Goal: Transaction & Acquisition: Purchase product/service

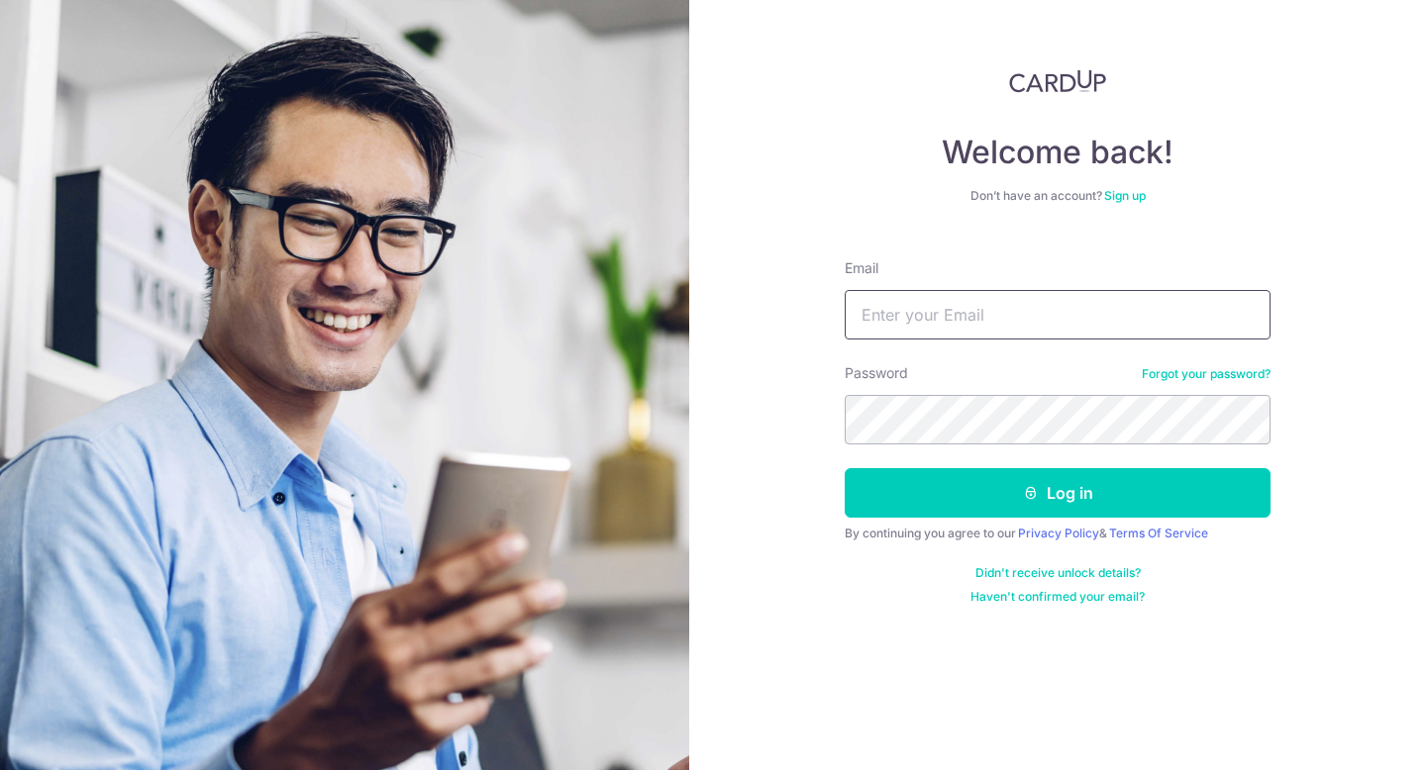
click at [984, 330] on input "Email" at bounding box center [1057, 314] width 426 height 49
type input "[EMAIL_ADDRESS][DOMAIN_NAME]"
click at [844, 468] on button "Log in" at bounding box center [1057, 492] width 426 height 49
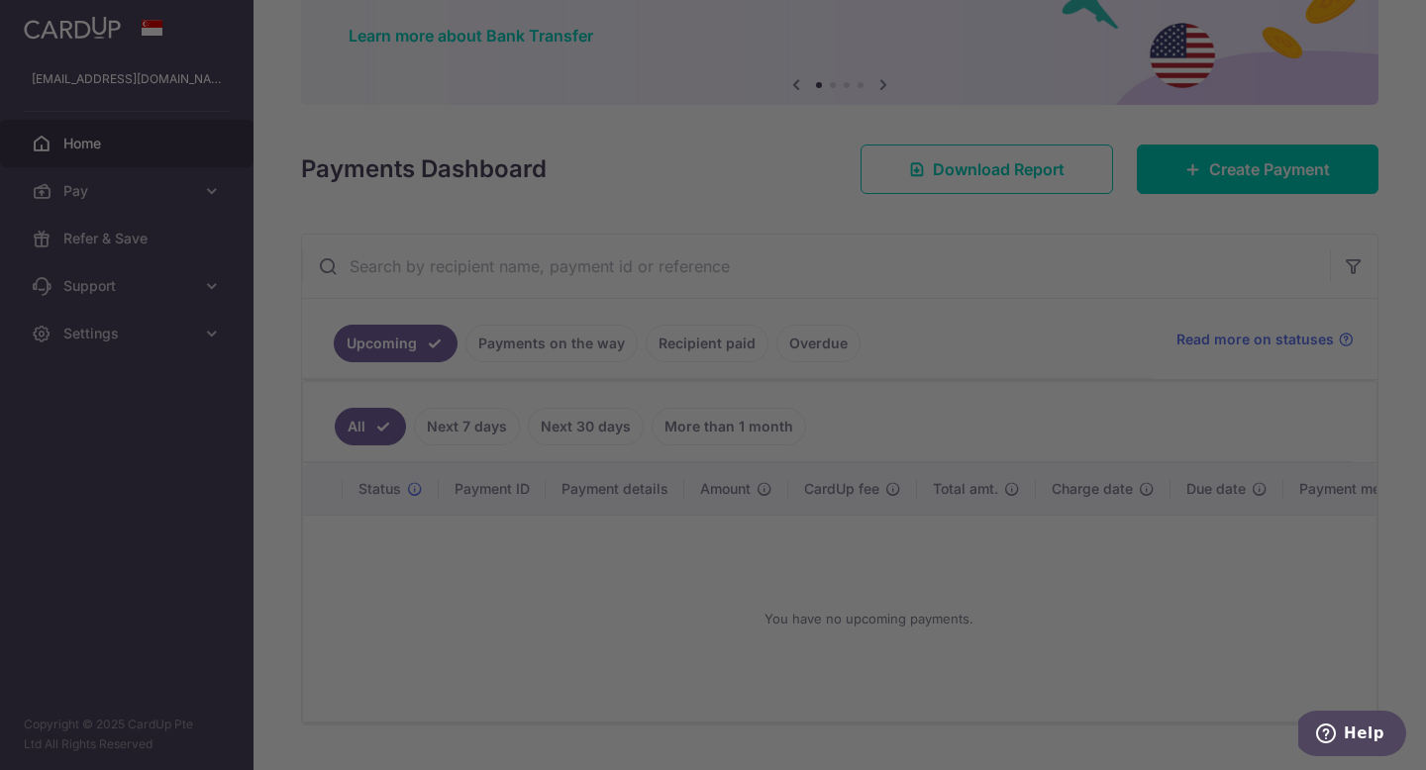
scroll to position [171, 0]
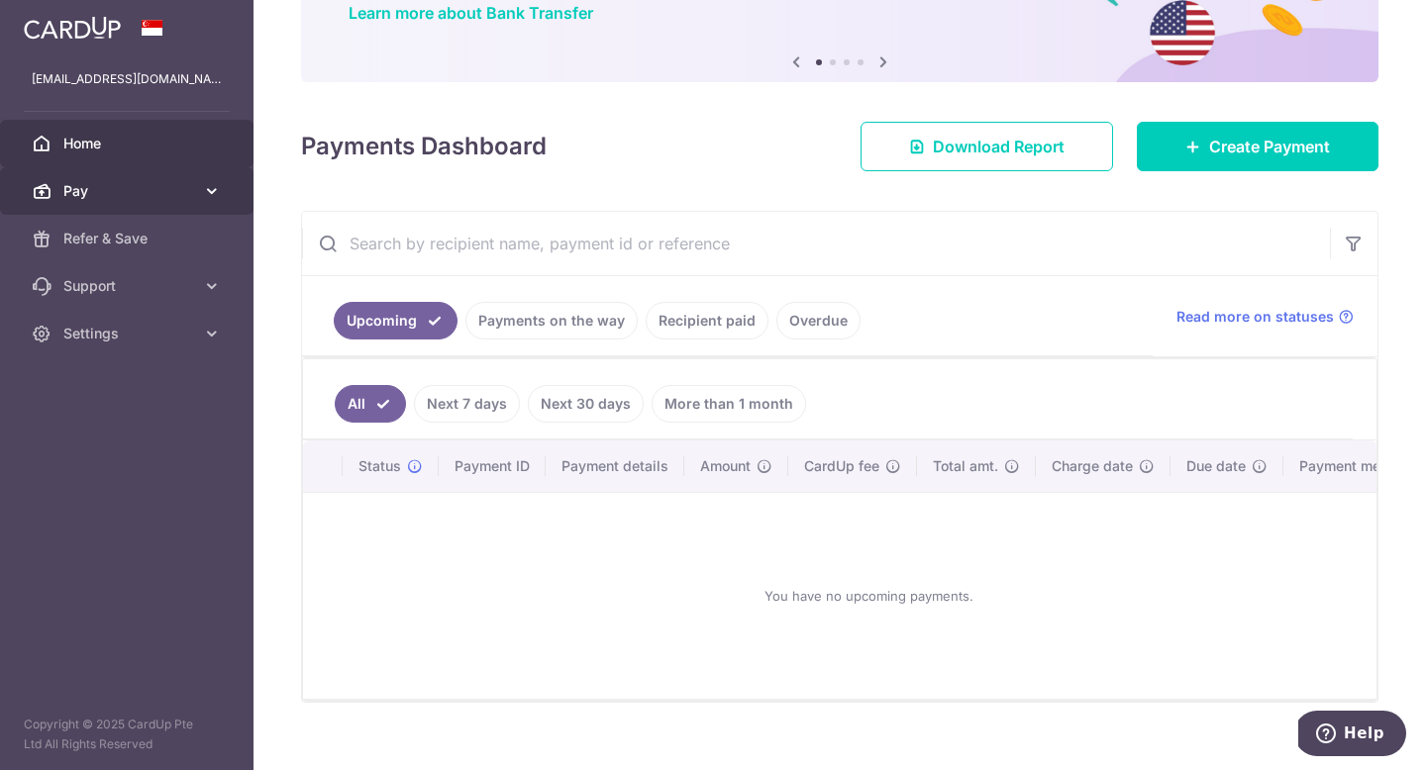
click at [174, 198] on span "Pay" at bounding box center [128, 191] width 131 height 20
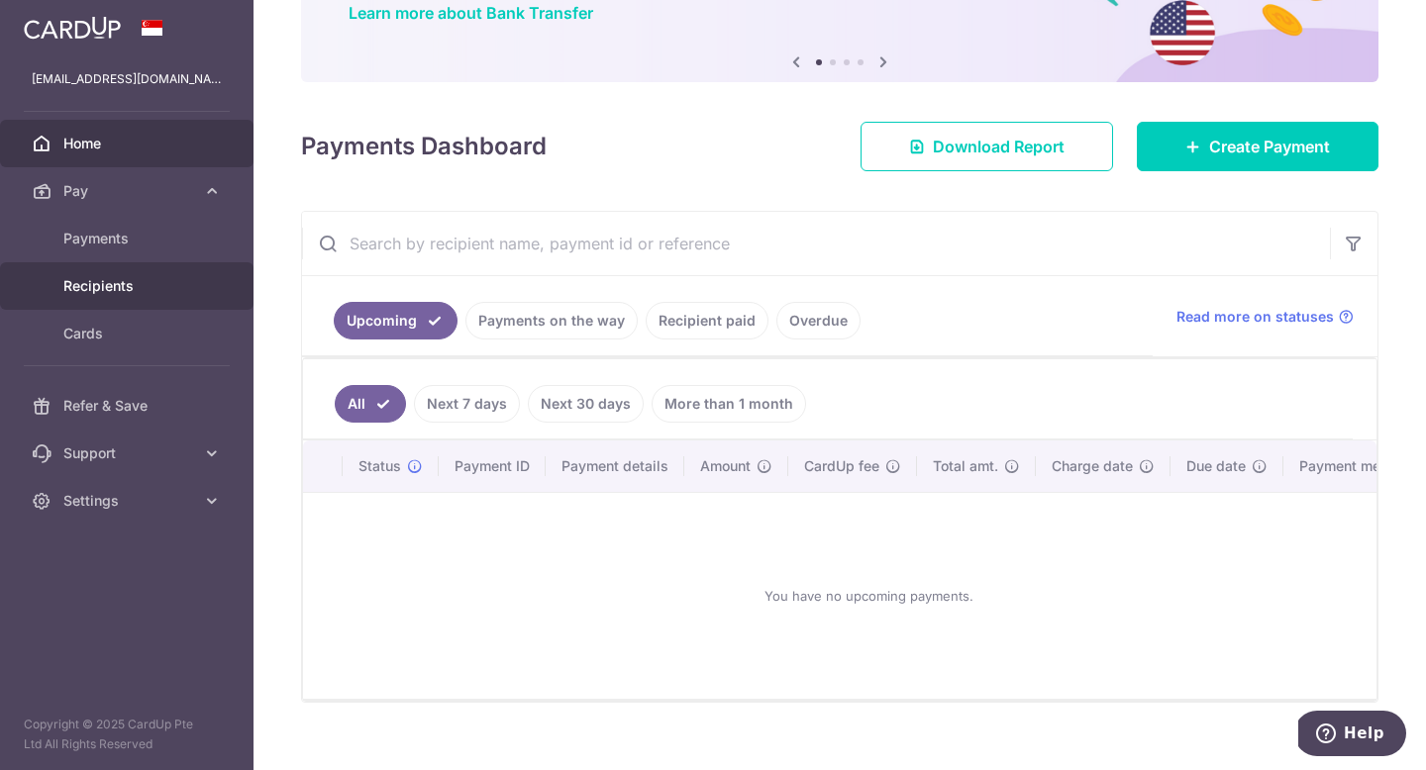
click at [149, 276] on span "Recipients" at bounding box center [128, 286] width 131 height 20
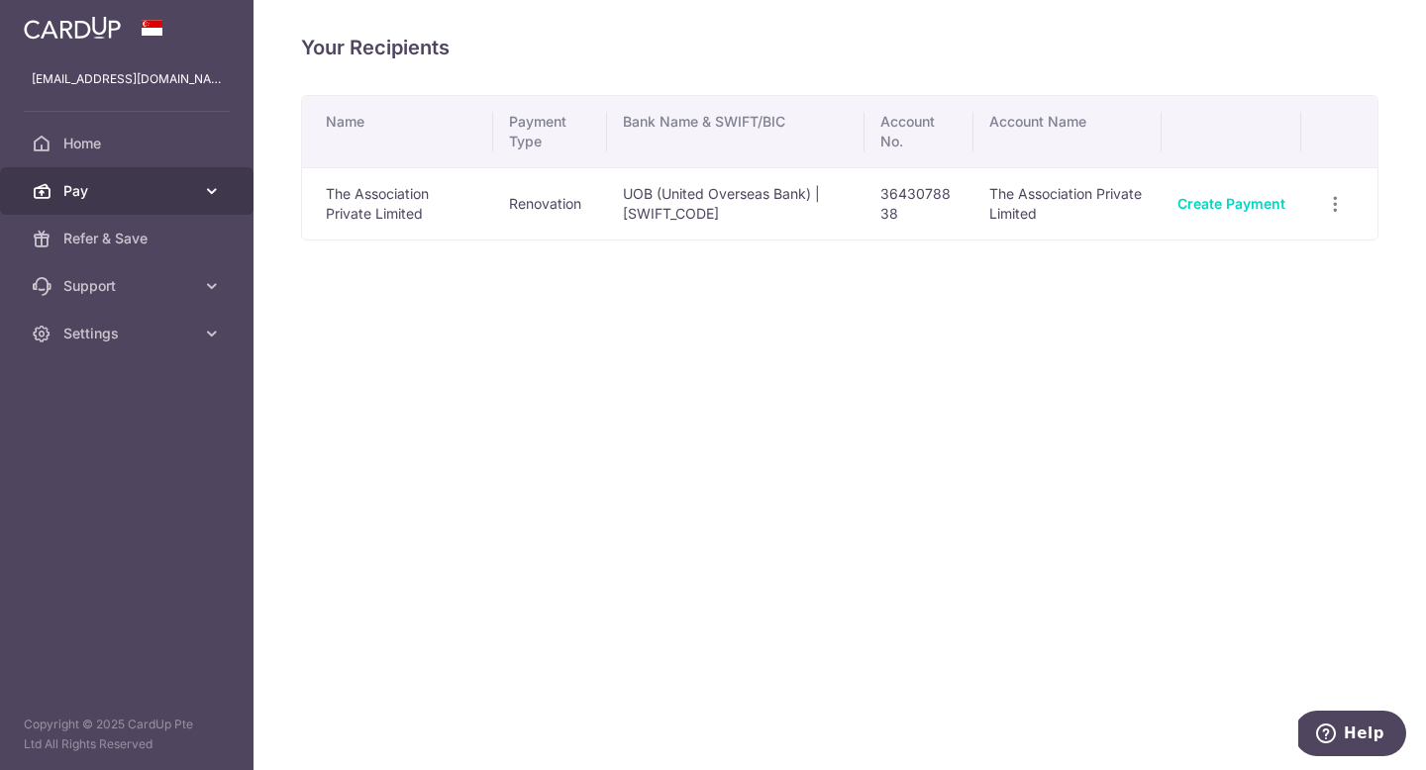
click at [142, 201] on link "Pay" at bounding box center [126, 191] width 253 height 48
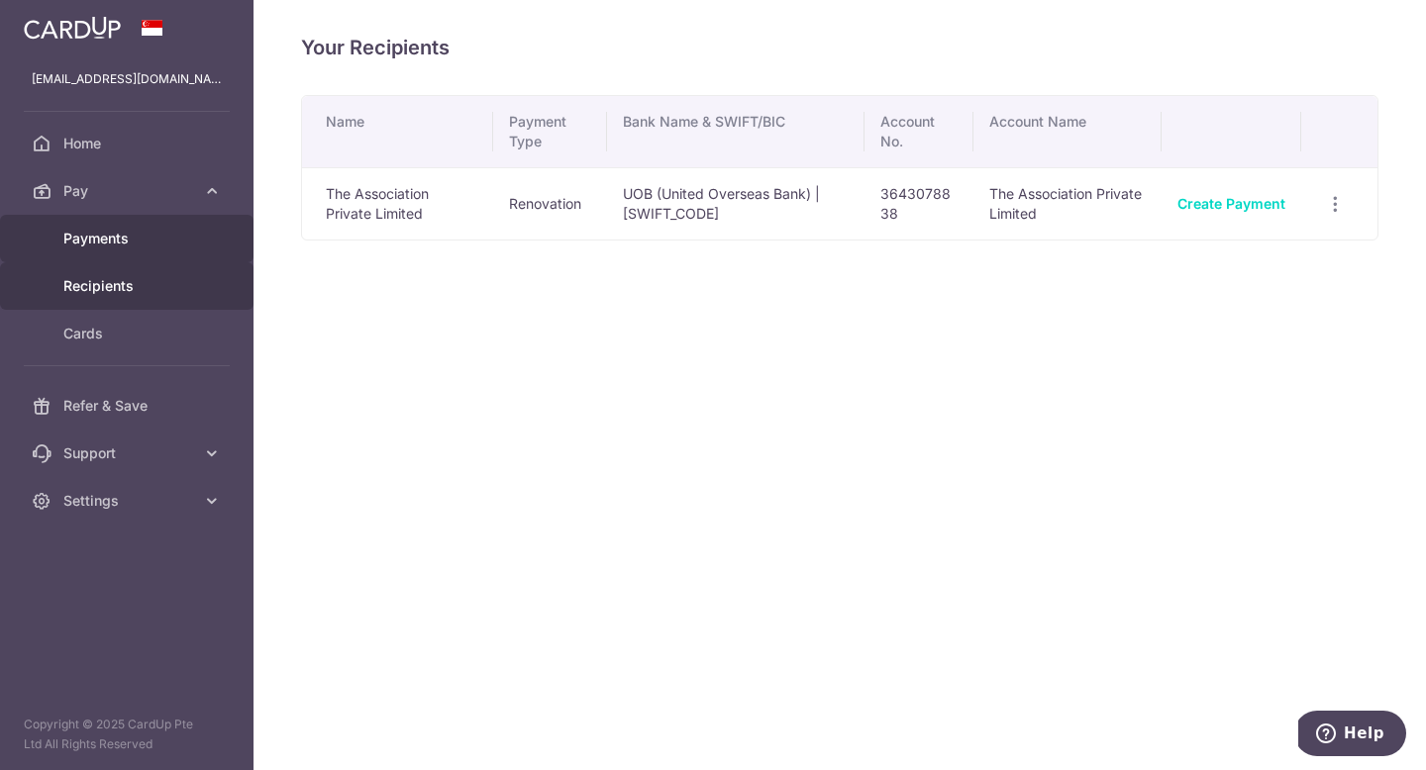
click at [98, 242] on span "Payments" at bounding box center [128, 239] width 131 height 20
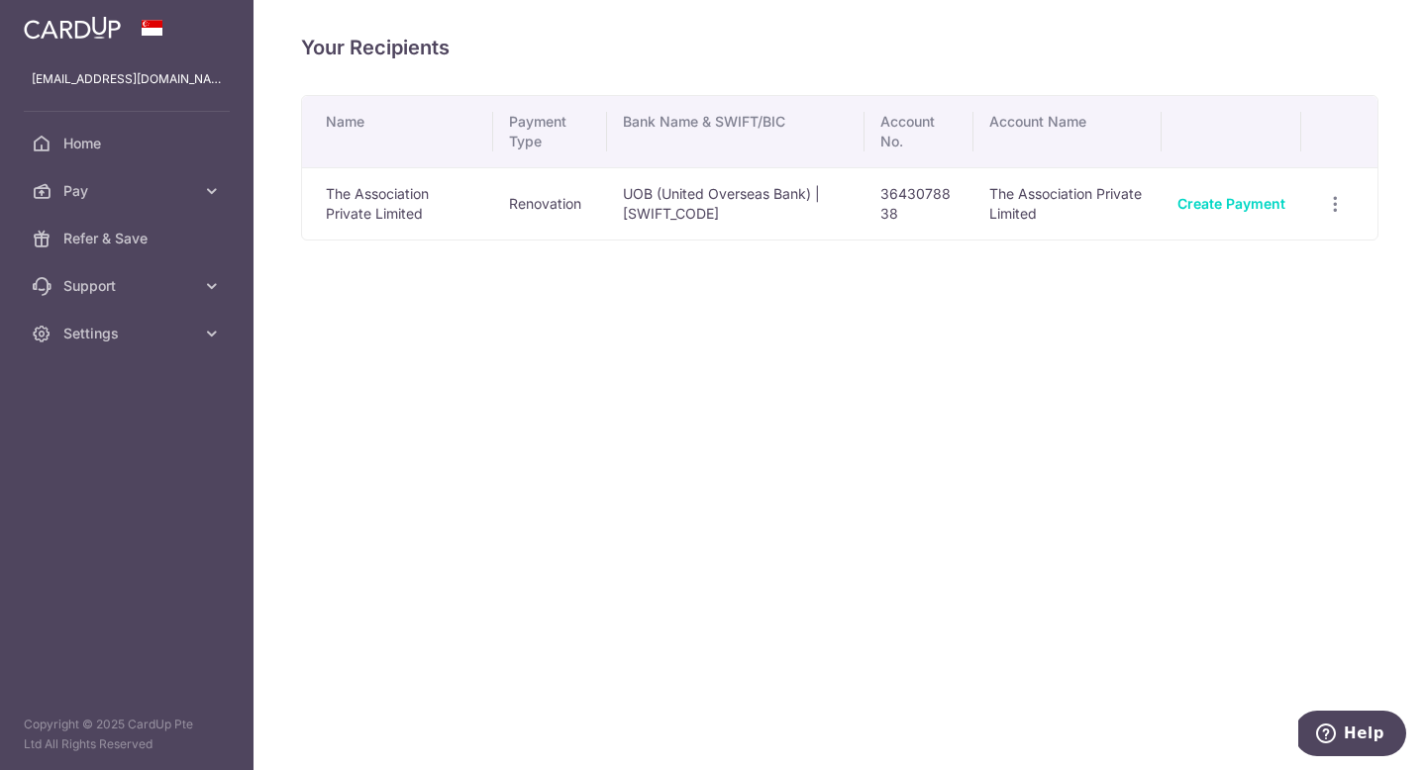
click at [432, 192] on td "The Association Private Limited" at bounding box center [397, 203] width 191 height 72
click at [176, 197] on span "Pay" at bounding box center [128, 191] width 131 height 20
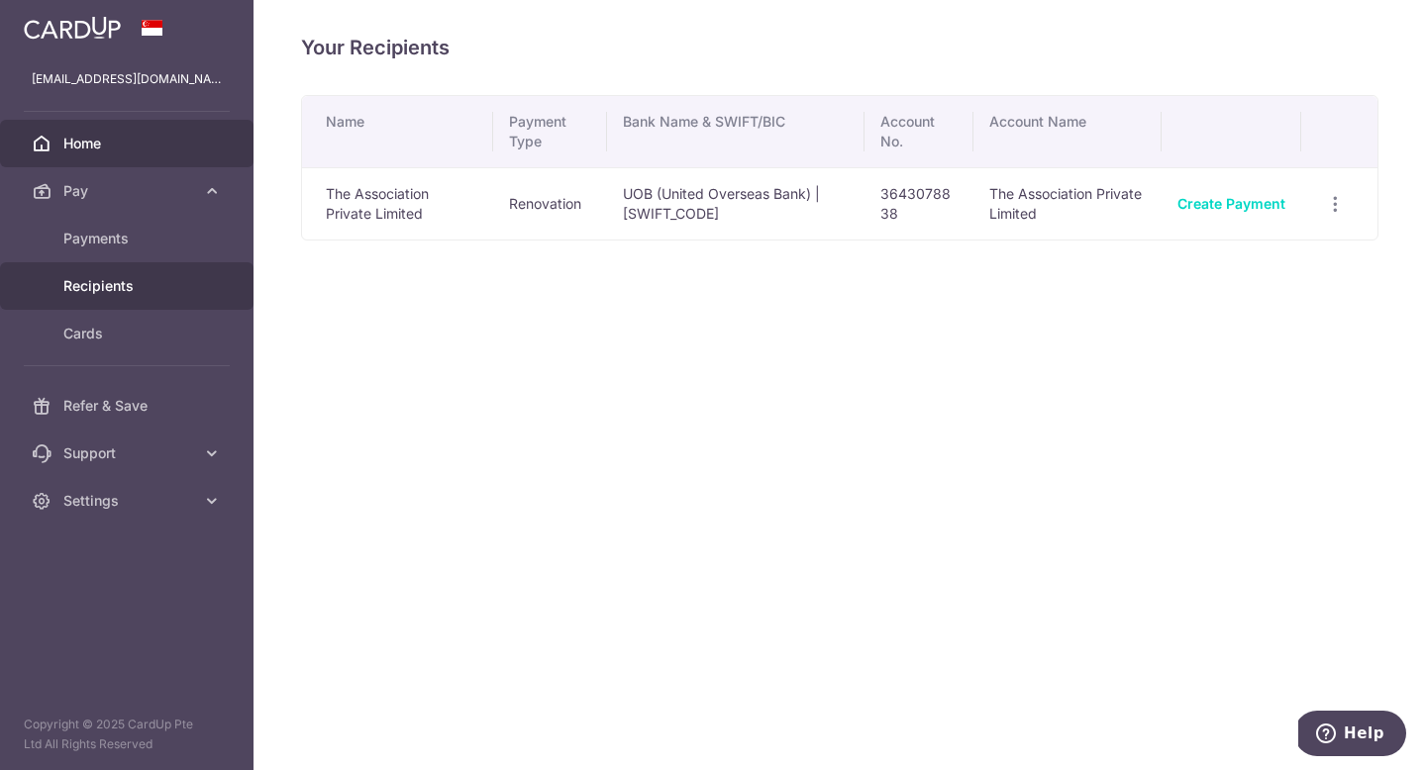
click at [158, 131] on link "Home" at bounding box center [126, 144] width 253 height 48
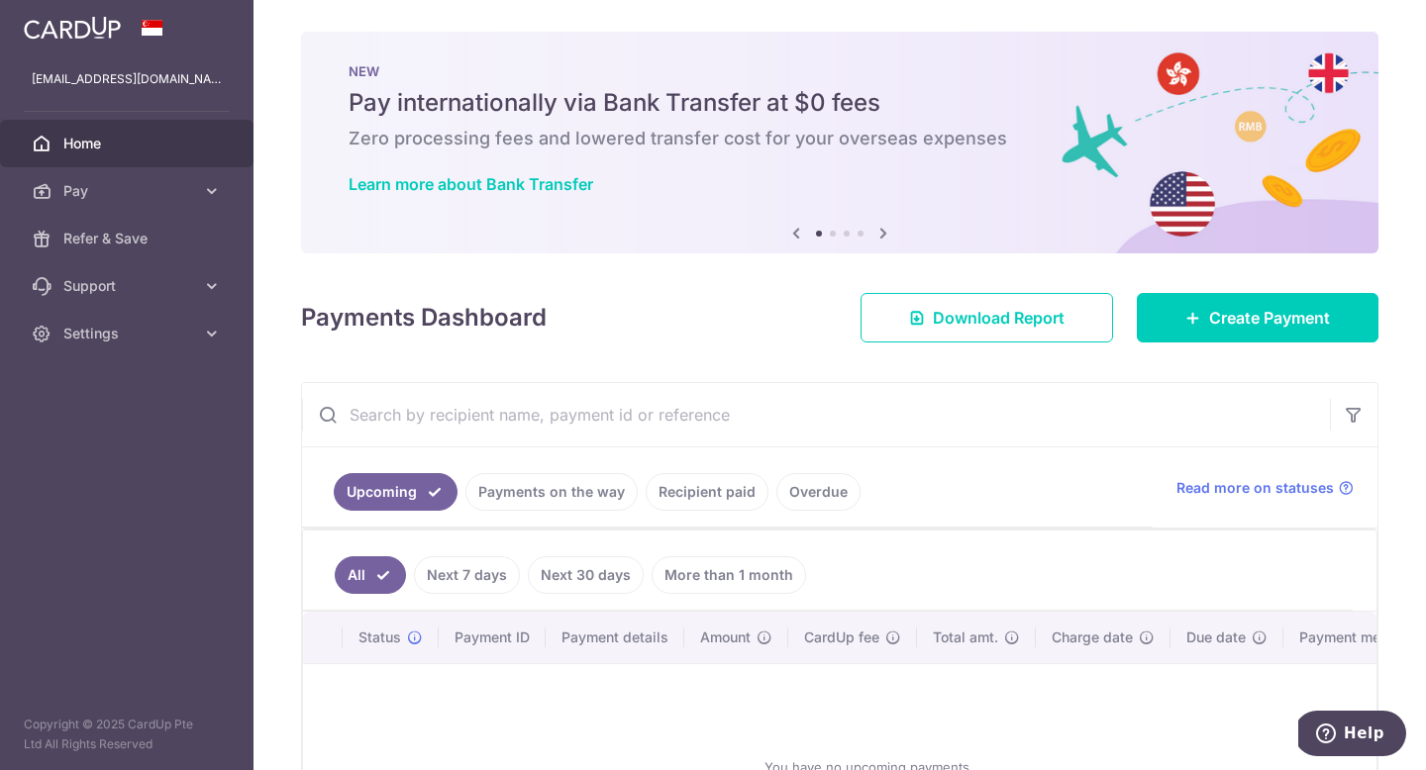
click at [733, 494] on link "Recipient paid" at bounding box center [706, 492] width 123 height 38
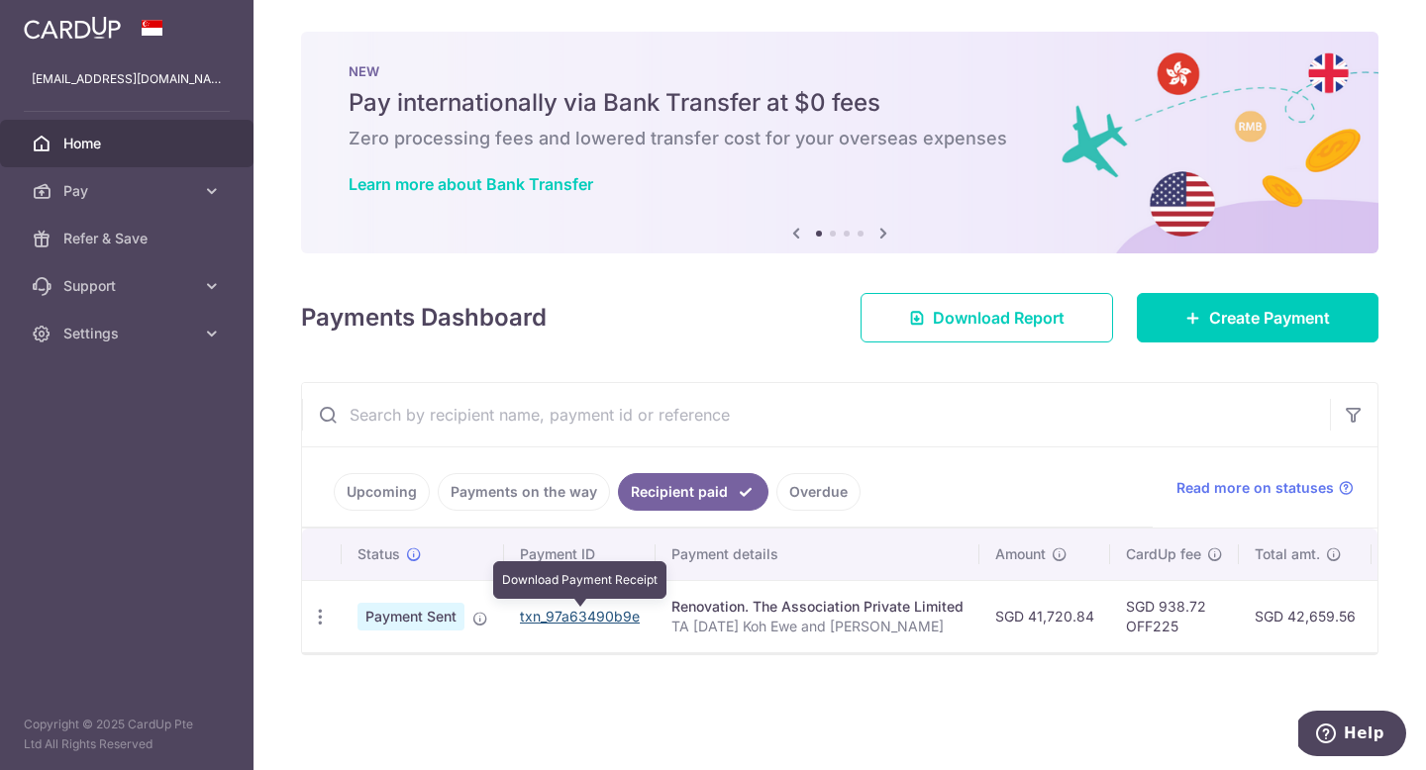
click at [574, 609] on link "txn_97a63490b9e" at bounding box center [580, 616] width 120 height 17
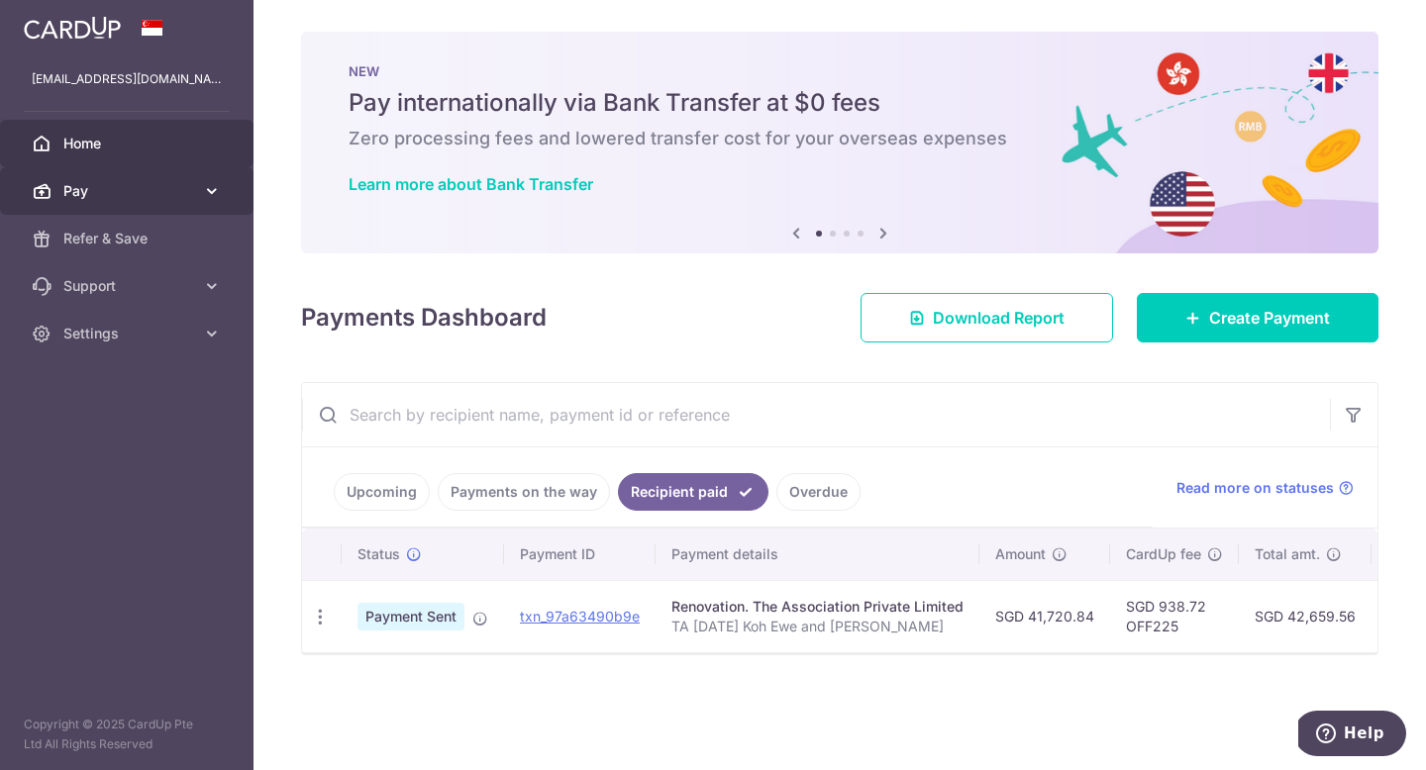
click at [195, 179] on link "Pay" at bounding box center [126, 191] width 253 height 48
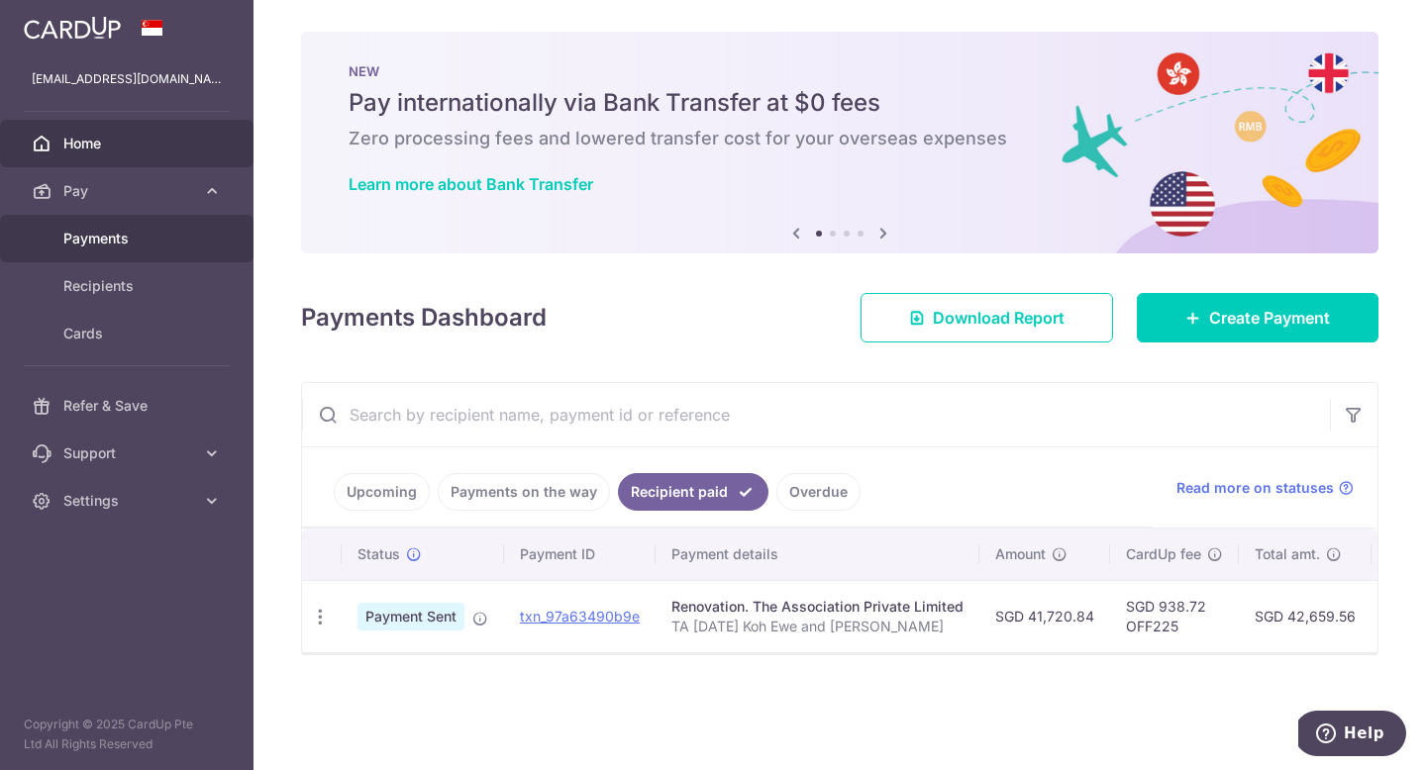
click at [171, 247] on span "Payments" at bounding box center [128, 239] width 131 height 20
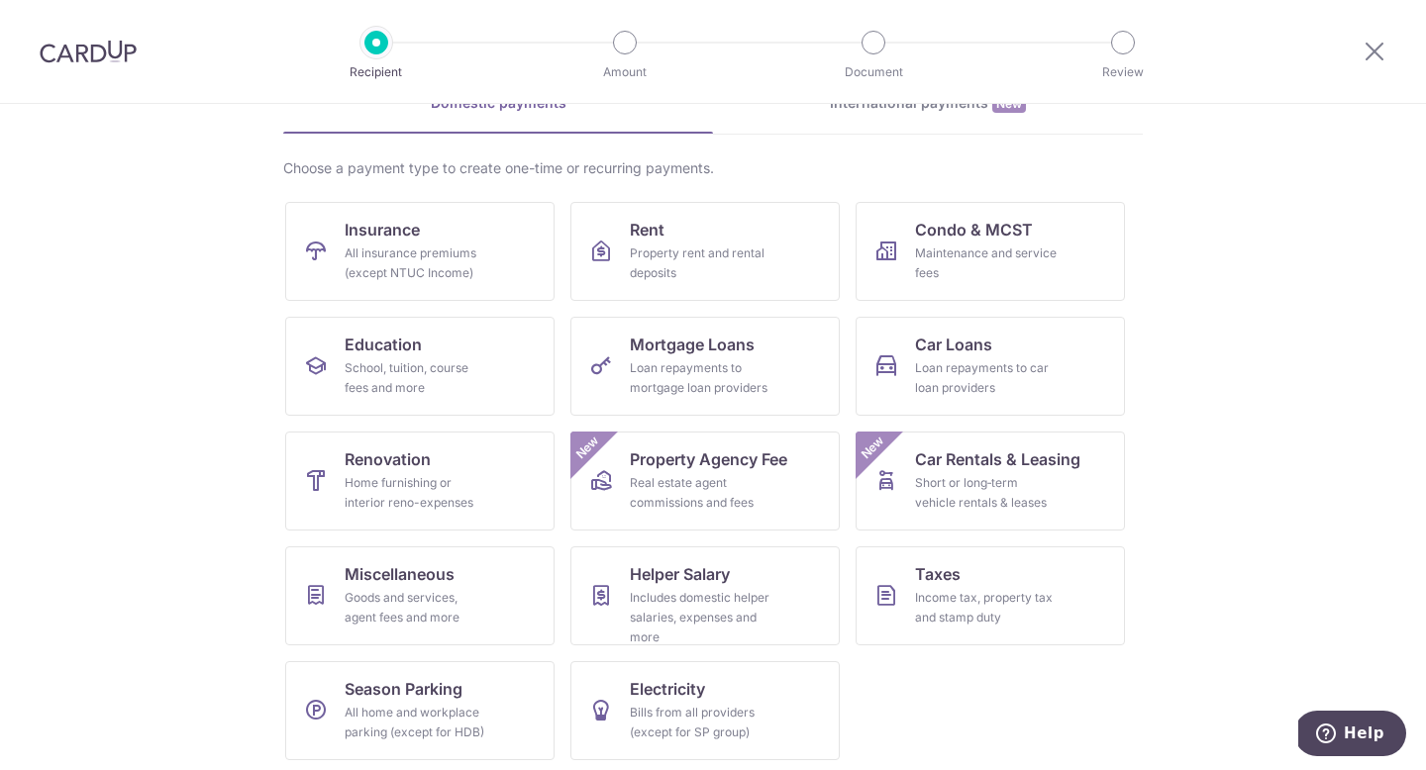
scroll to position [116, 0]
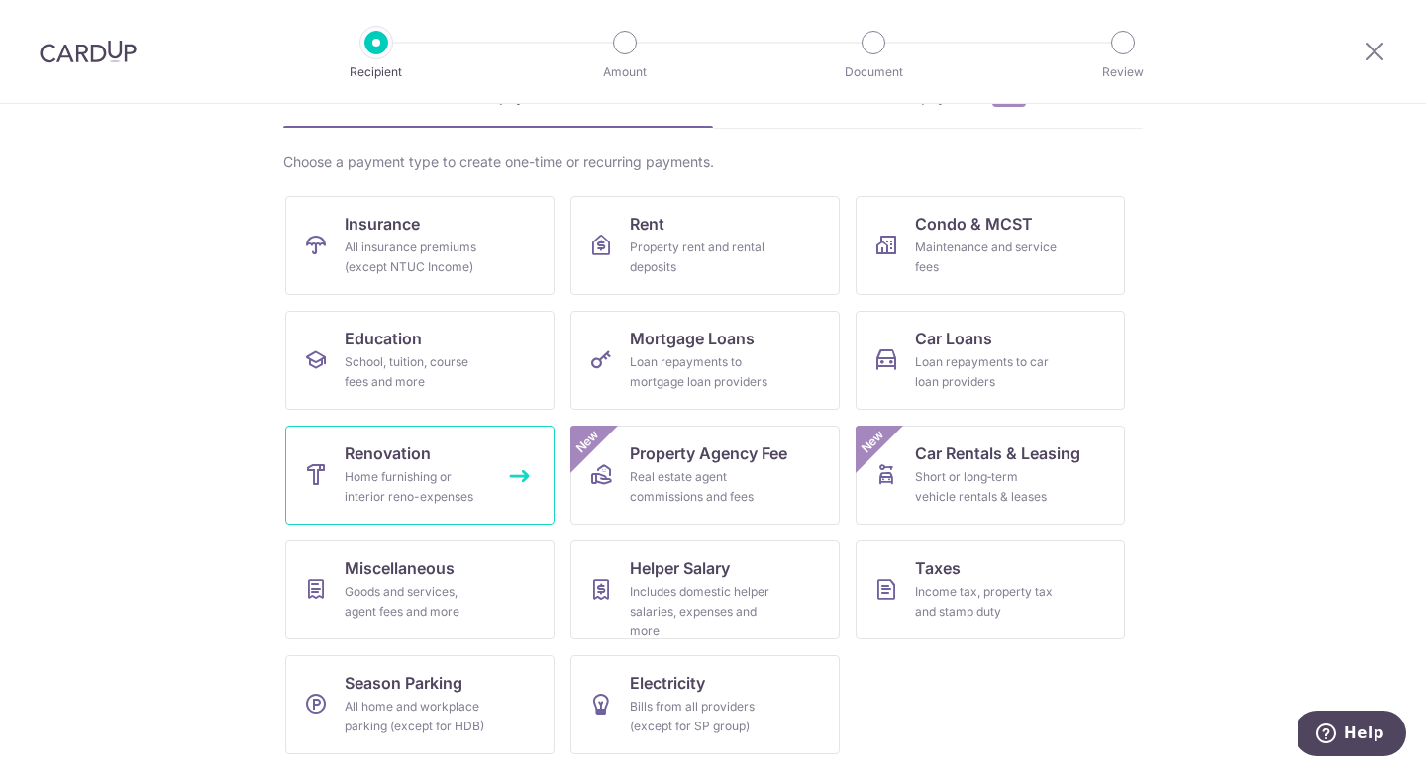
click at [472, 455] on link "Renovation Home furnishing or interior reno-expenses" at bounding box center [419, 475] width 269 height 99
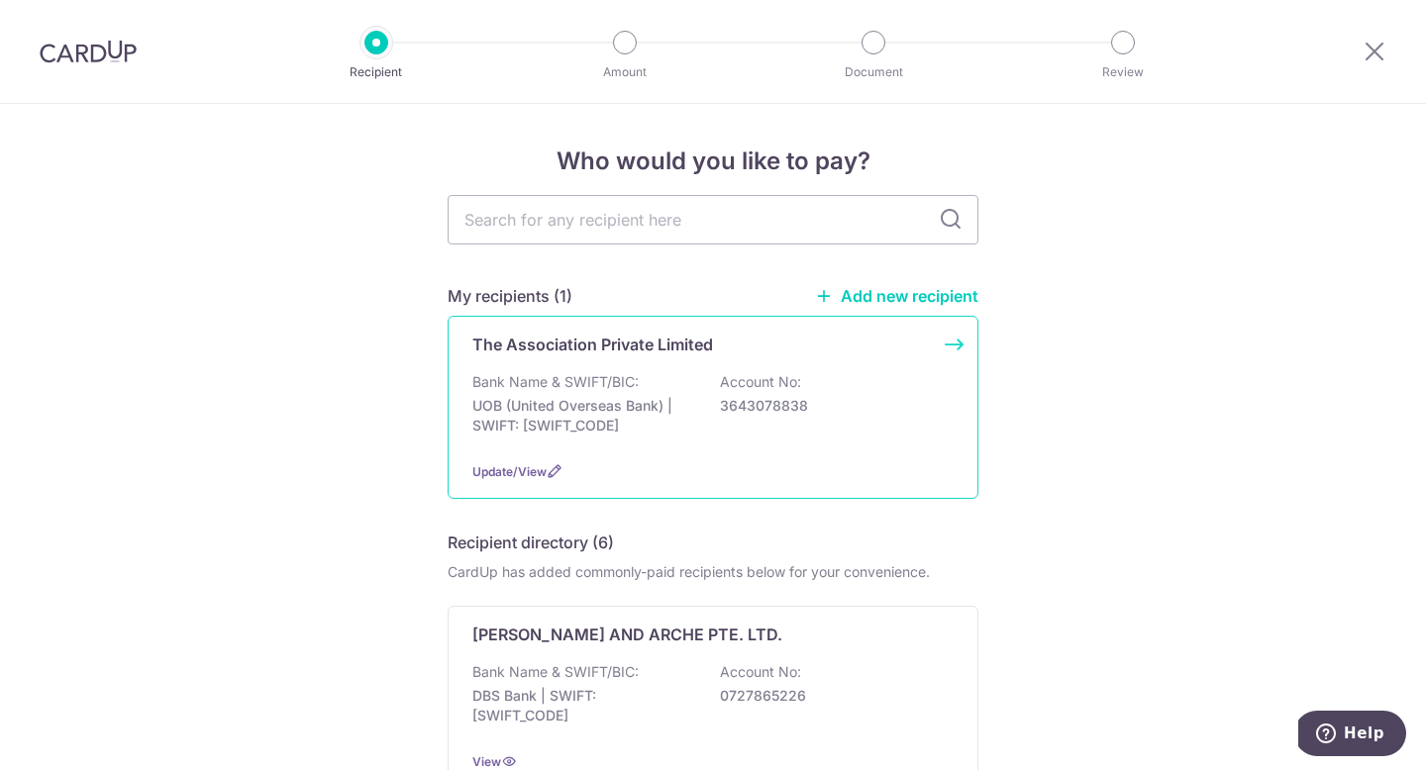
click at [613, 408] on p "UOB (United Overseas Bank) | SWIFT: [SWIFT_CODE]" at bounding box center [583, 416] width 222 height 40
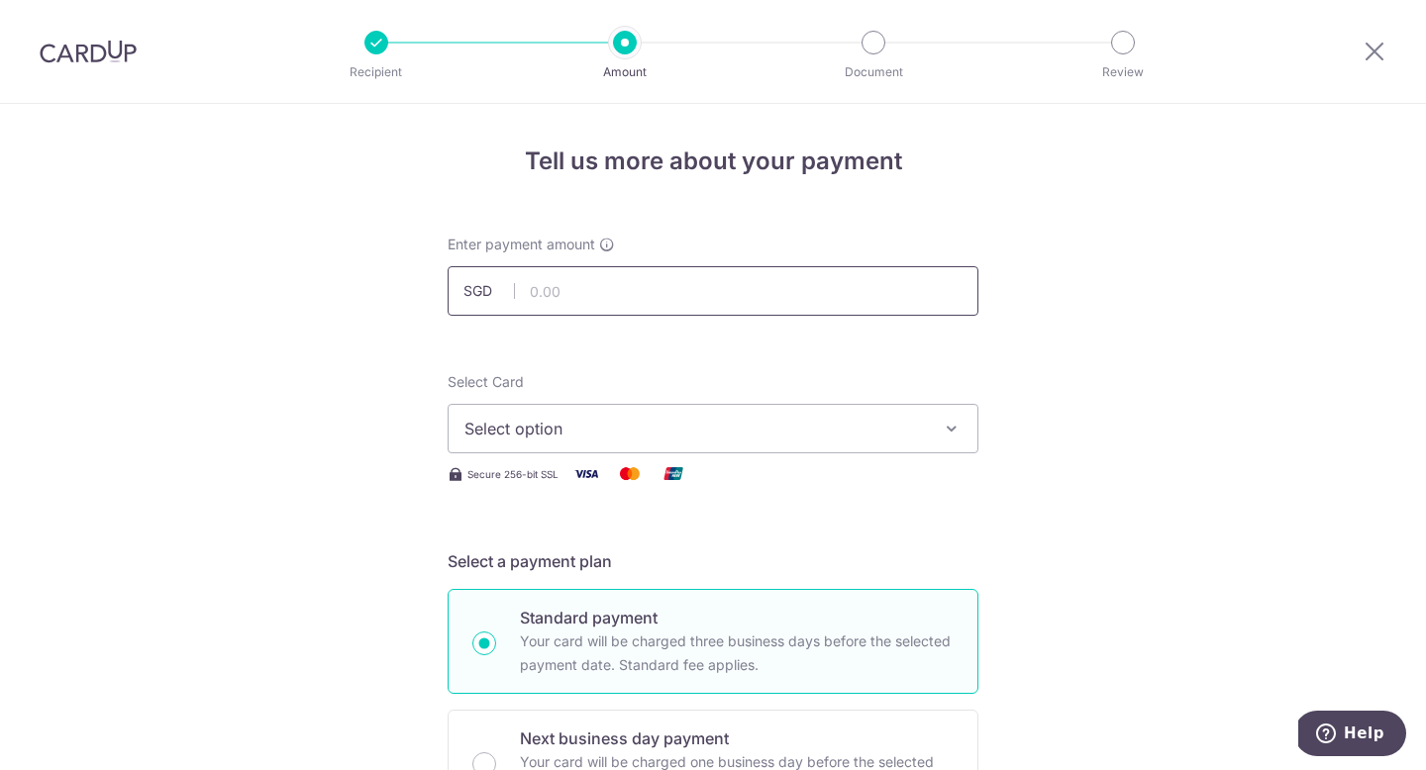
click at [740, 315] on input "text" at bounding box center [712, 290] width 531 height 49
click at [805, 295] on input "text" at bounding box center [712, 290] width 531 height 49
click at [603, 301] on input "41720.84" at bounding box center [712, 290] width 531 height 49
drag, startPoint x: 627, startPoint y: 295, endPoint x: 370, endPoint y: 295, distance: 256.4
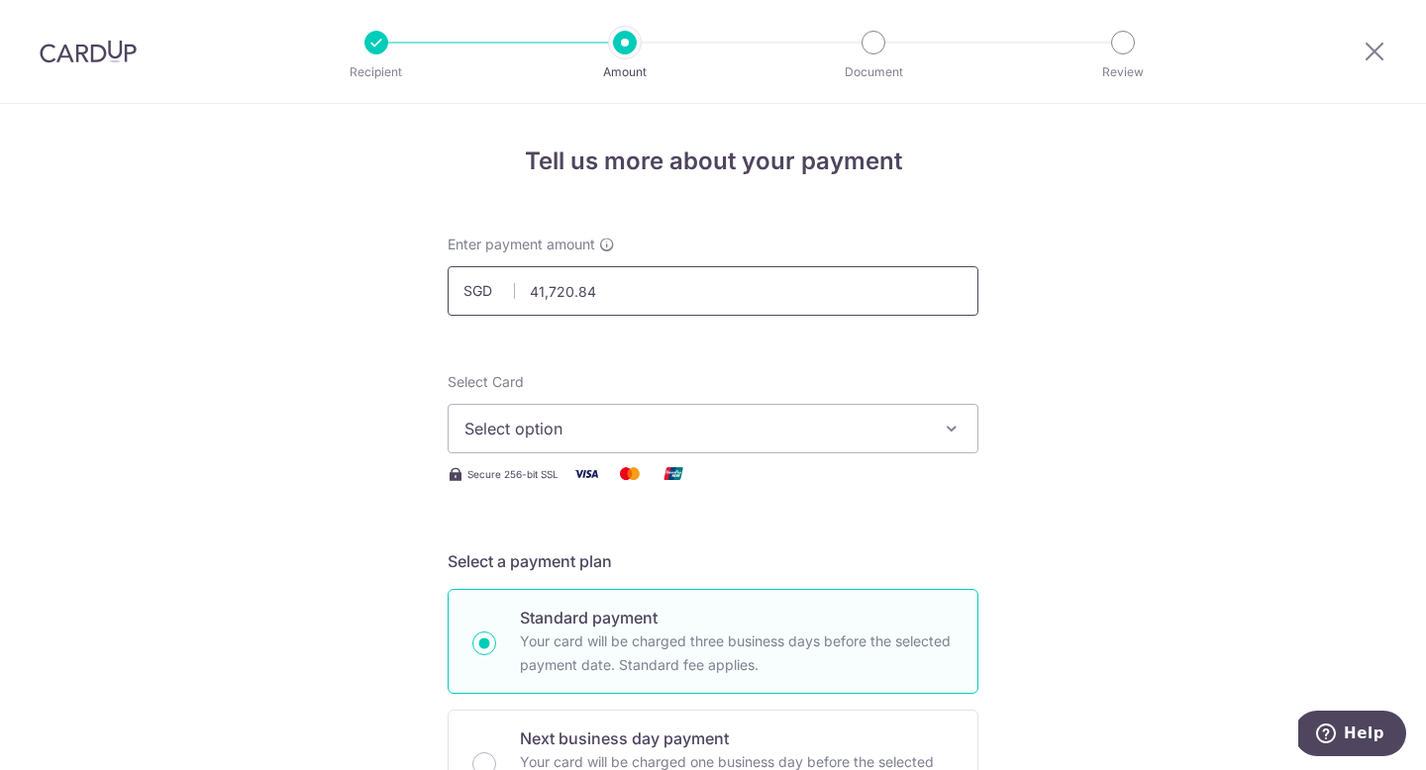
type input "33,376.67"
click at [570, 422] on span "Select option" at bounding box center [694, 429] width 461 height 24
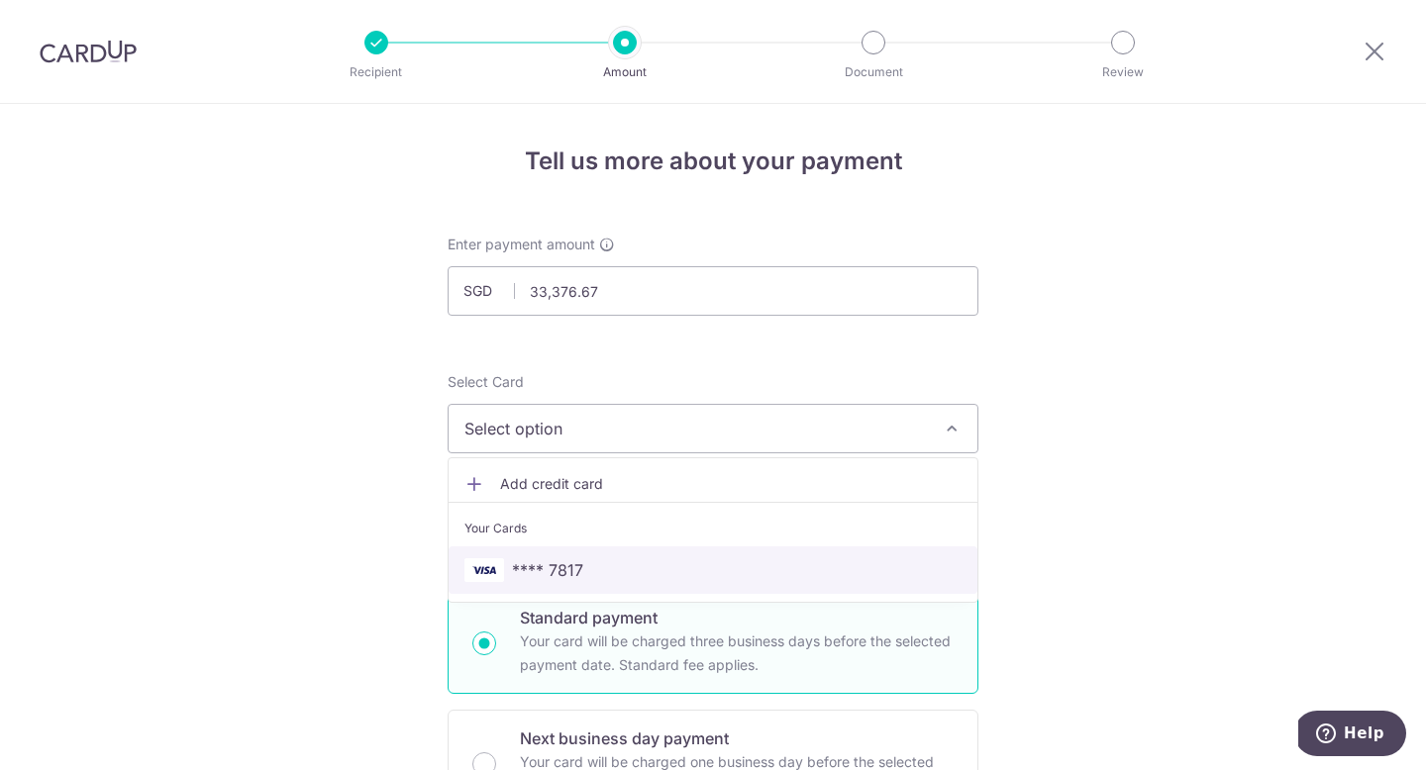
click at [593, 562] on span "**** 7817" at bounding box center [712, 570] width 497 height 24
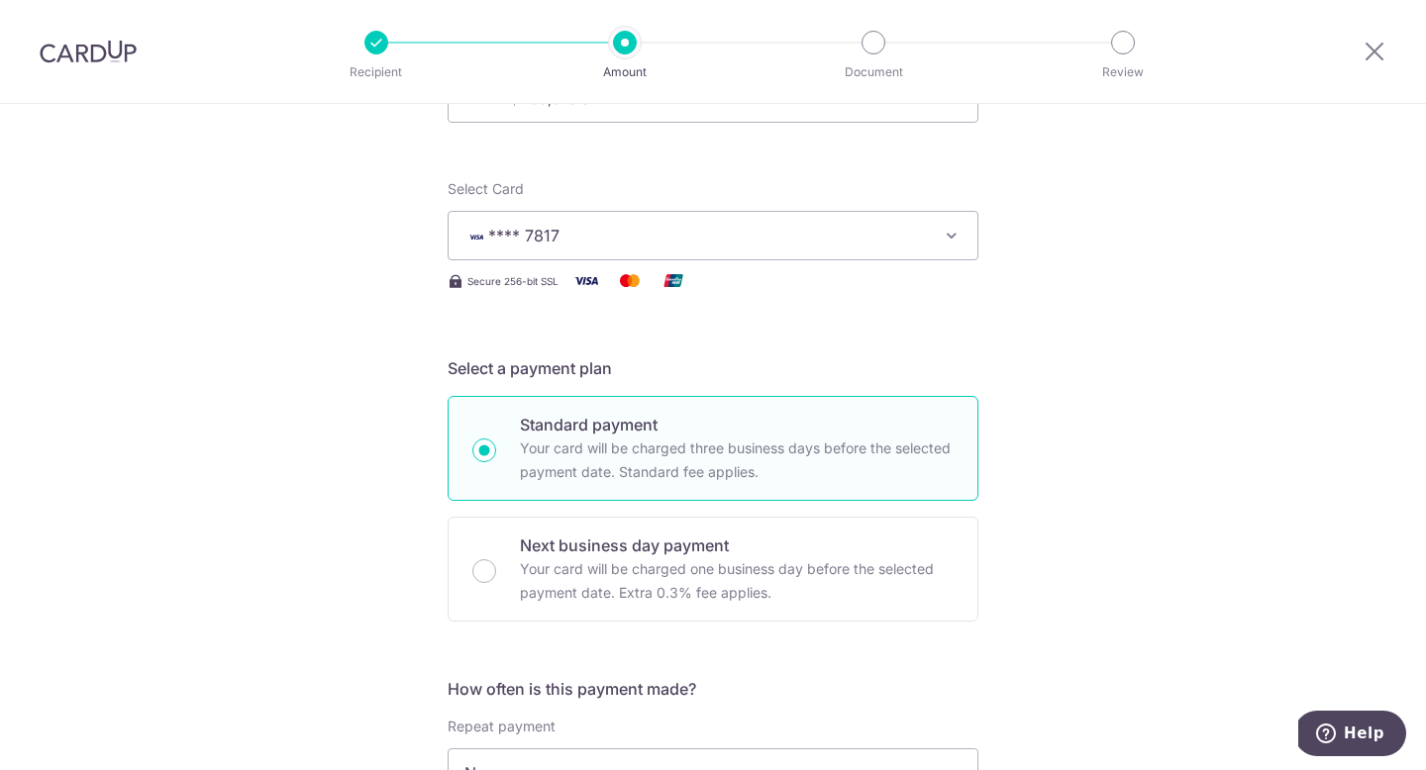
scroll to position [544, 0]
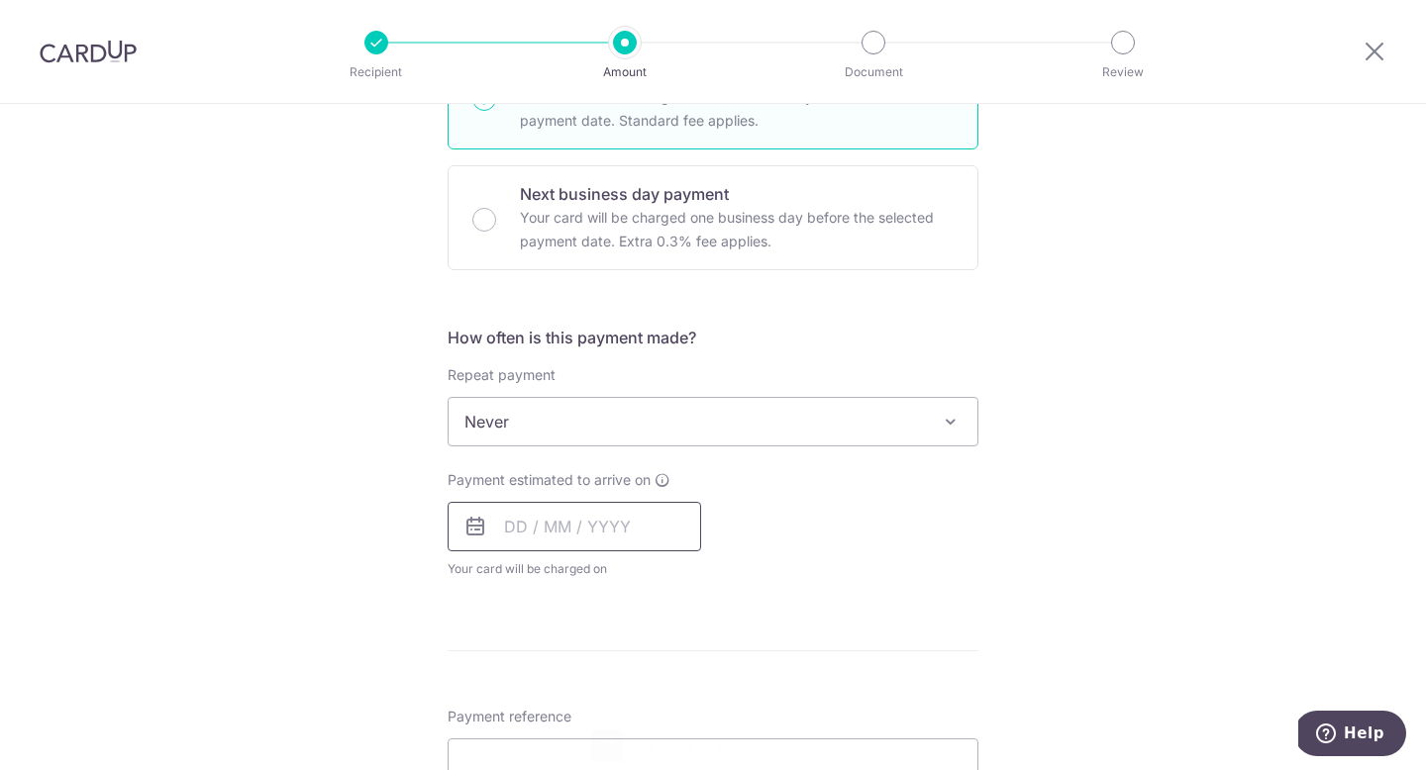
click at [522, 536] on input "text" at bounding box center [573, 526] width 253 height 49
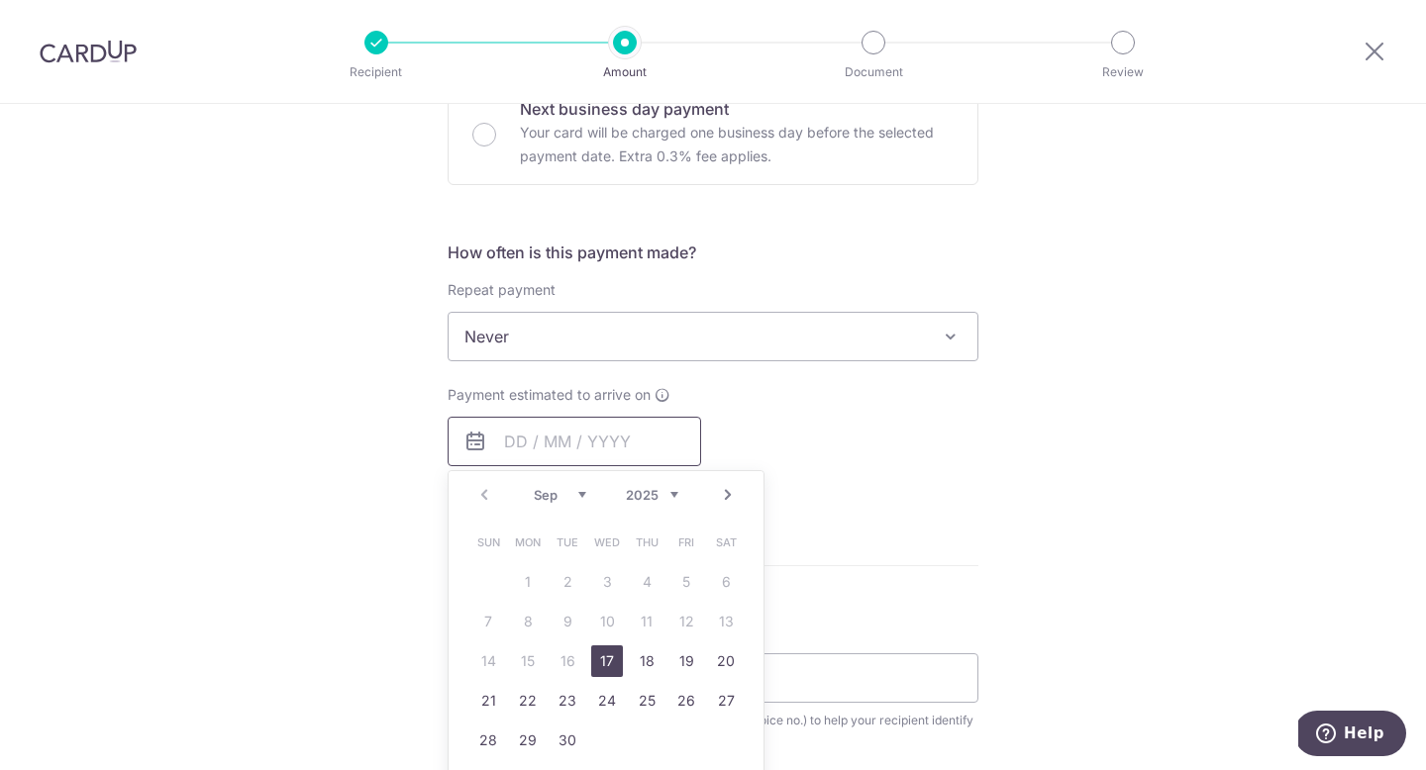
scroll to position [631, 0]
click at [605, 660] on link "17" at bounding box center [607, 660] width 32 height 32
type input "[DATE]"
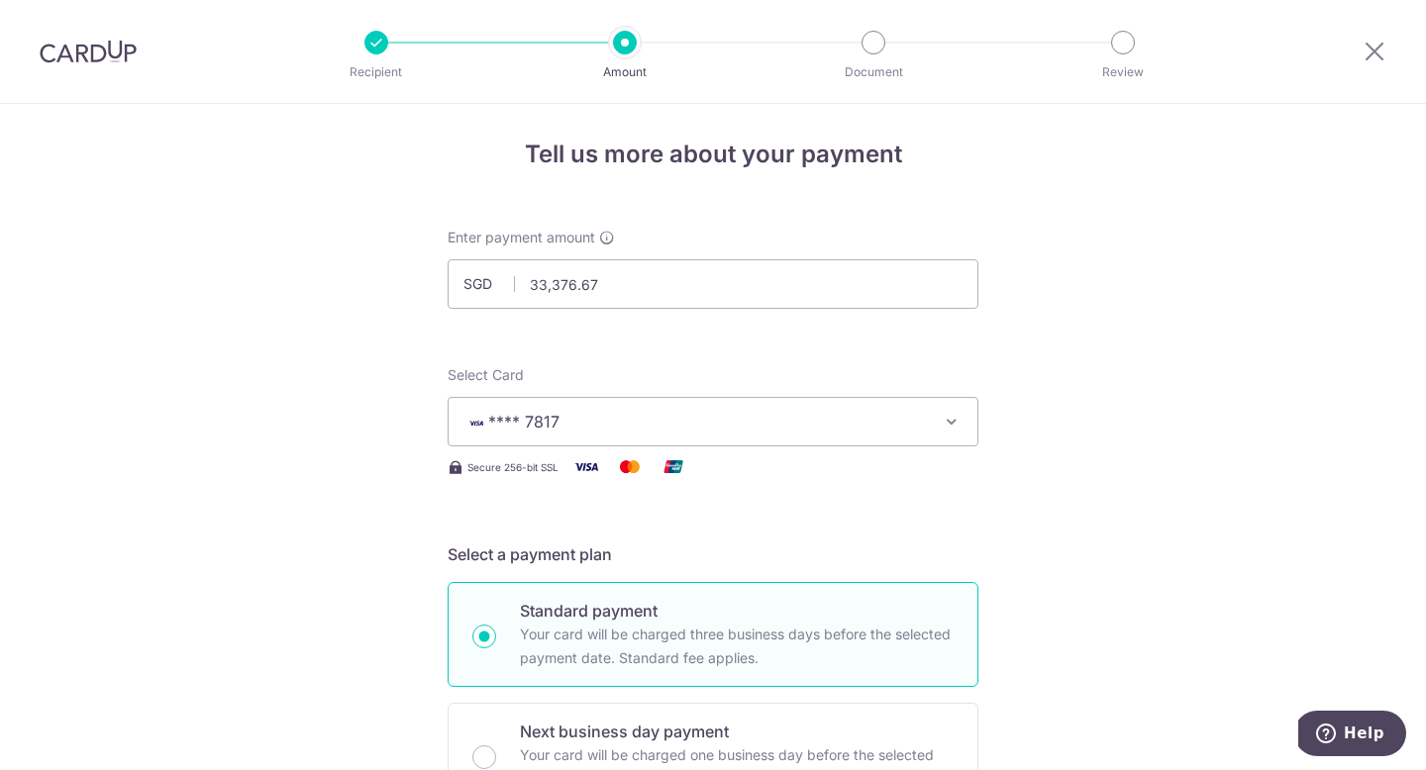
scroll to position [0, 0]
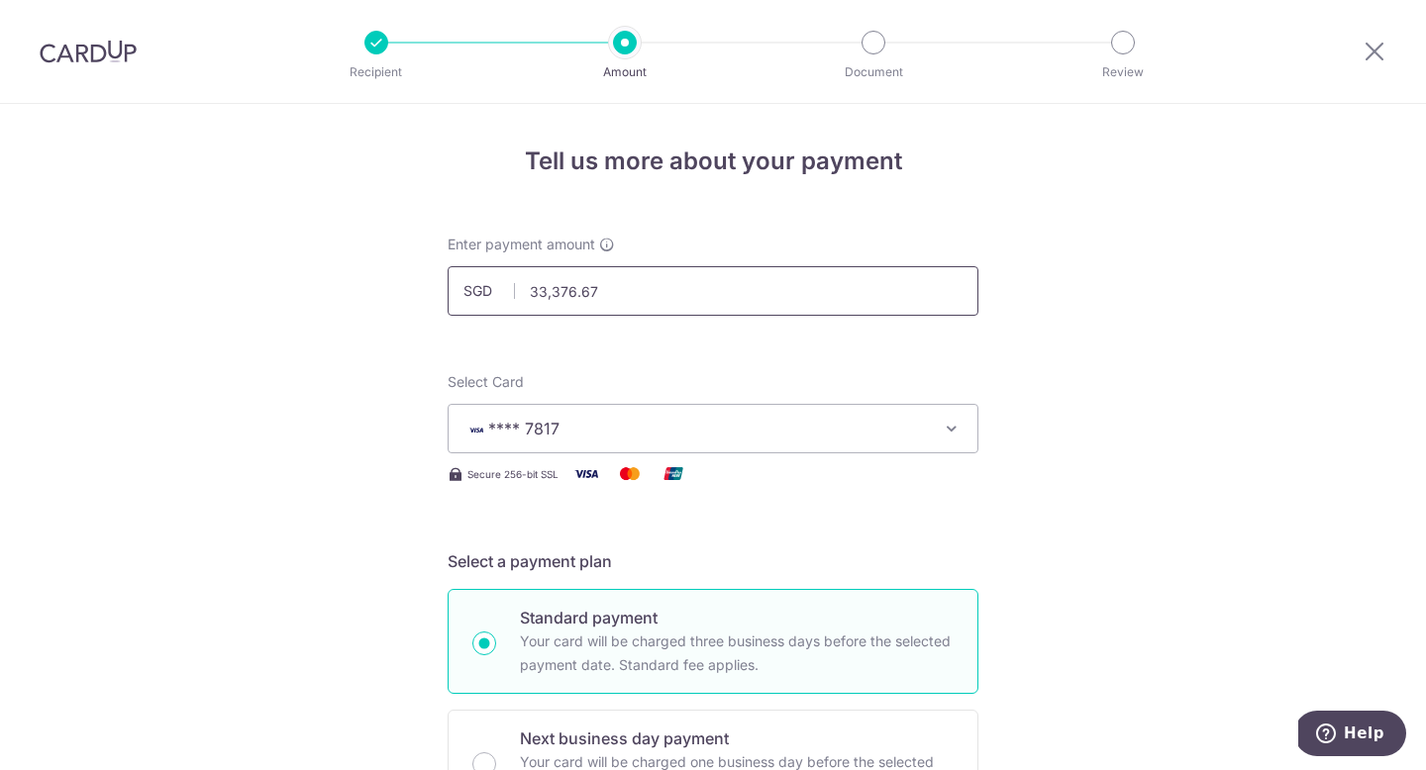
click at [654, 290] on input "33,376.67" at bounding box center [712, 290] width 531 height 49
click at [626, 291] on input "text" at bounding box center [712, 290] width 531 height 49
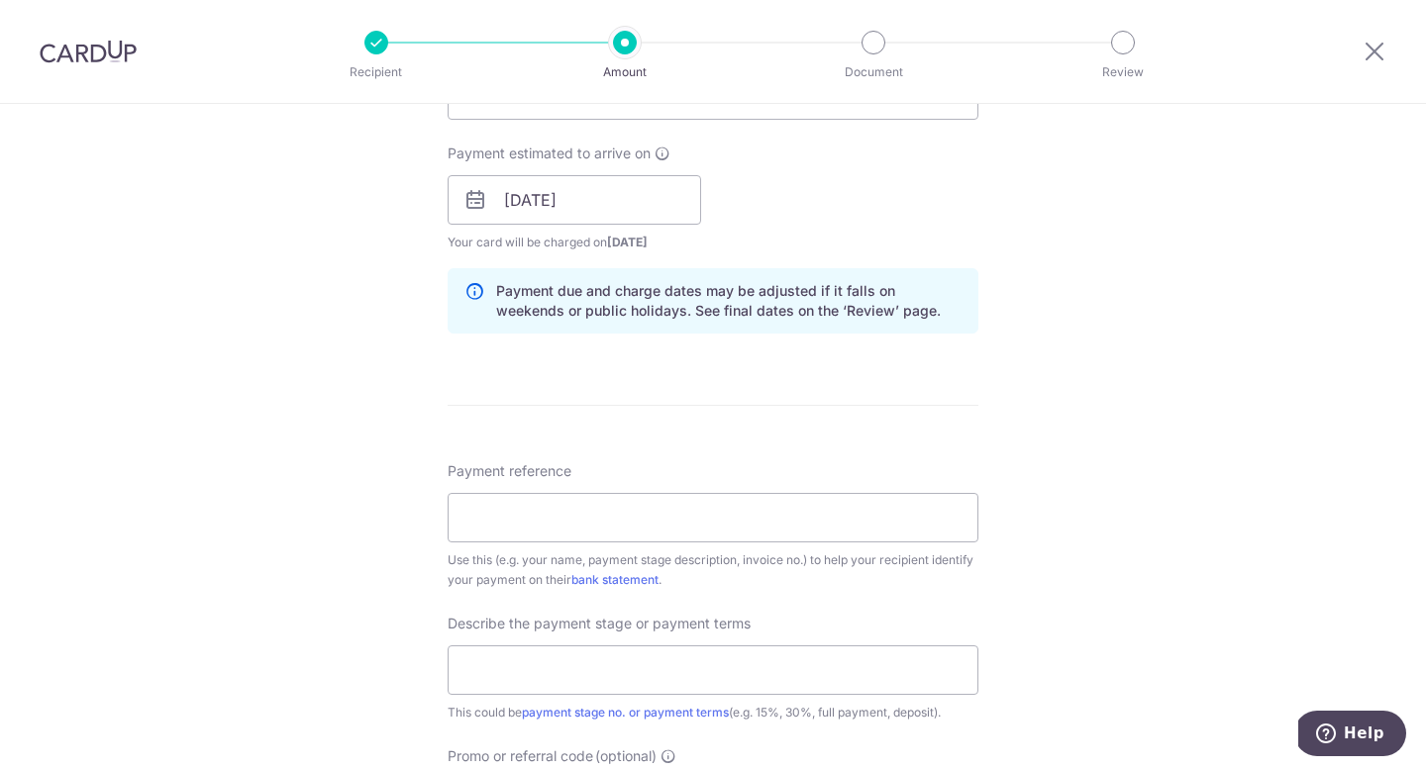
scroll to position [899, 0]
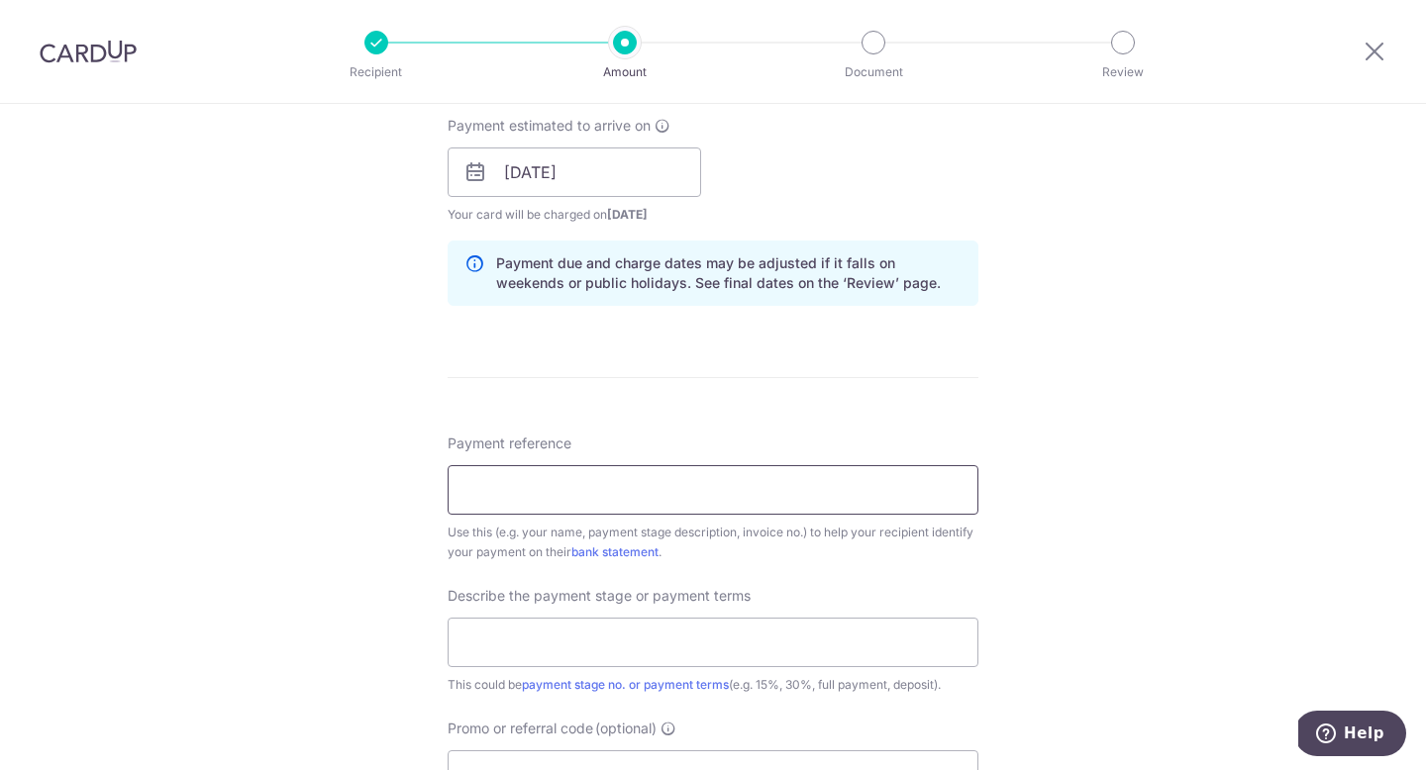
click at [823, 486] on input "Payment reference" at bounding box center [712, 489] width 531 height 49
type input "41,720.84"
paste input "TA BC 01225 Koh Ewe and Wei Teng"
type input "TA BC 01225 Koh Ewe and Wei Teng"
click at [740, 643] on input "text" at bounding box center [712, 642] width 531 height 49
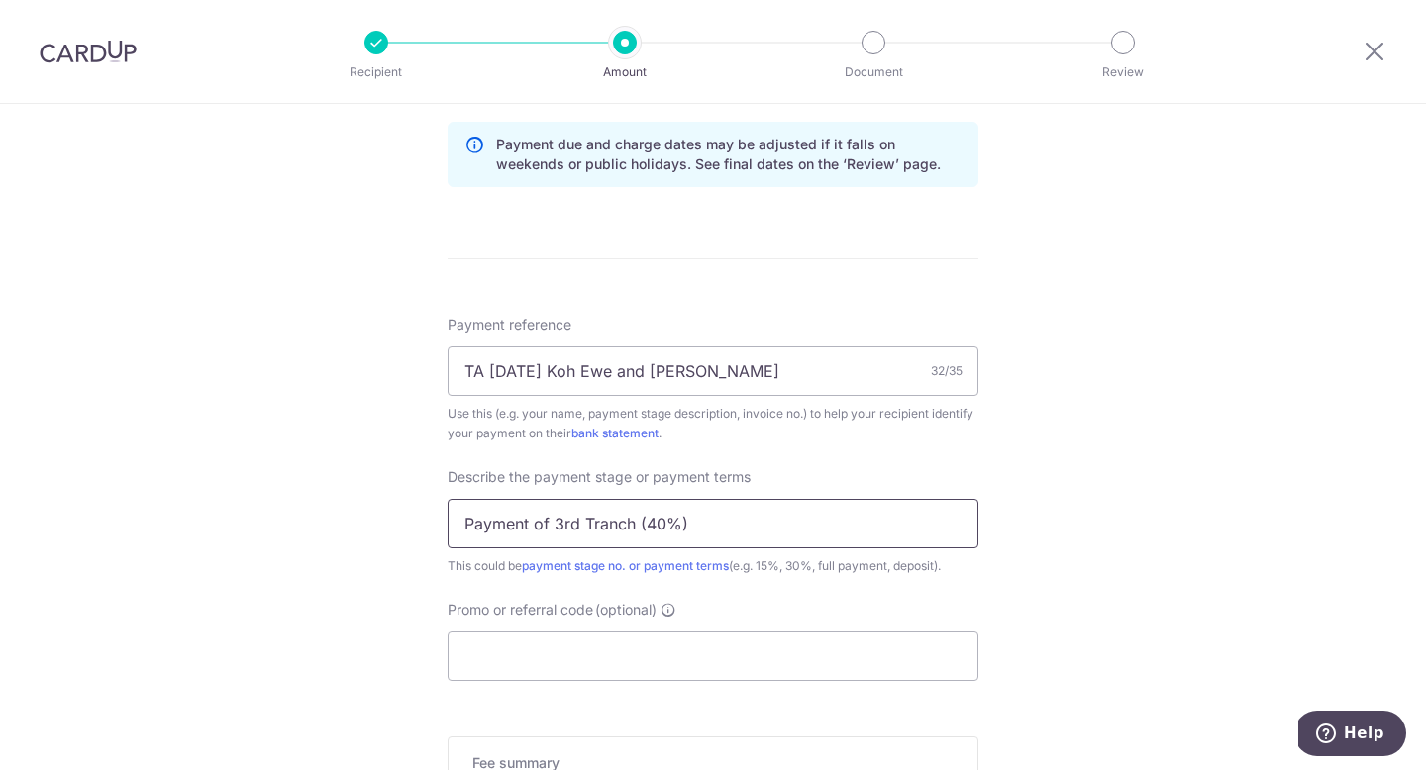
scroll to position [1338, 0]
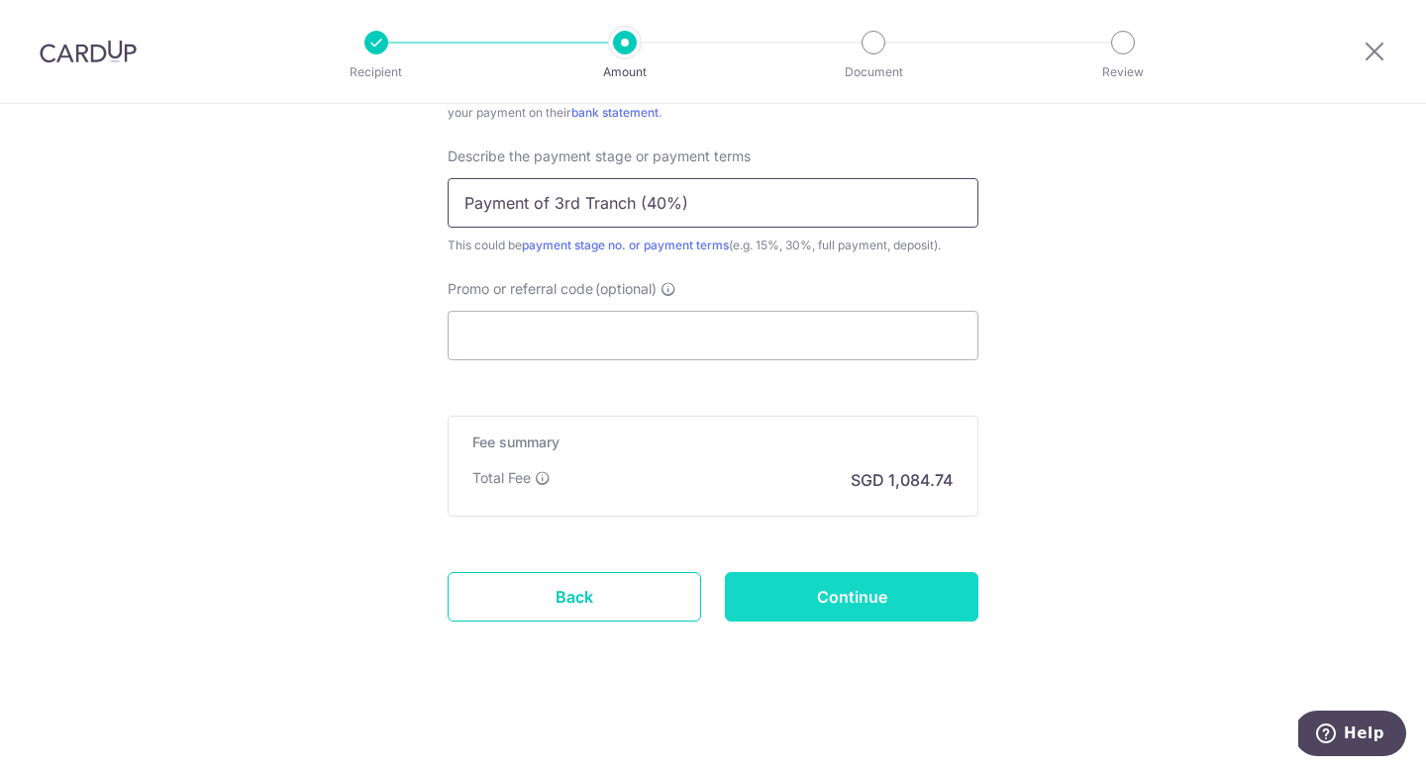
type input "Payment of 3rd Tranch (40%)"
click at [799, 602] on input "Continue" at bounding box center [851, 596] width 253 height 49
type input "Create Schedule"
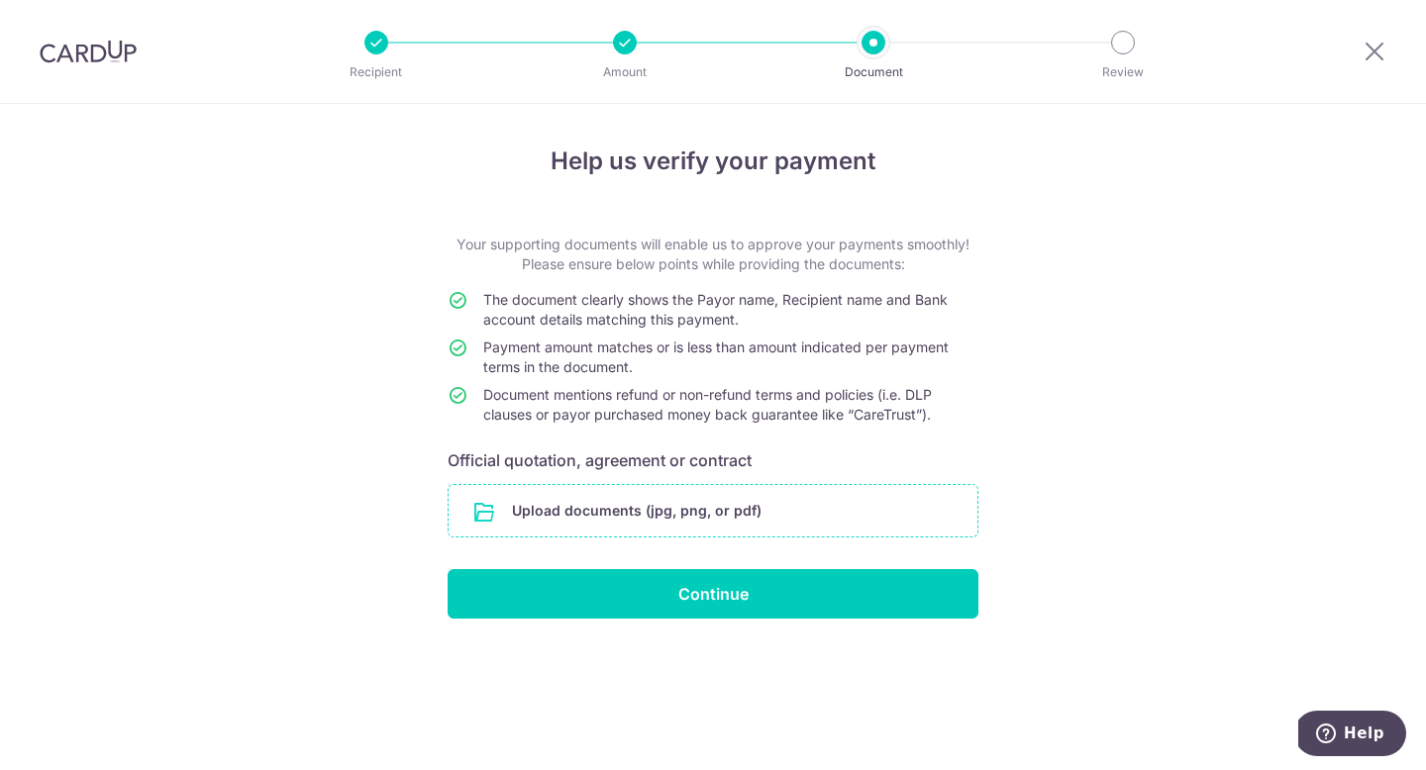
click at [520, 512] on input "file" at bounding box center [712, 510] width 529 height 51
click at [758, 517] on input "file" at bounding box center [712, 510] width 529 height 51
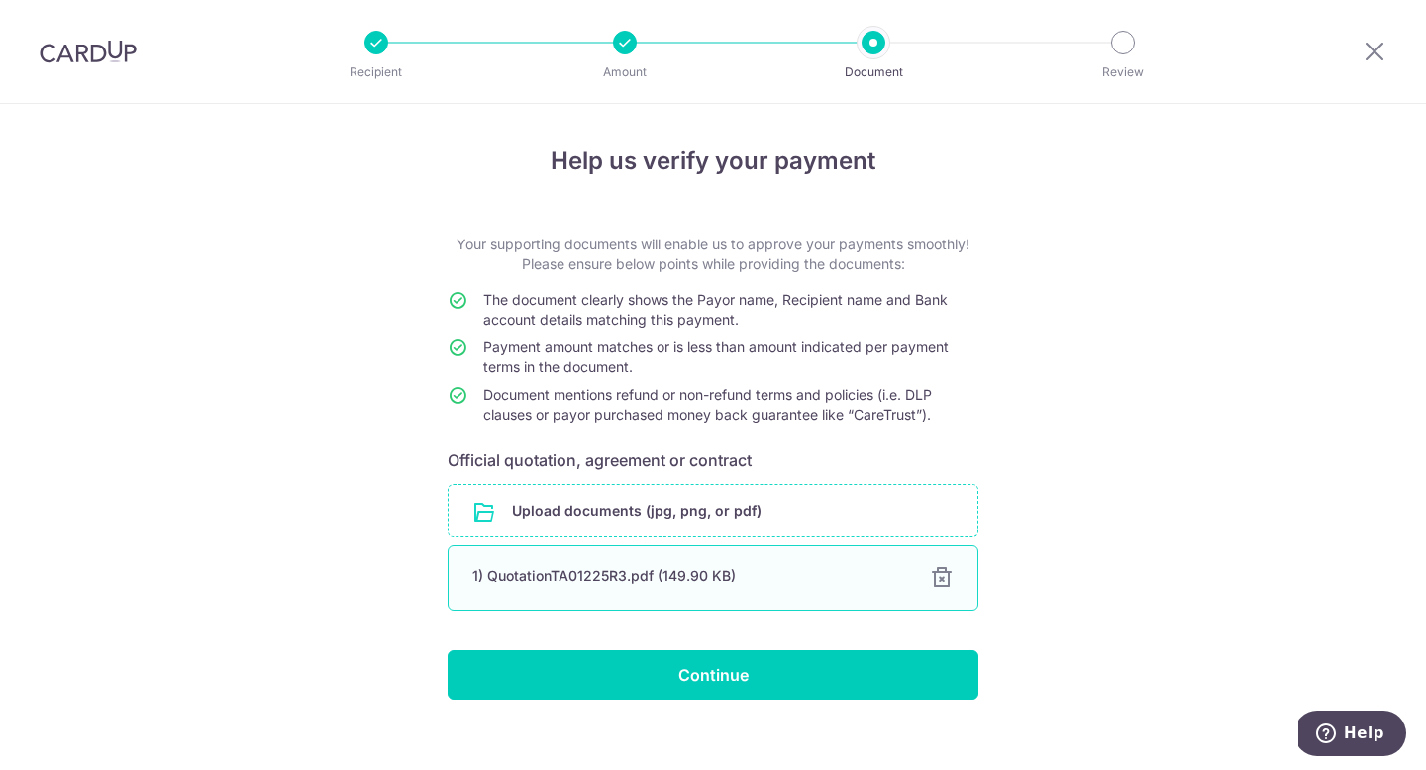
click at [724, 593] on div "1) QuotationTA01225R3.pdf (149.90 KB) 100% Done Download" at bounding box center [712, 577] width 531 height 65
click at [633, 576] on div "1) QuotationTA01225R3.pdf (149.90 KB)" at bounding box center [689, 576] width 434 height 20
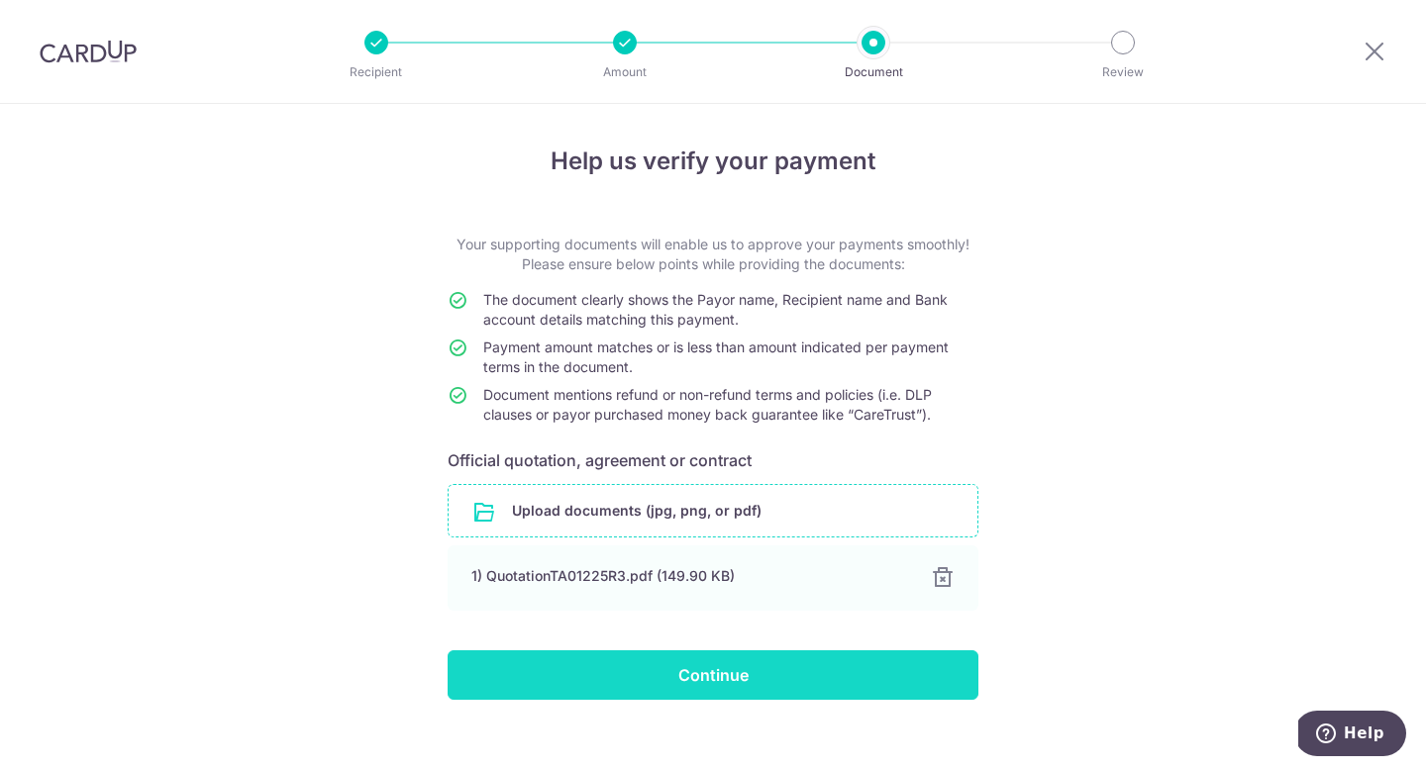
click at [711, 684] on input "Continue" at bounding box center [712, 674] width 531 height 49
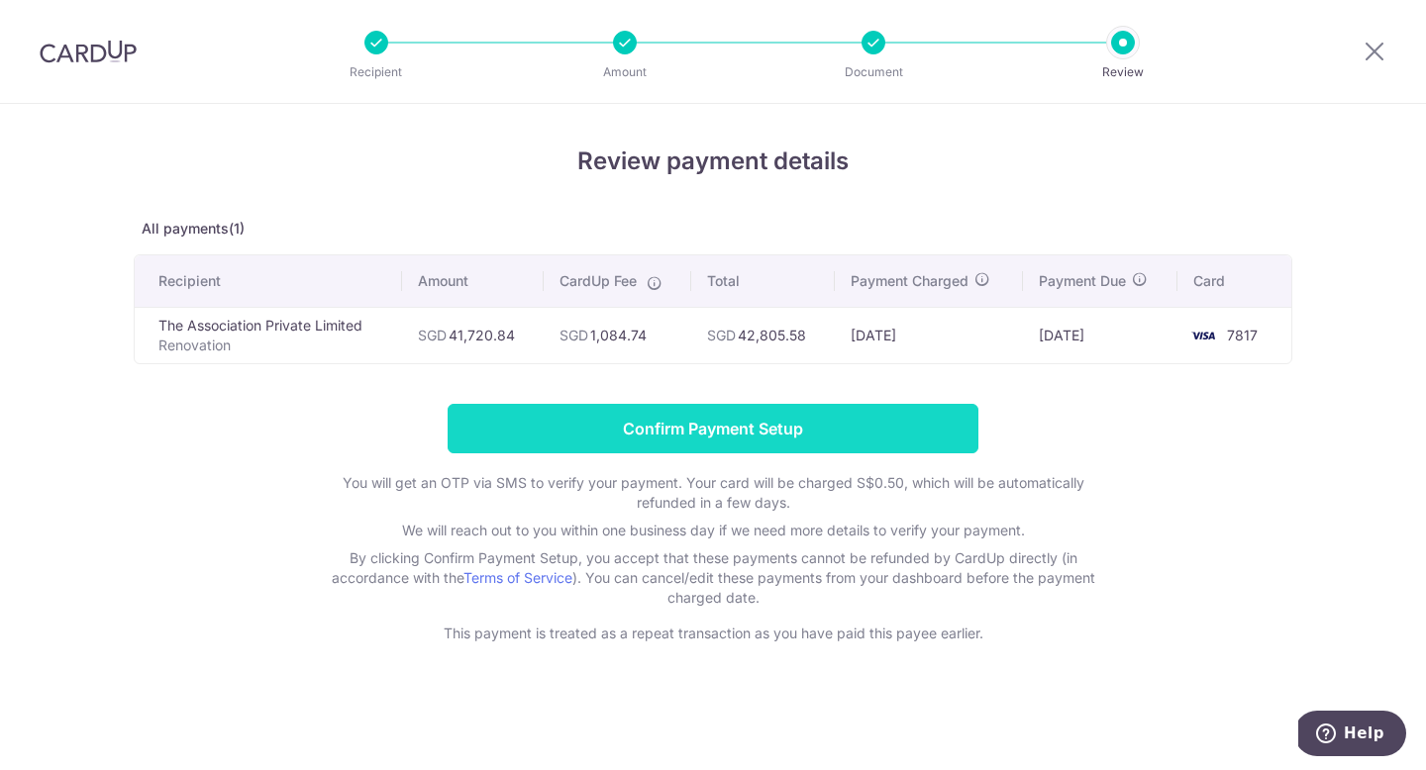
click at [677, 415] on input "Confirm Payment Setup" at bounding box center [712, 428] width 531 height 49
click at [695, 412] on input "Confirm Payment Setup" at bounding box center [712, 428] width 531 height 49
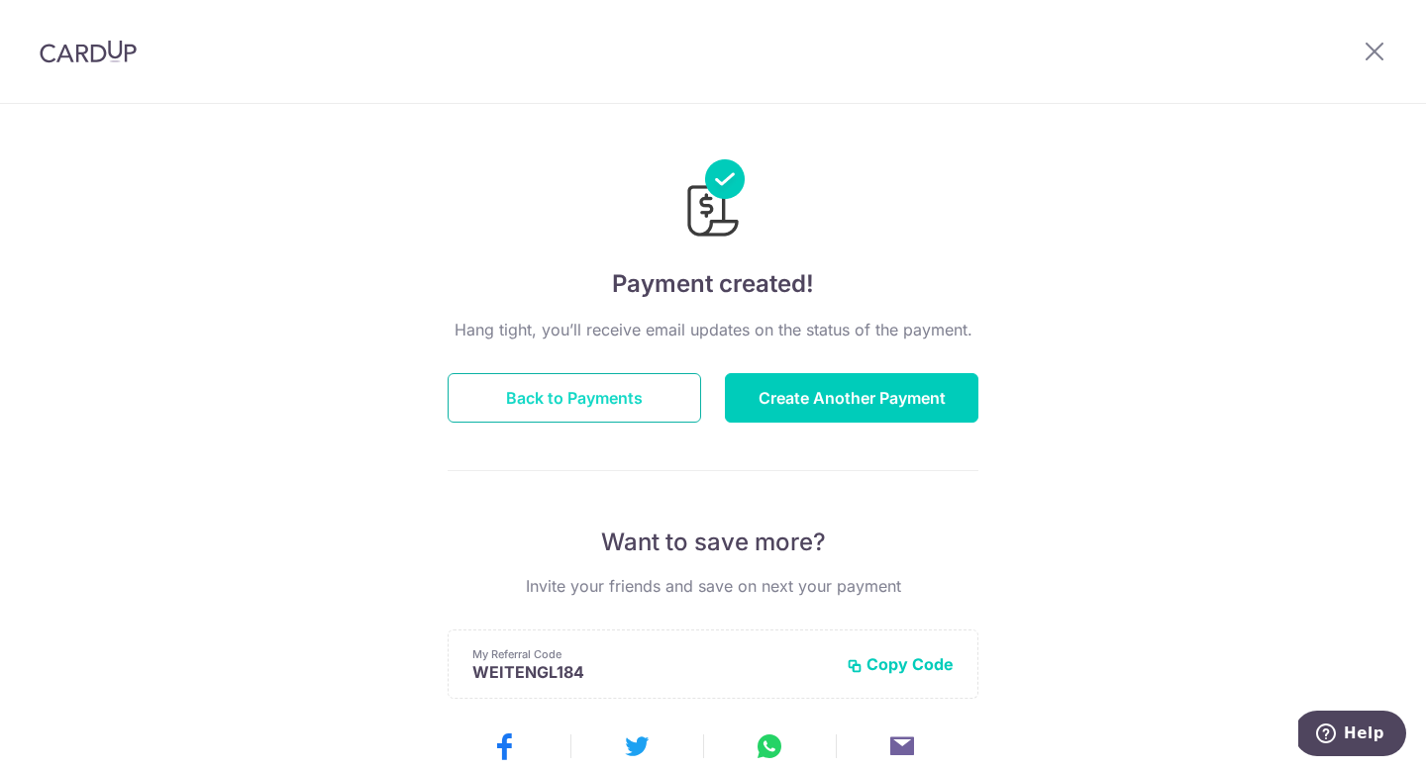
click at [621, 403] on button "Back to Payments" at bounding box center [573, 397] width 253 height 49
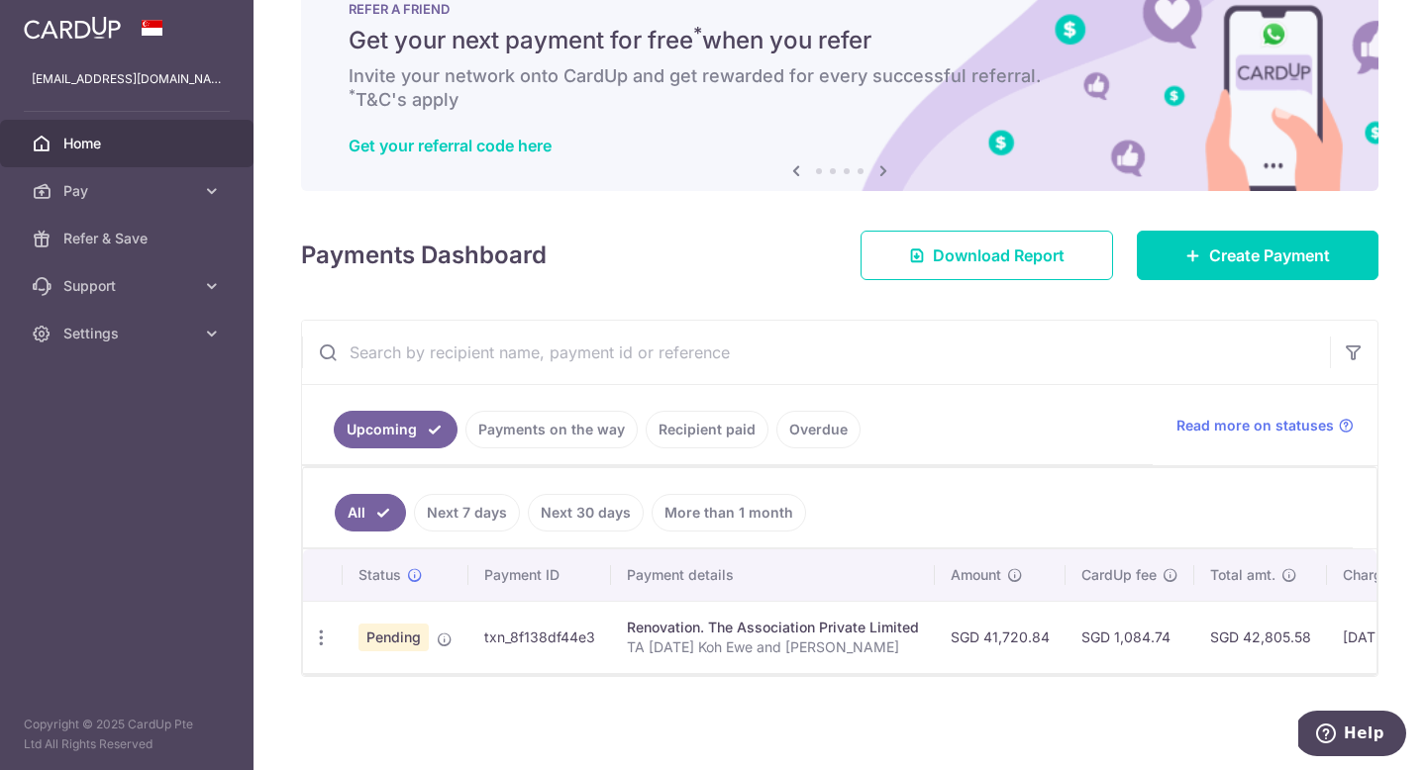
click at [430, 640] on td "Pending" at bounding box center [406, 637] width 126 height 72
click at [480, 639] on td "txn_8f138df44e3" at bounding box center [539, 637] width 143 height 72
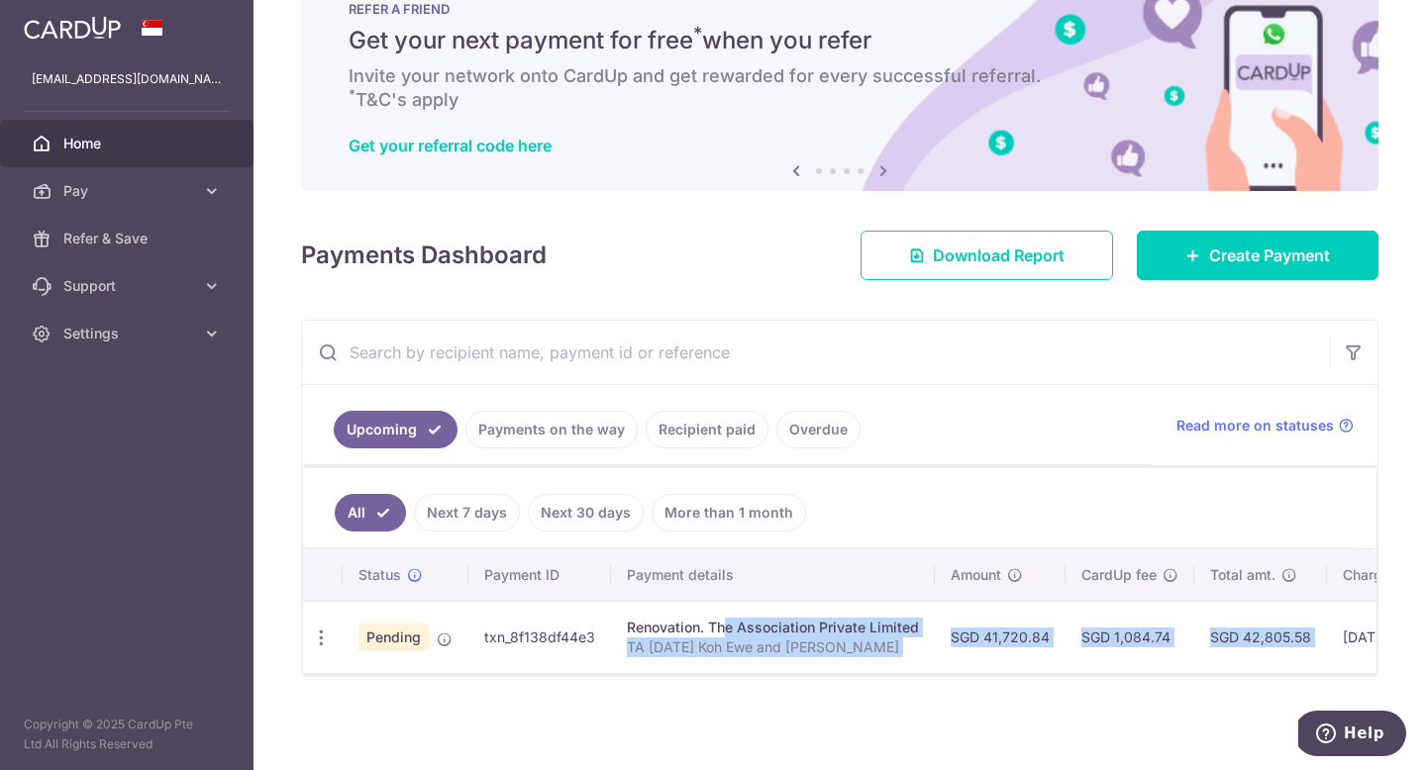
drag, startPoint x: 663, startPoint y: 634, endPoint x: 1333, endPoint y: 627, distance: 670.2
click at [1336, 627] on tr "Update payment Cancel payment Pending txn_8f138df44e3 Renovation. The Associati…" at bounding box center [1014, 637] width 1422 height 72
click at [1333, 627] on td "[DATE]" at bounding box center [1394, 637] width 135 height 72
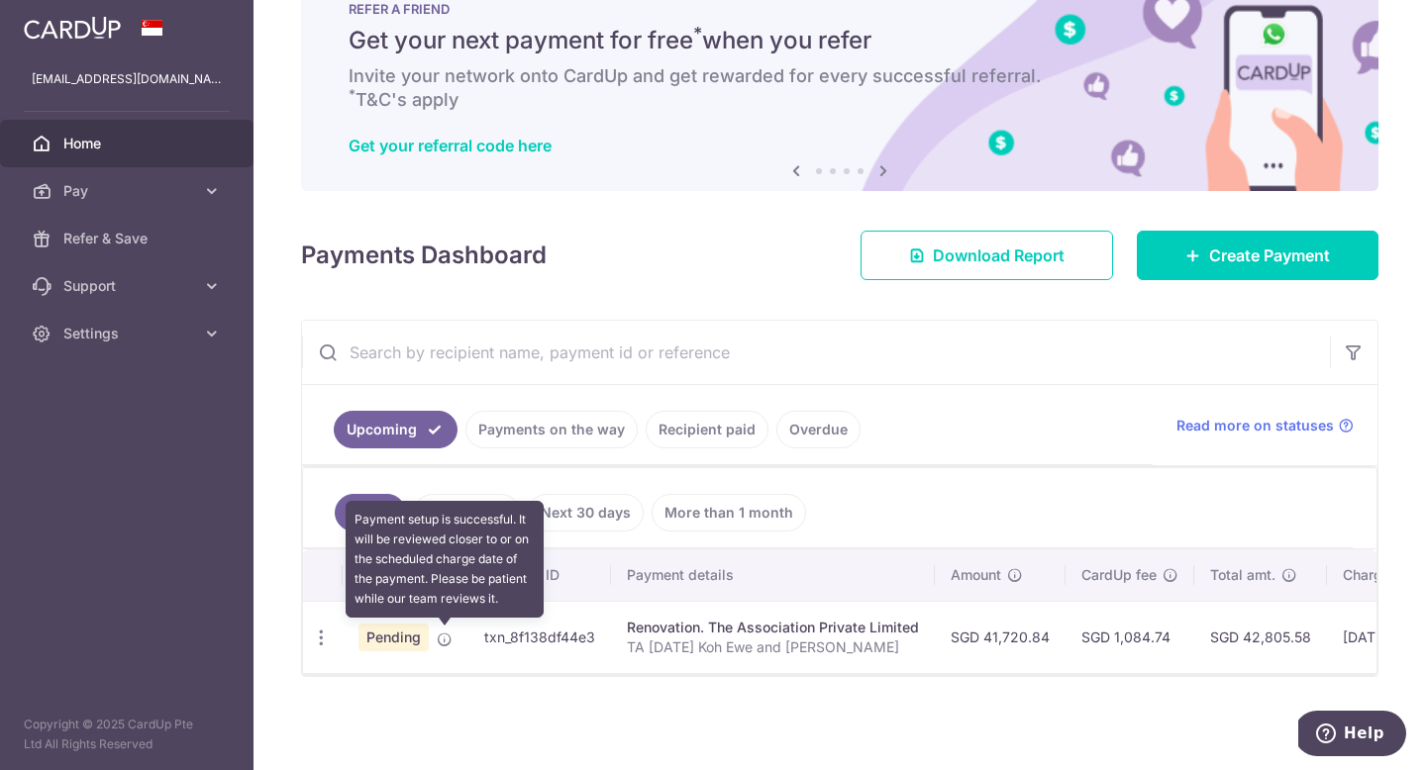
click at [448, 642] on icon at bounding box center [445, 640] width 16 height 16
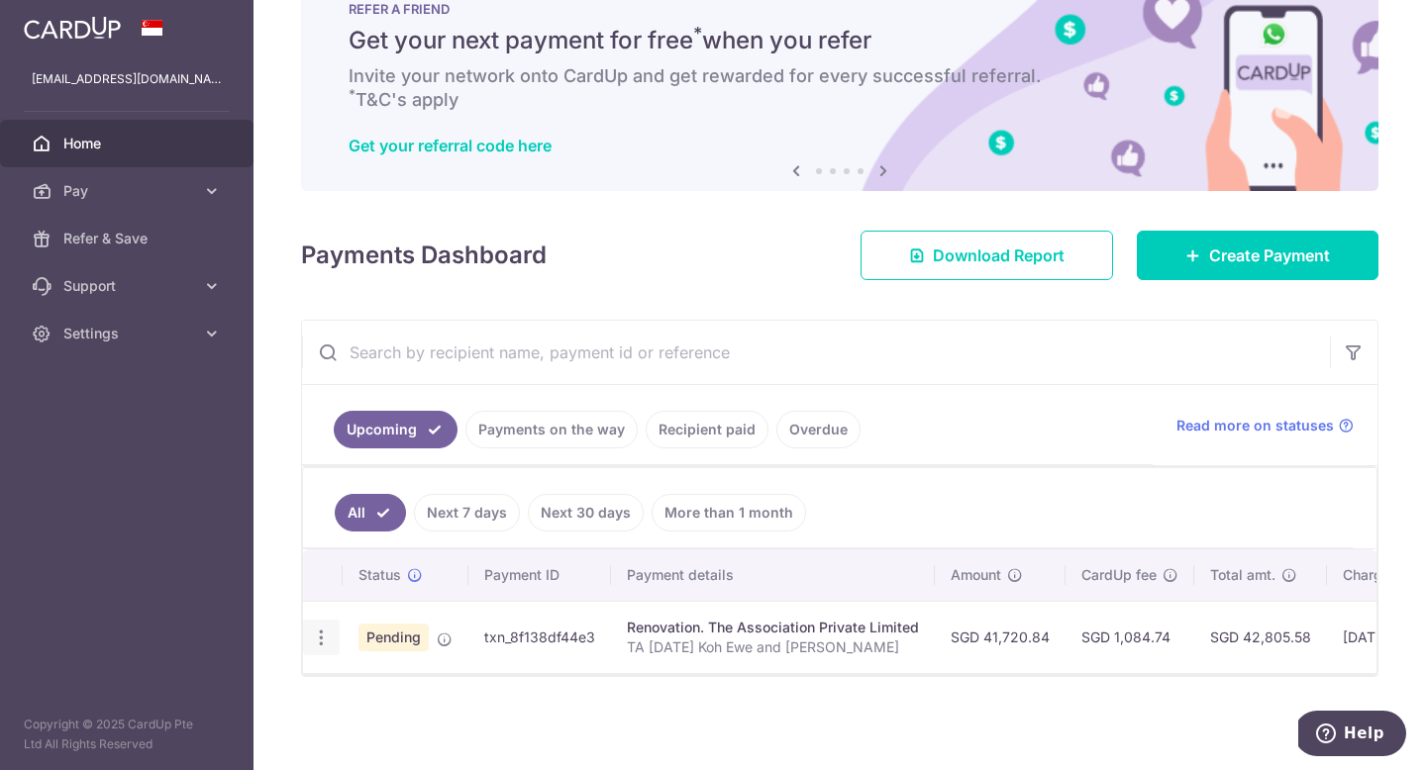
click at [324, 637] on icon "button" at bounding box center [321, 638] width 21 height 21
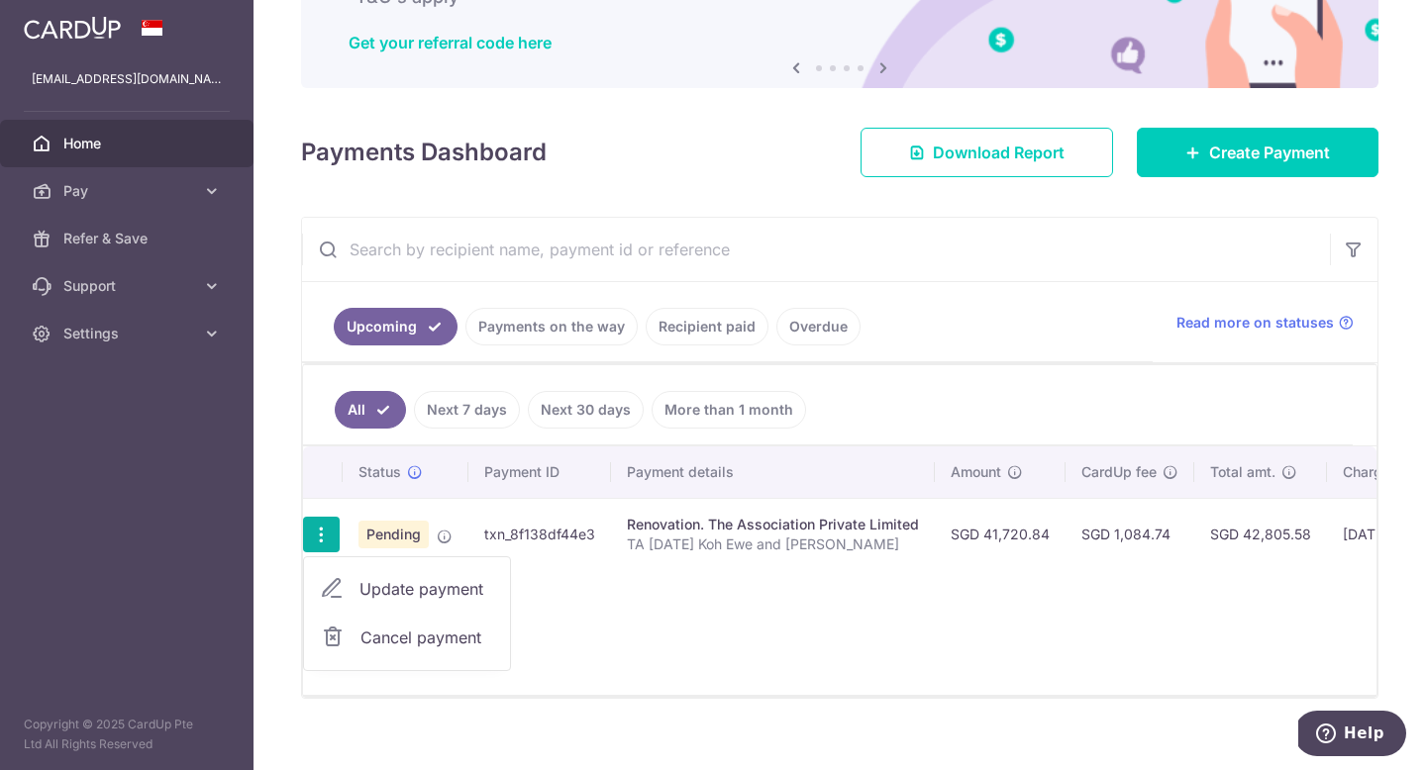
scroll to position [166, 0]
click at [512, 335] on link "Payments on the way" at bounding box center [551, 326] width 172 height 38
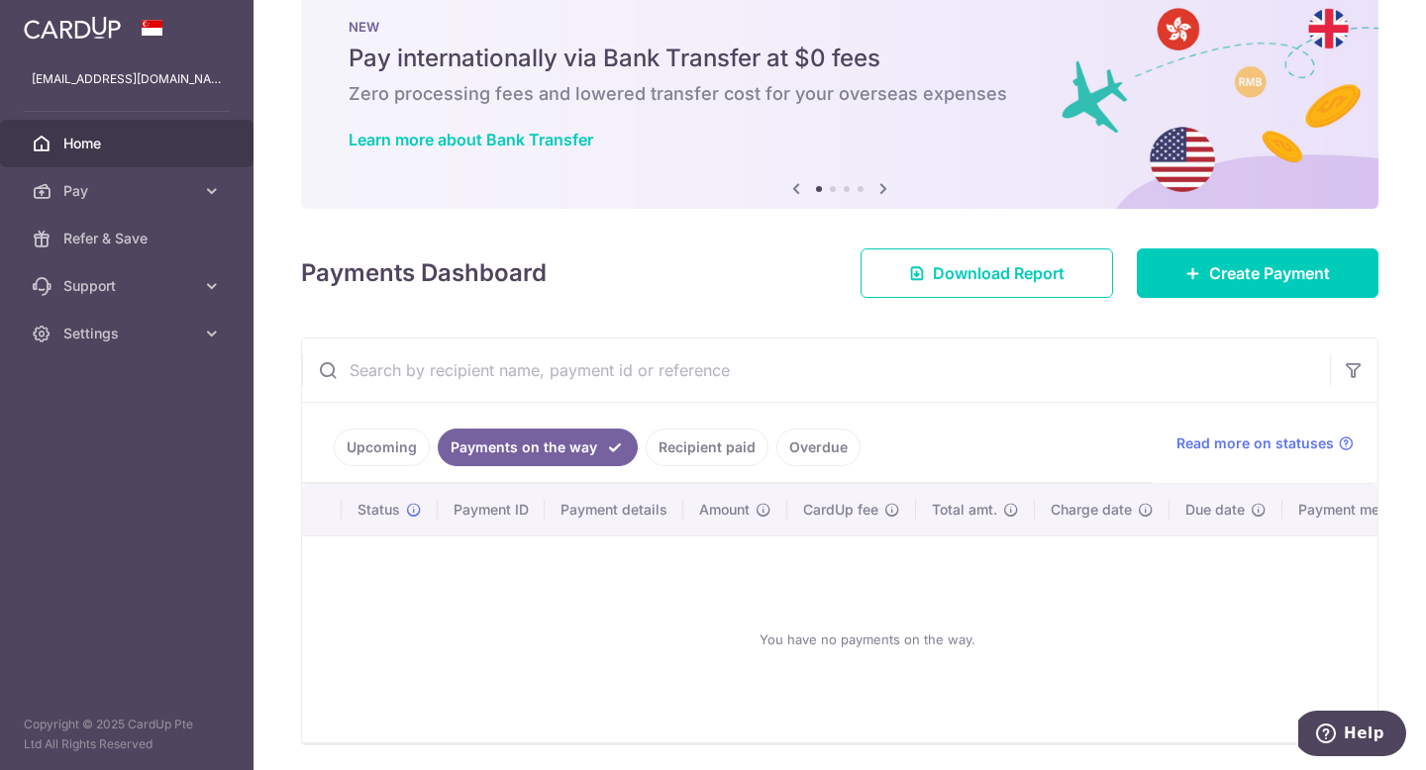
scroll to position [113, 0]
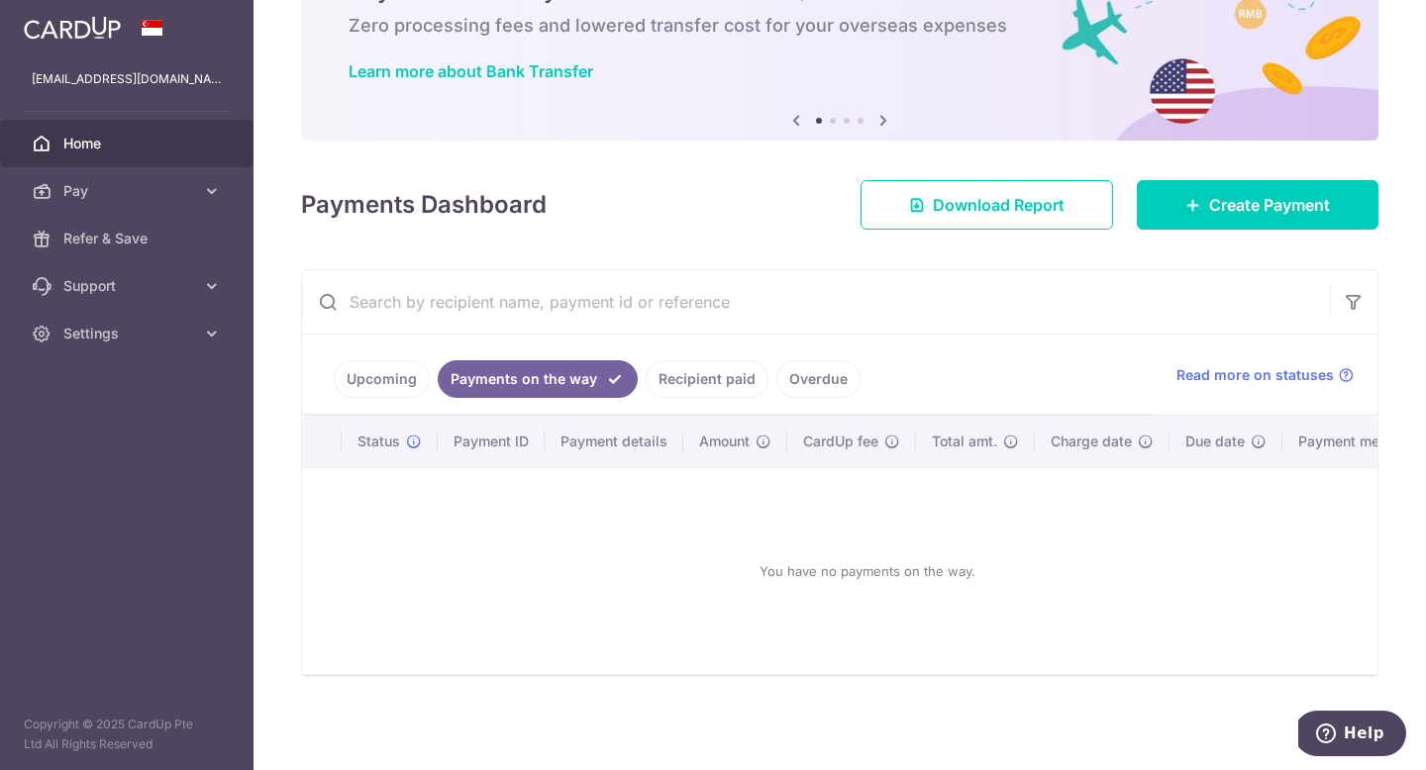
click at [383, 379] on link "Upcoming" at bounding box center [382, 379] width 96 height 38
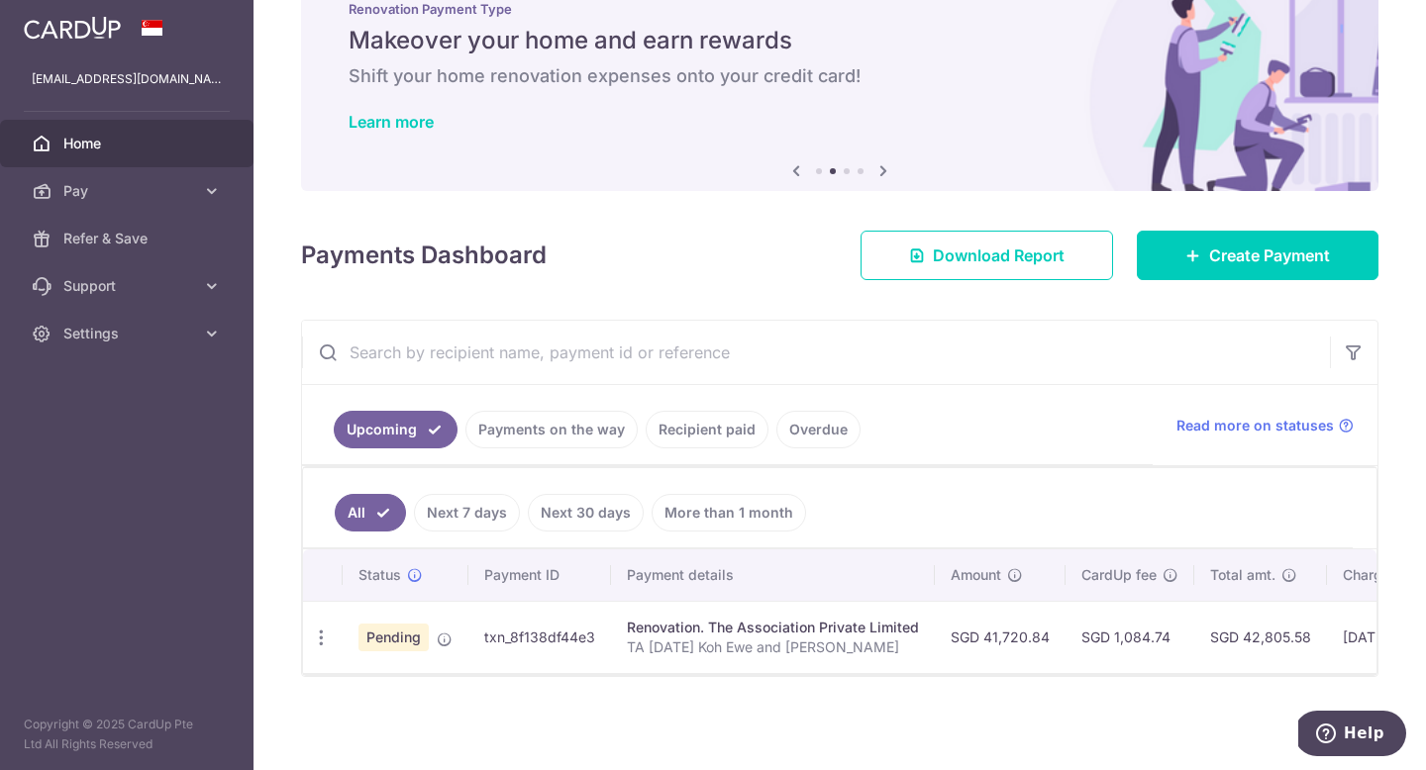
scroll to position [0, 0]
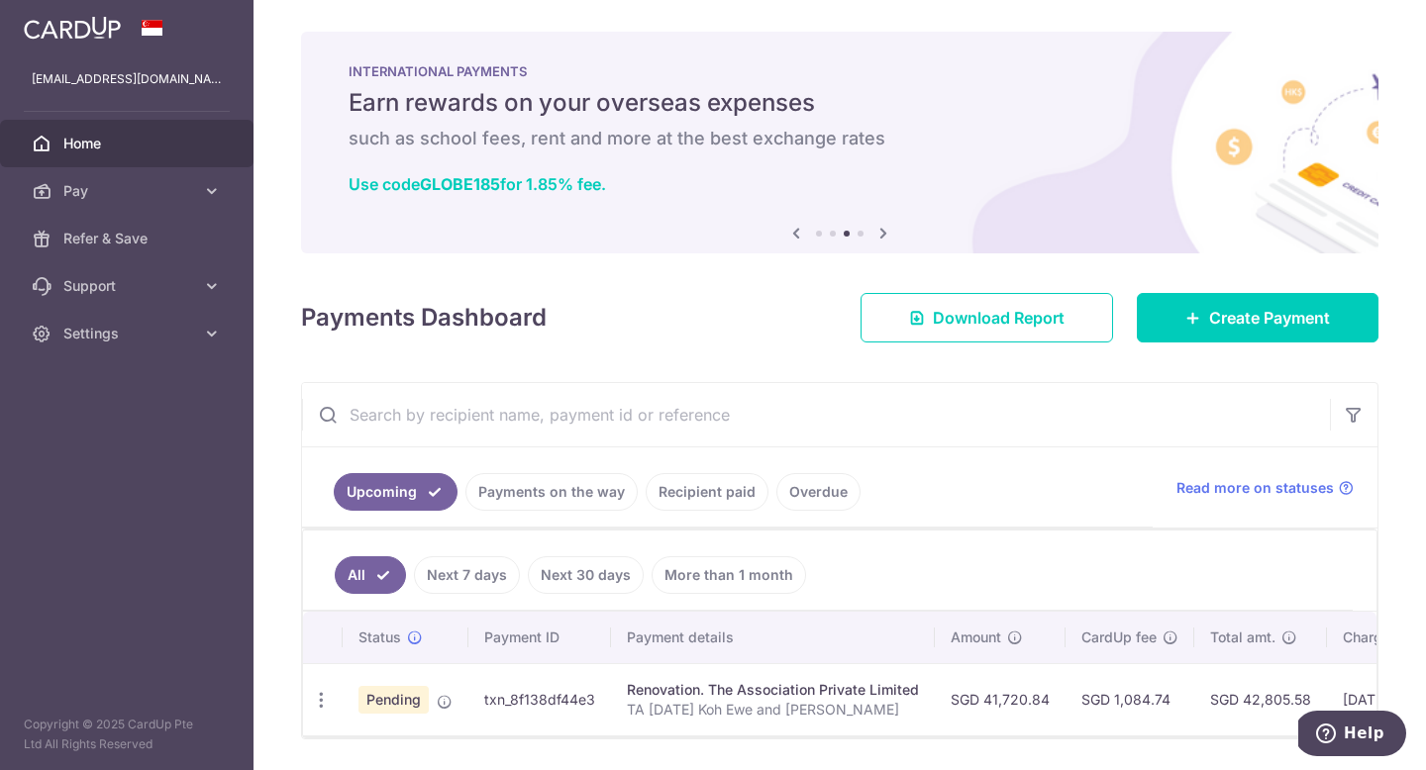
click at [710, 652] on th "Payment details" at bounding box center [773, 637] width 324 height 51
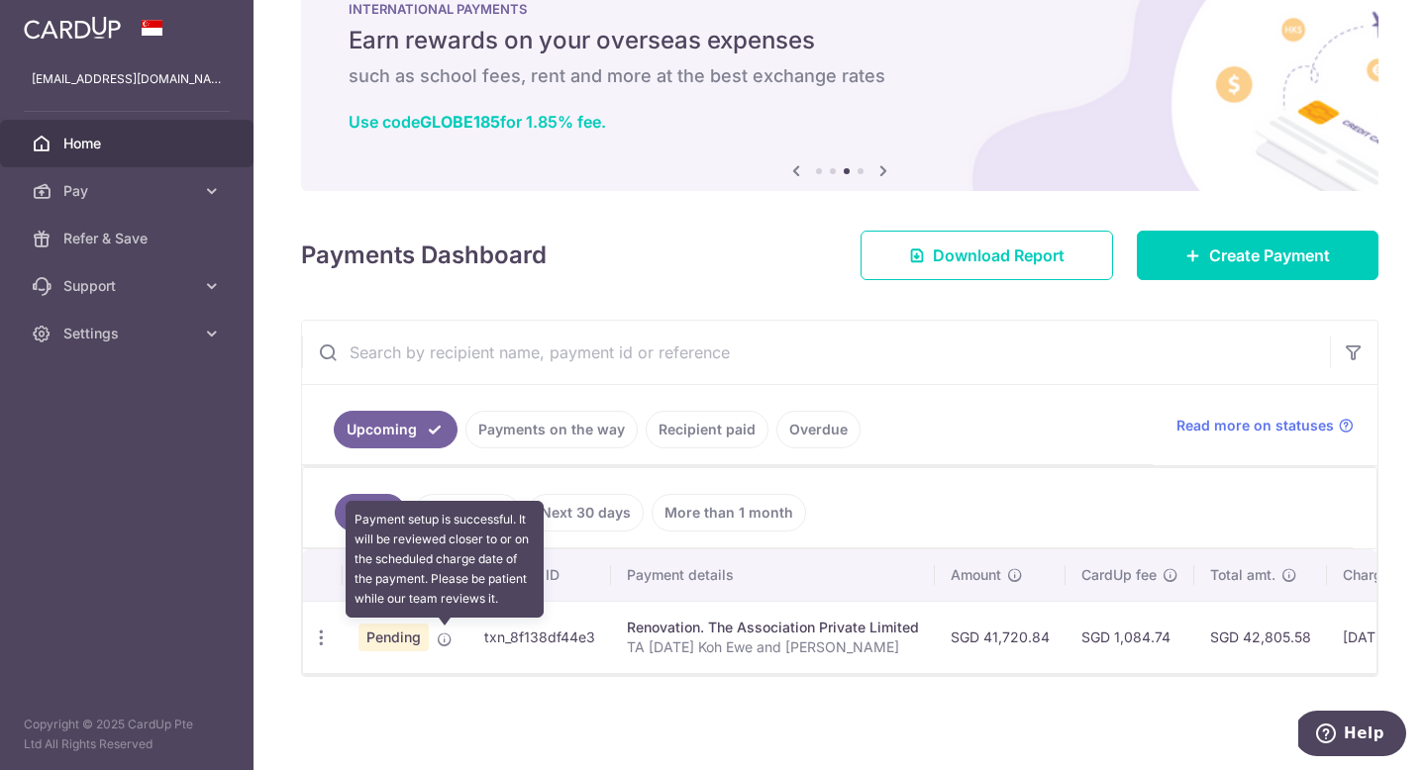
click at [446, 637] on icon at bounding box center [445, 640] width 16 height 16
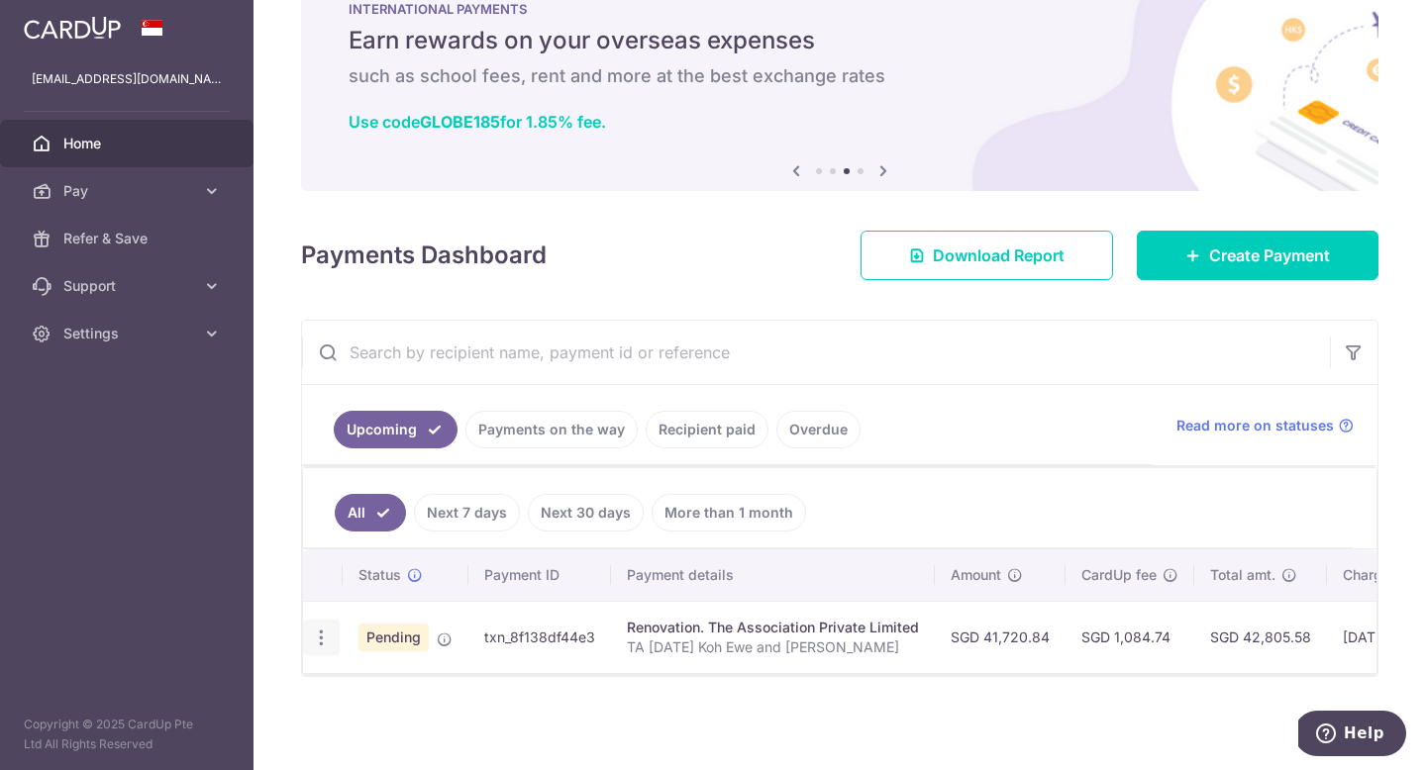
click at [318, 639] on icon "button" at bounding box center [321, 638] width 21 height 21
click at [406, 710] on link "Update payment" at bounding box center [407, 692] width 206 height 48
radio input "true"
type input "41,720.84"
type input "[DATE]"
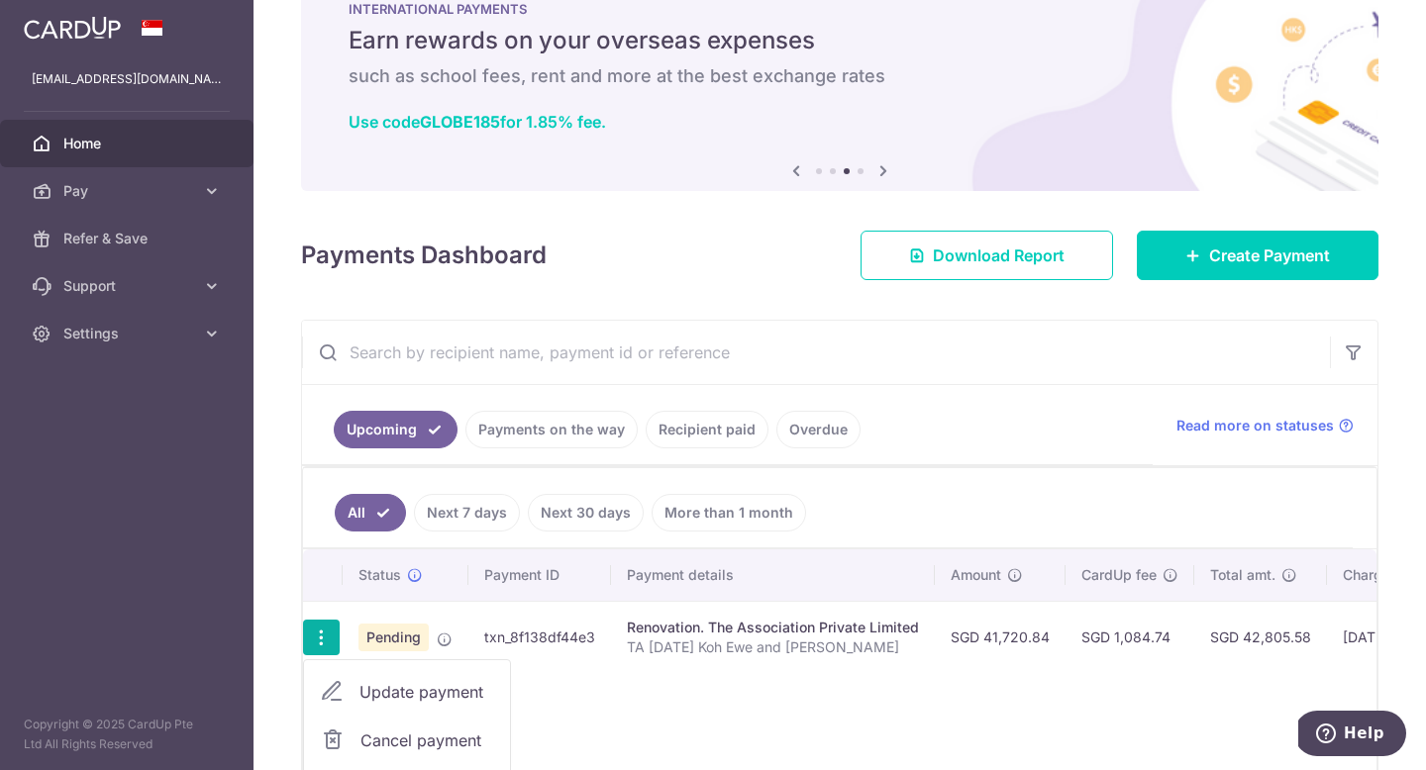
type input "TA [DATE] Koh Ewe and [PERSON_NAME]"
type input "Payment of 3rd Tranch (40%)"
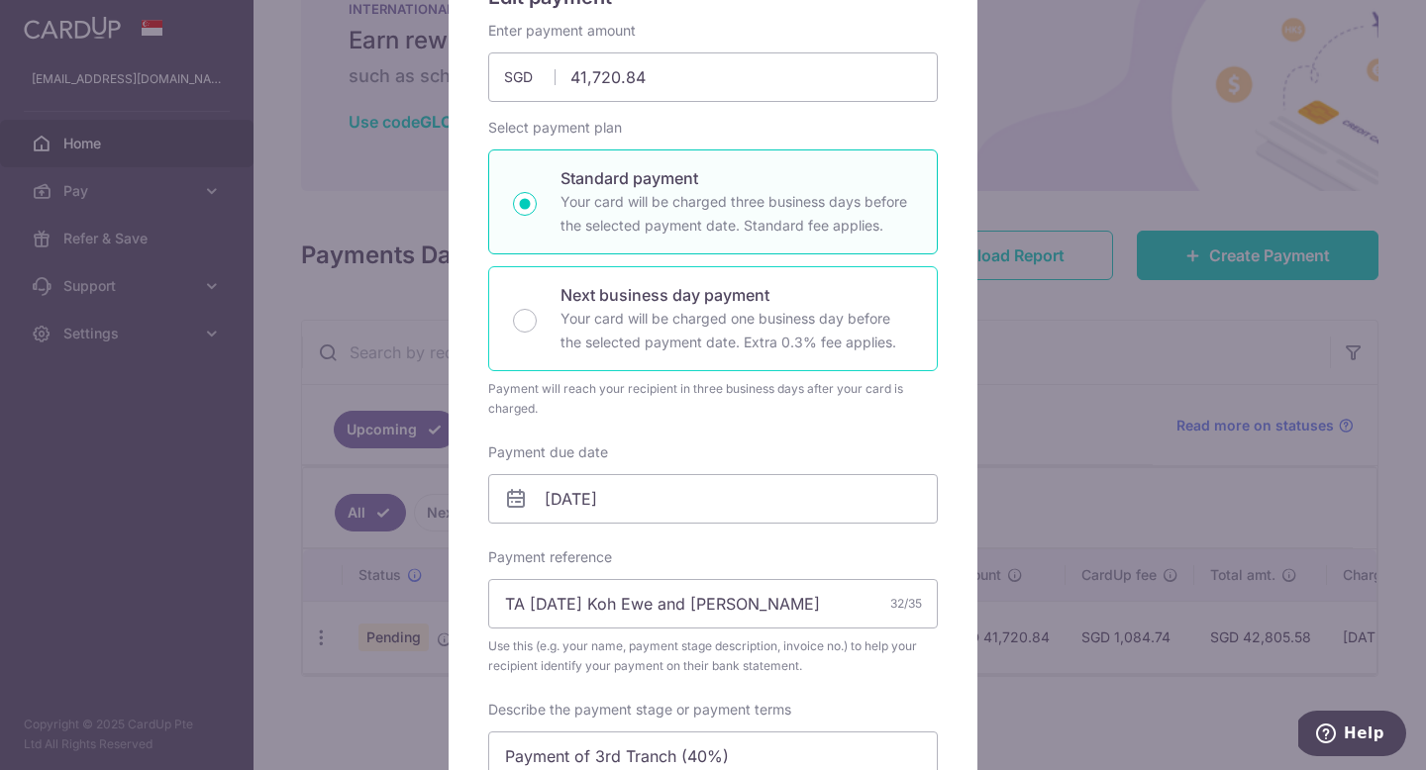
scroll to position [0, 0]
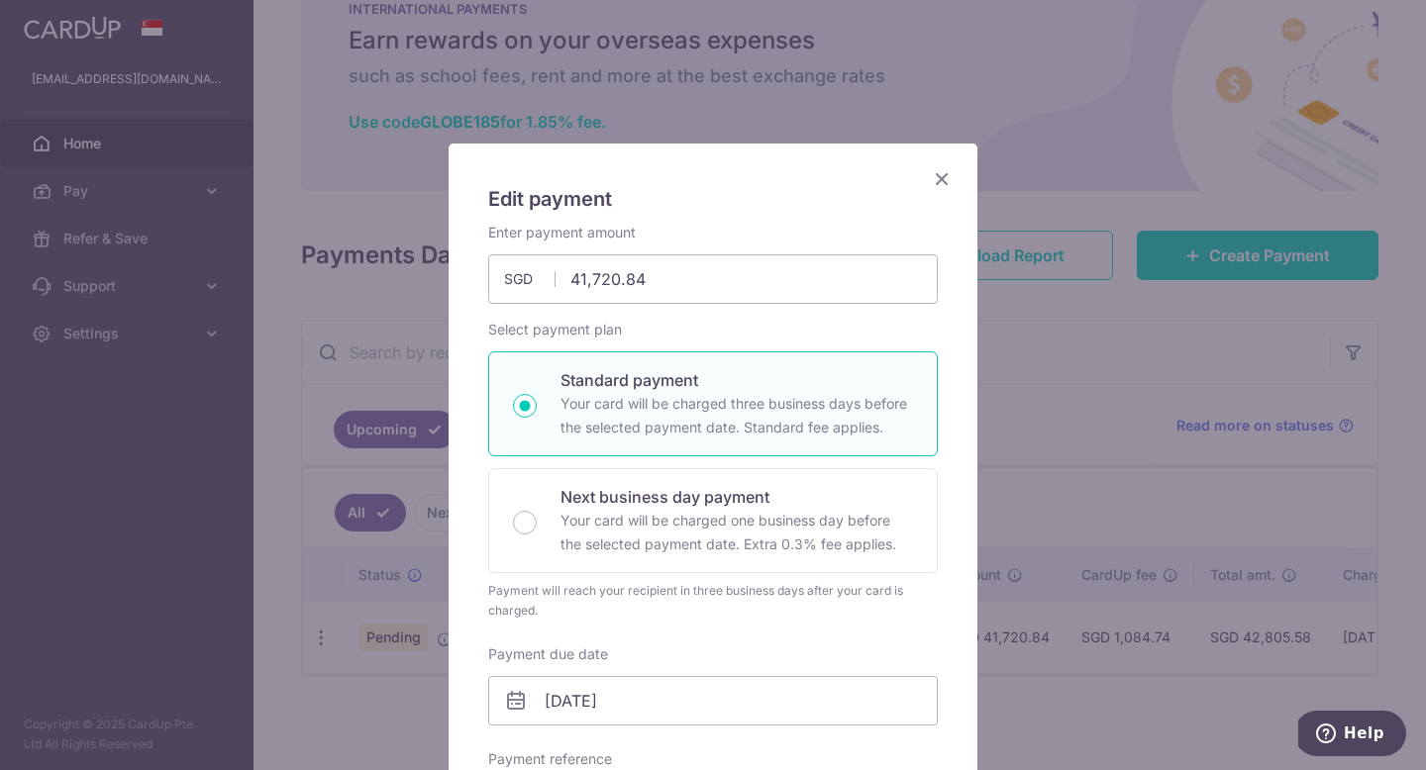
click at [939, 174] on icon "Close" at bounding box center [942, 178] width 24 height 25
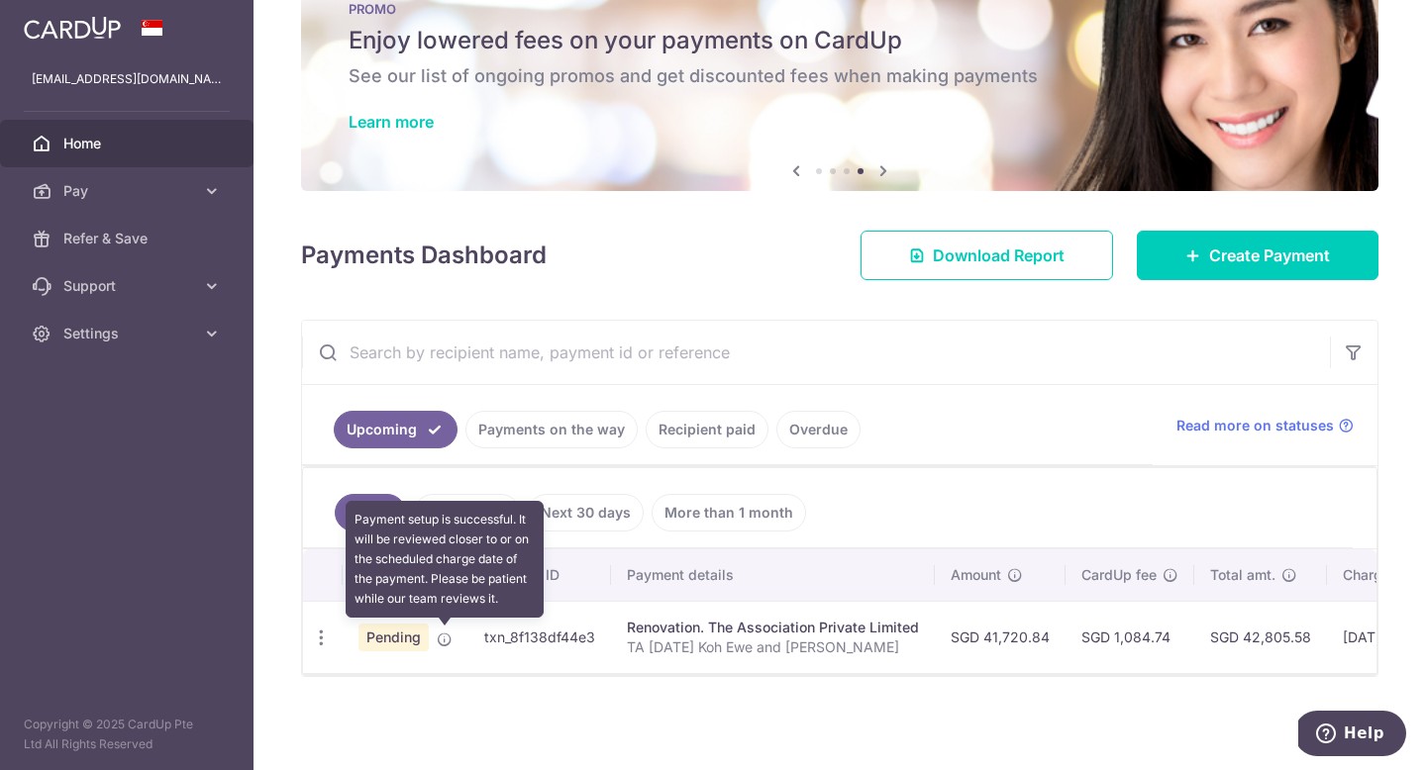
click at [450, 639] on icon at bounding box center [445, 640] width 16 height 16
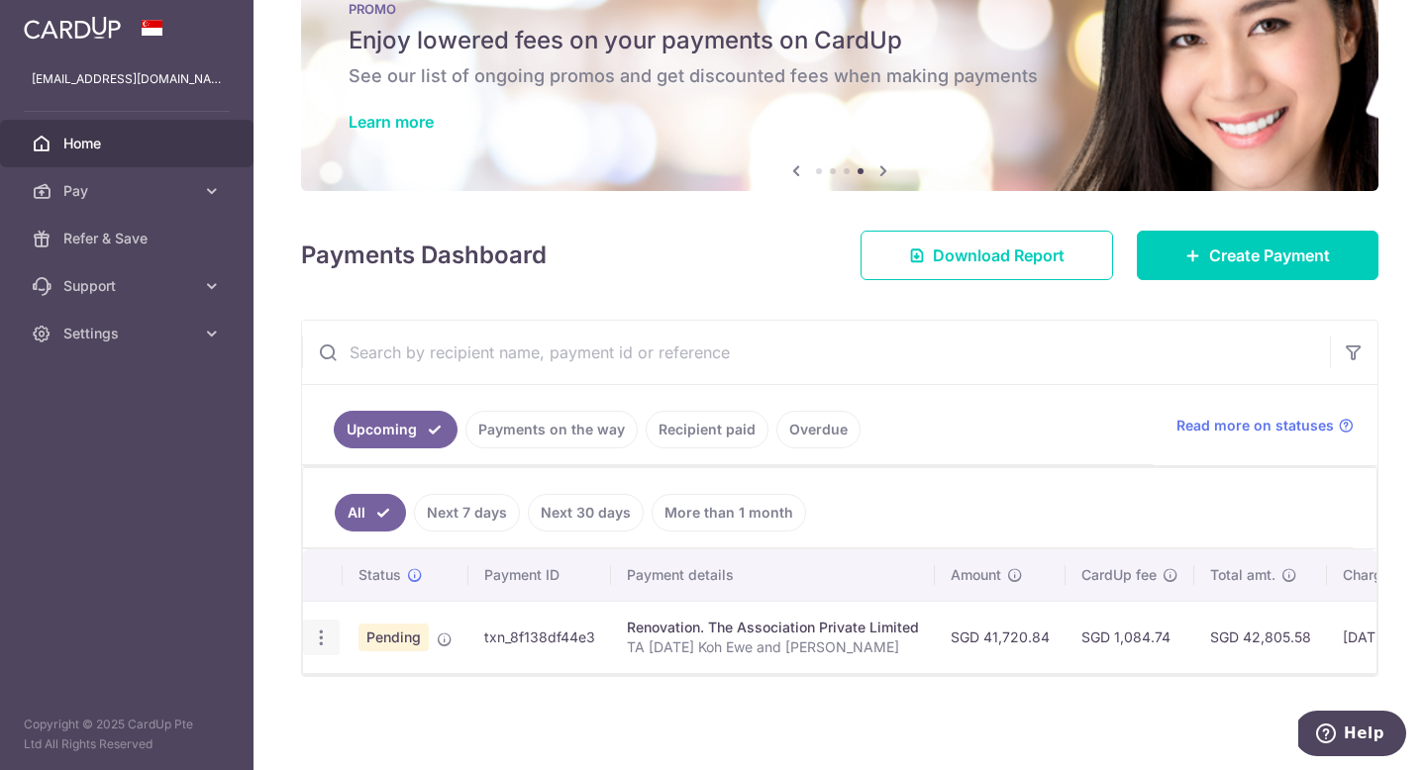
click at [336, 638] on div "Update payment Cancel payment" at bounding box center [321, 638] width 37 height 37
click at [1302, 421] on span "Read more on statuses" at bounding box center [1254, 426] width 157 height 20
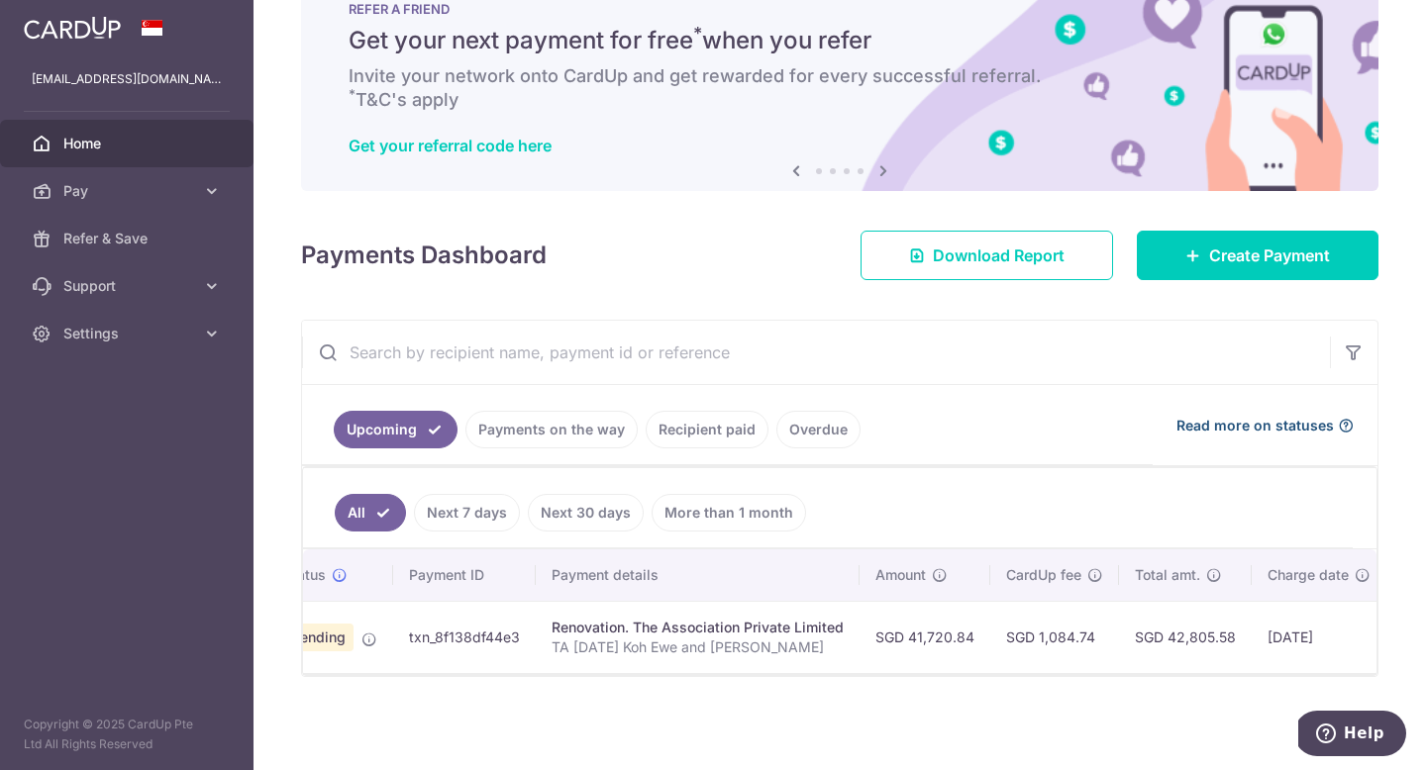
scroll to position [0, 73]
drag, startPoint x: 717, startPoint y: 631, endPoint x: 855, endPoint y: 631, distance: 138.6
click at [855, 631] on td "Renovation. The Association Private Limited TA BC 01225 Koh Ewe and Wei Teng" at bounding box center [700, 637] width 324 height 72
click at [820, 637] on div "Renovation. The Association Private Limited" at bounding box center [699, 628] width 292 height 20
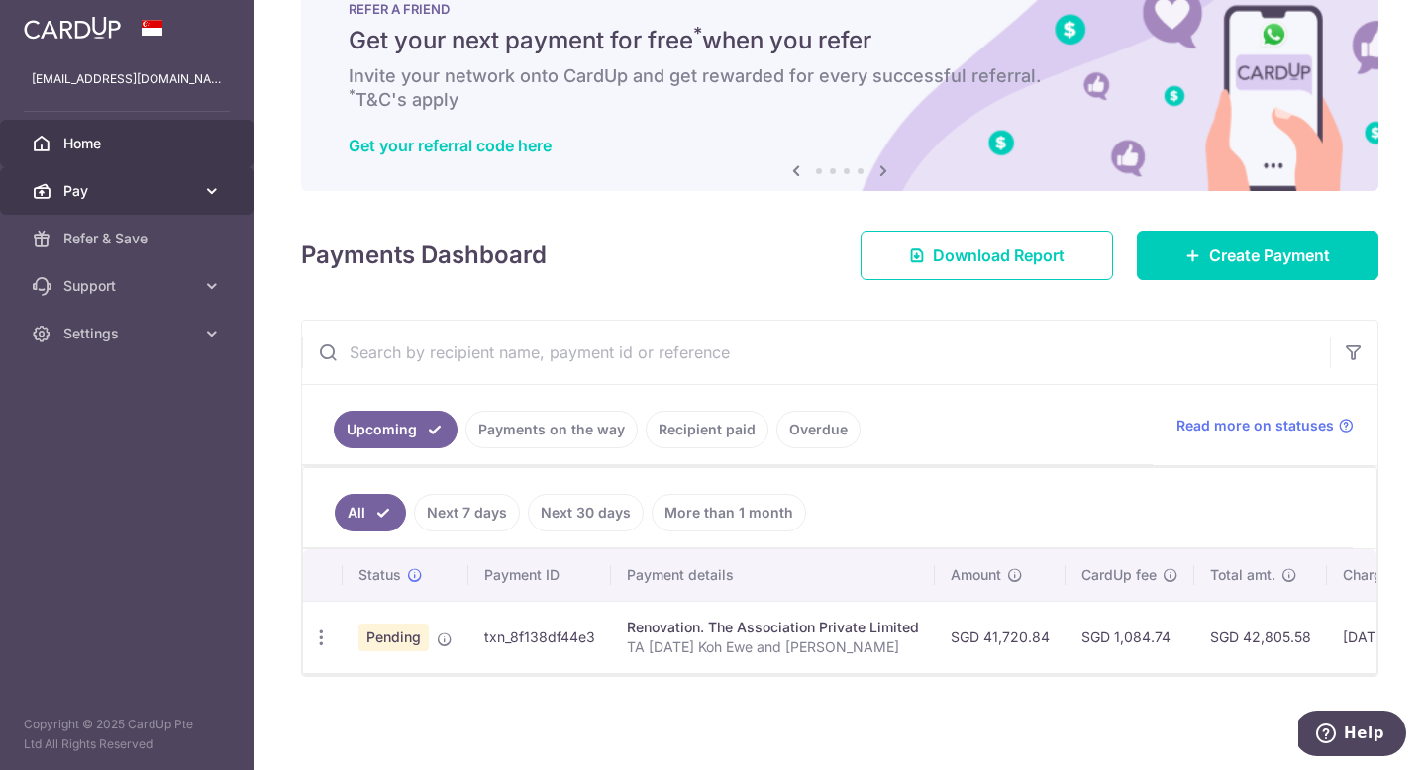
click at [139, 187] on span "Pay" at bounding box center [128, 191] width 131 height 20
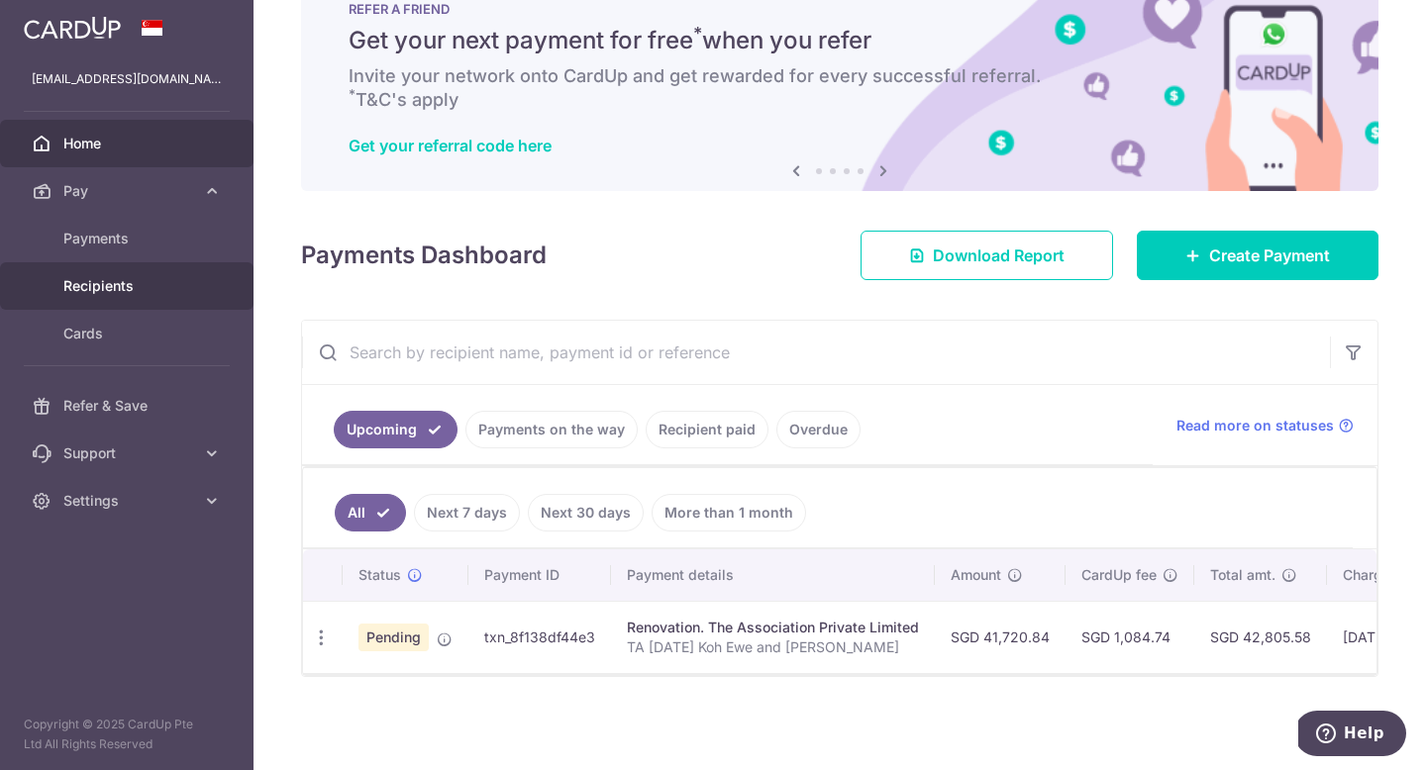
click at [138, 268] on link "Recipients" at bounding box center [126, 286] width 253 height 48
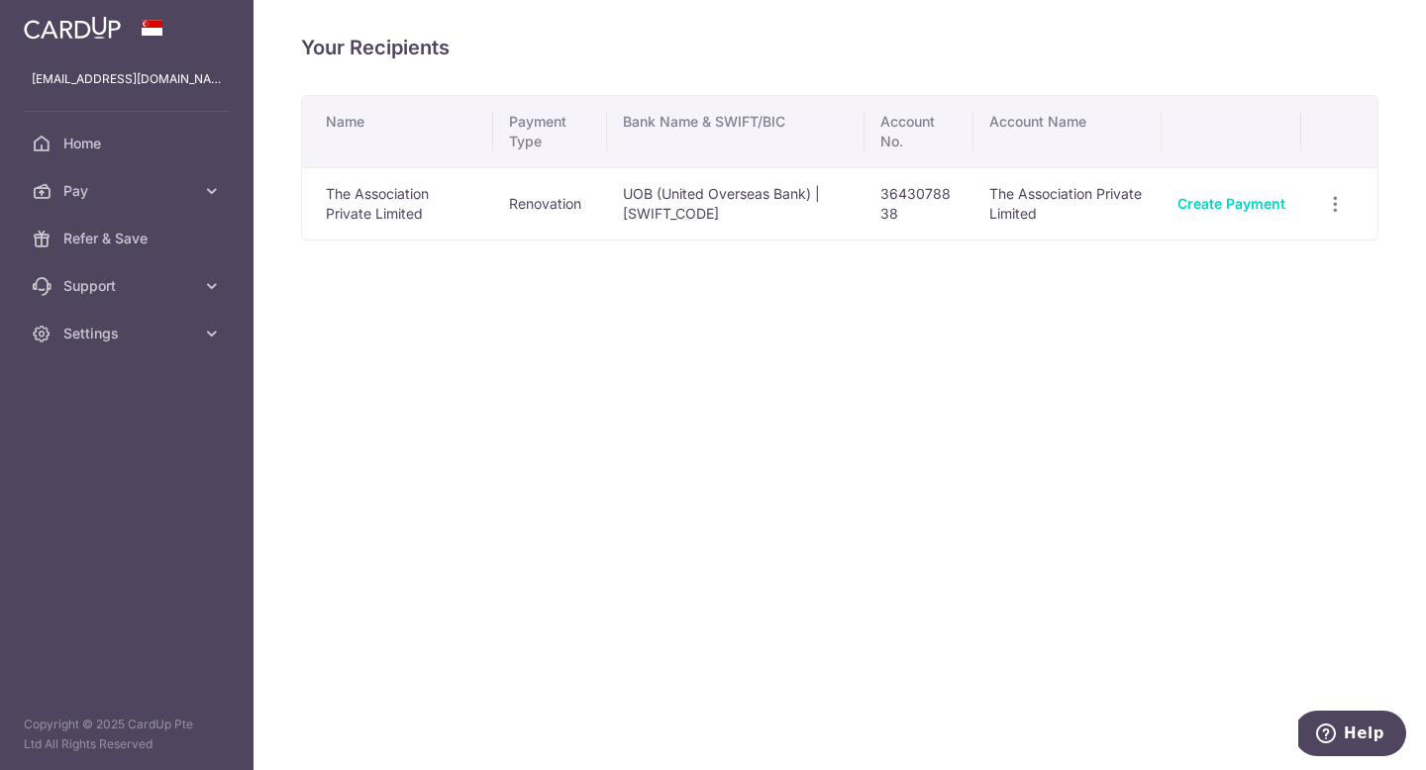
click at [378, 206] on td "The Association Private Limited" at bounding box center [397, 203] width 191 height 72
click at [140, 135] on span "Home" at bounding box center [128, 144] width 131 height 20
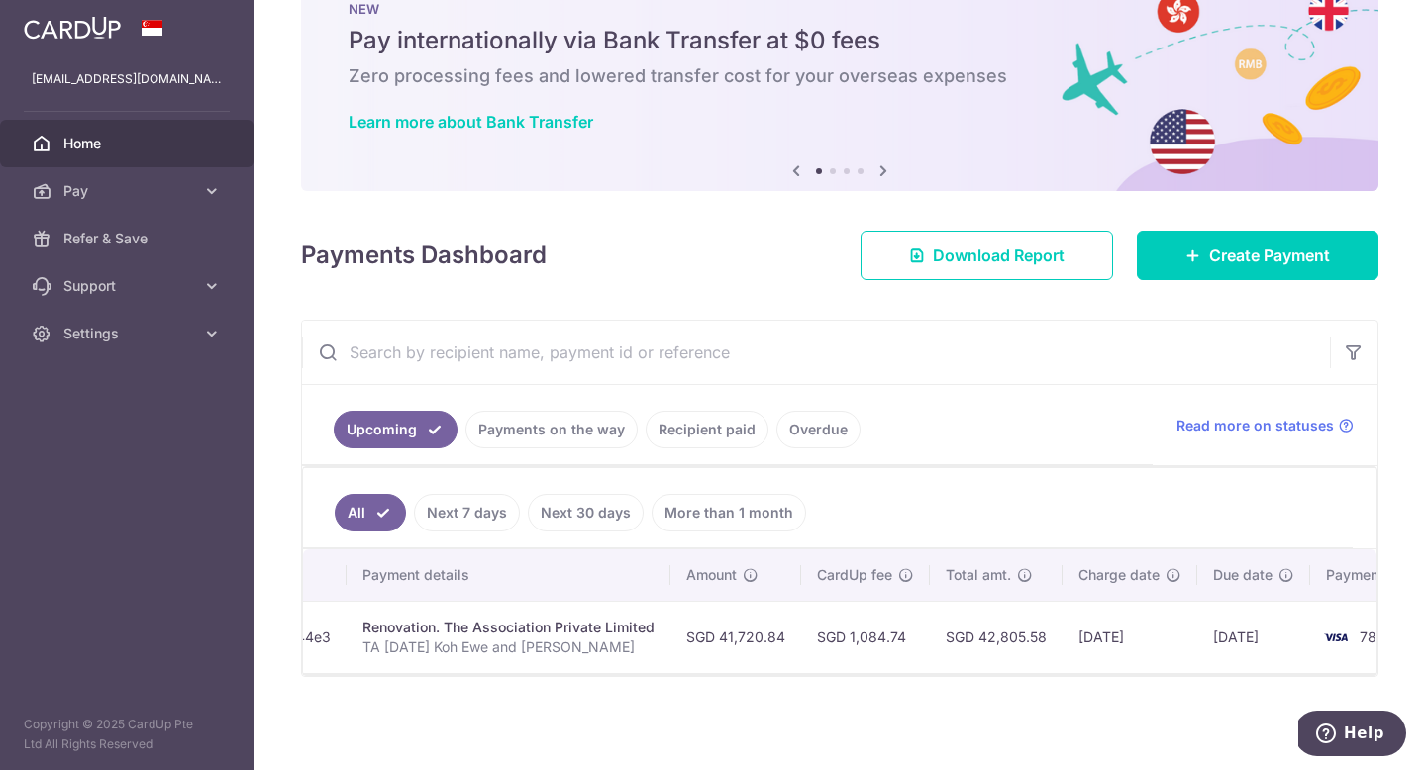
scroll to position [0, 336]
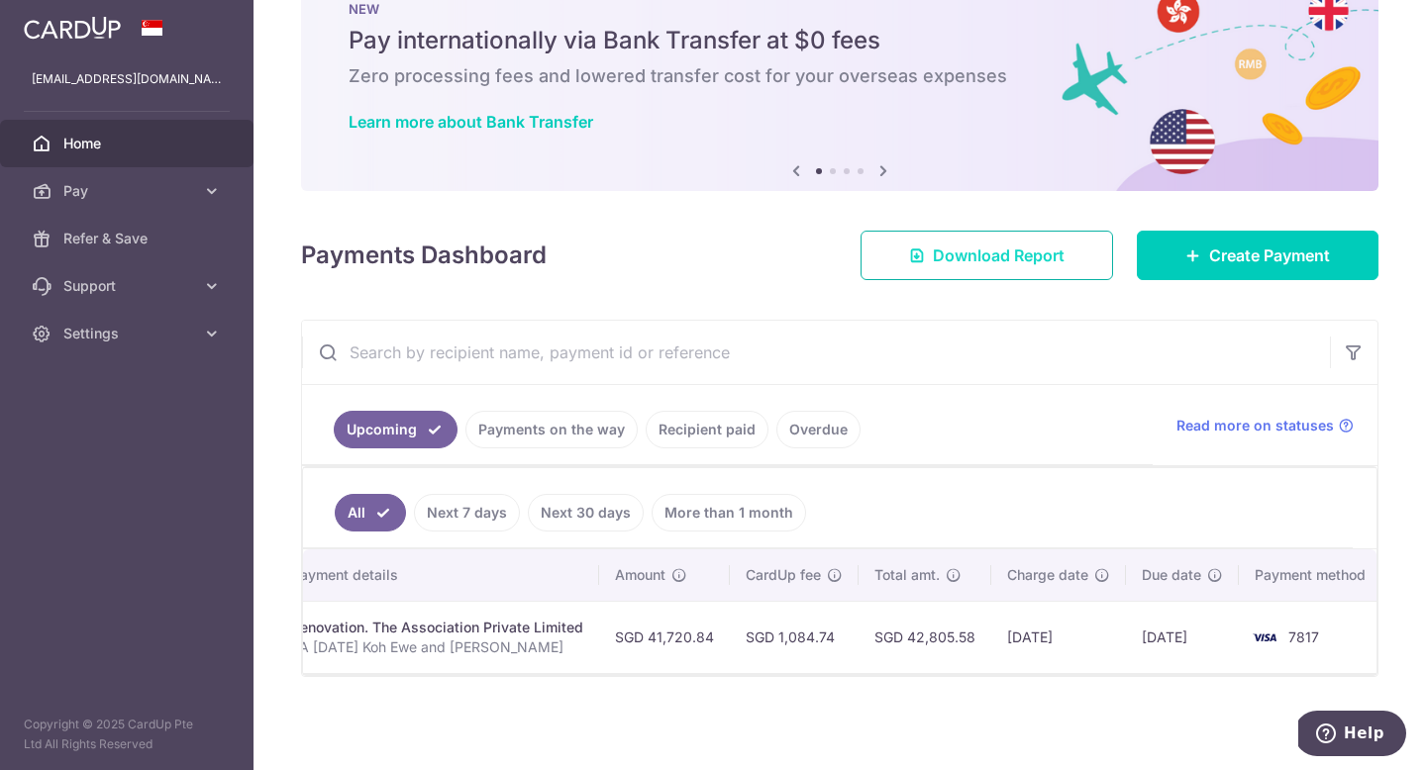
click at [1017, 263] on span "Download Report" at bounding box center [999, 256] width 132 height 24
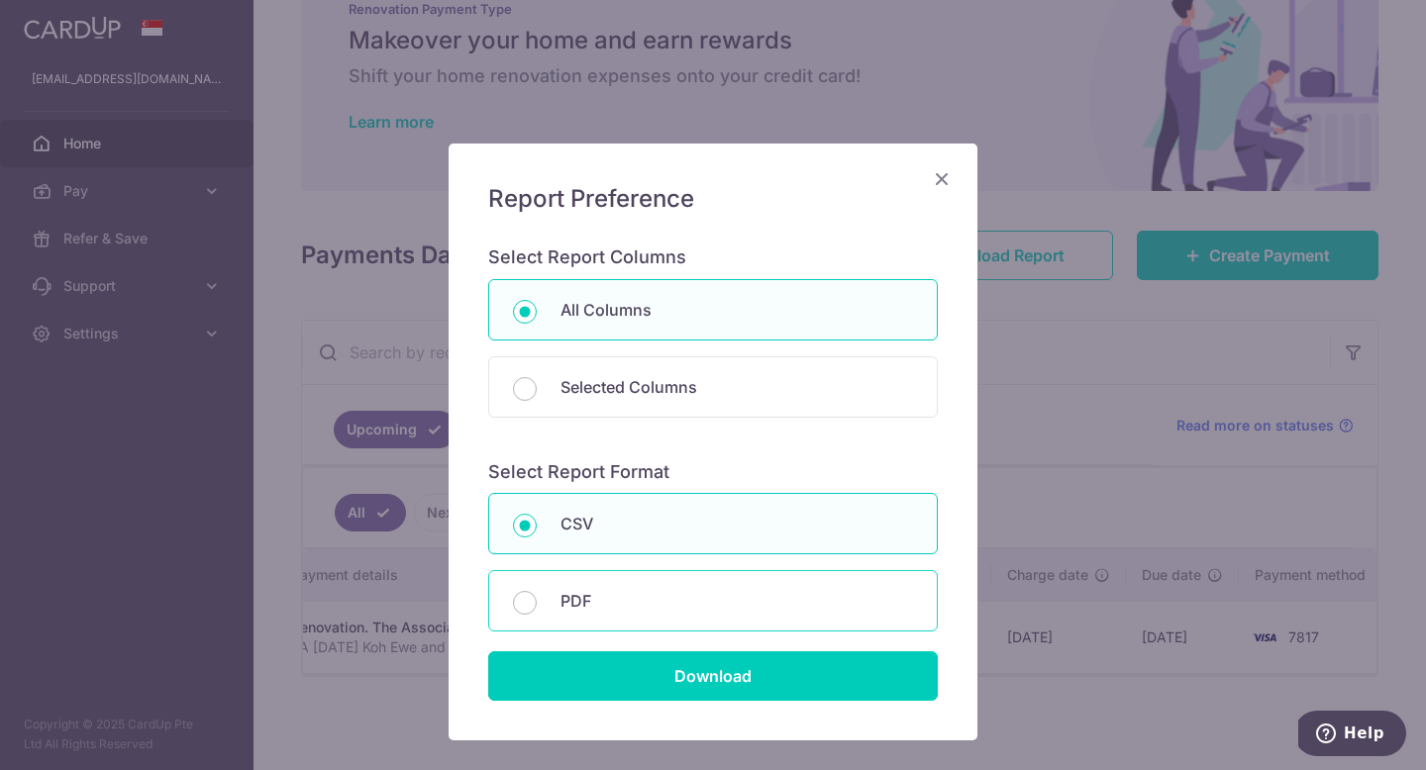
click at [769, 602] on p "PDF" at bounding box center [736, 601] width 352 height 24
click at [537, 602] on input "PDF" at bounding box center [525, 603] width 24 height 24
radio input "false"
radio input "true"
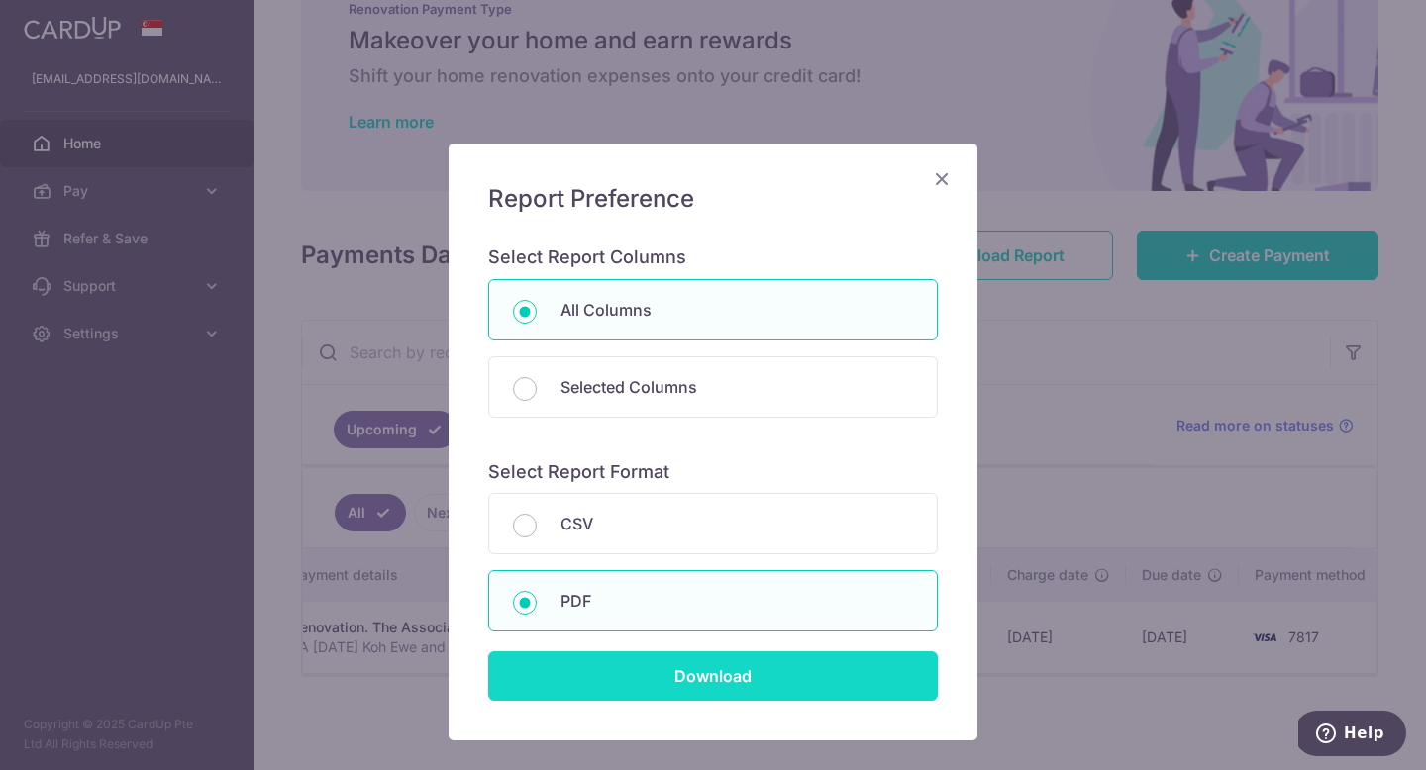
click at [755, 657] on input "Download" at bounding box center [712, 675] width 449 height 49
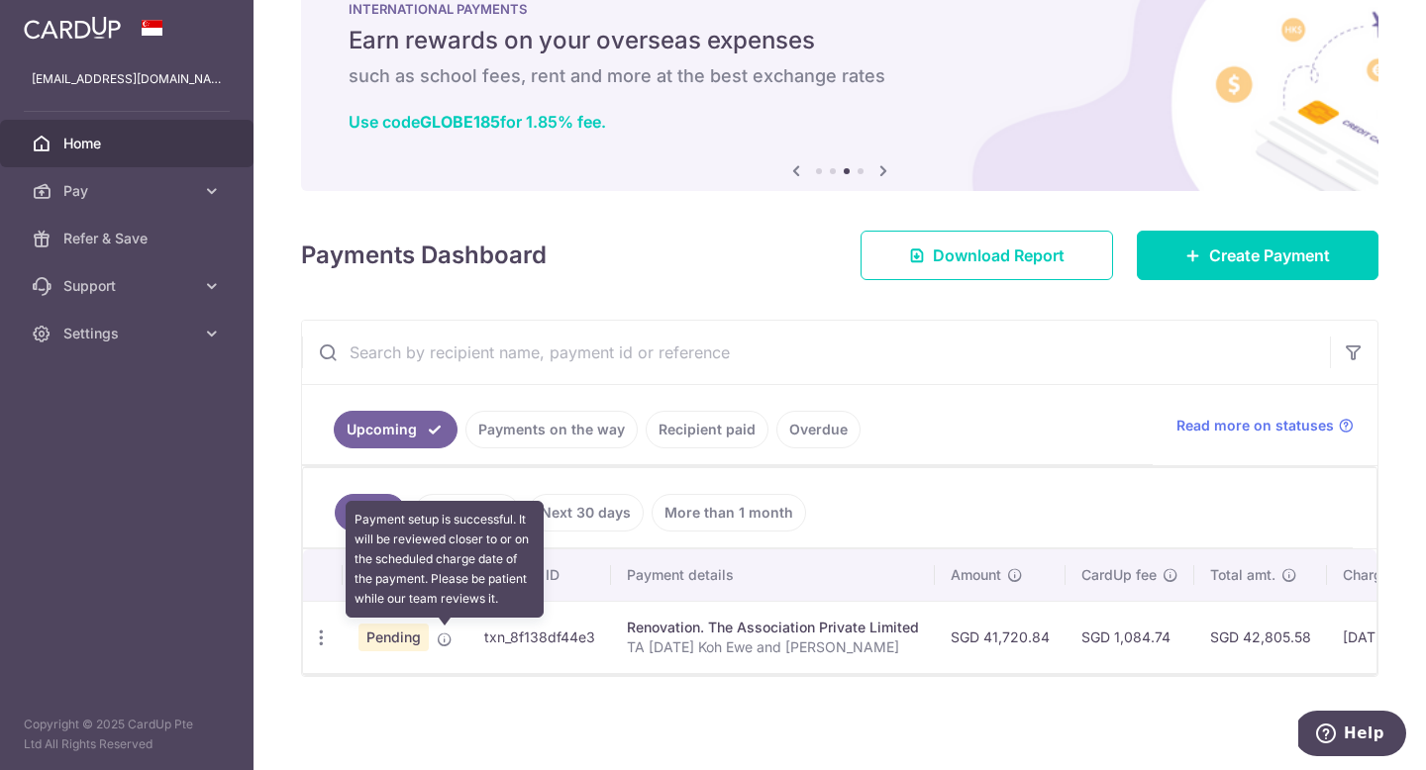
click at [445, 632] on icon at bounding box center [445, 640] width 16 height 16
click at [451, 631] on span at bounding box center [445, 636] width 16 height 16
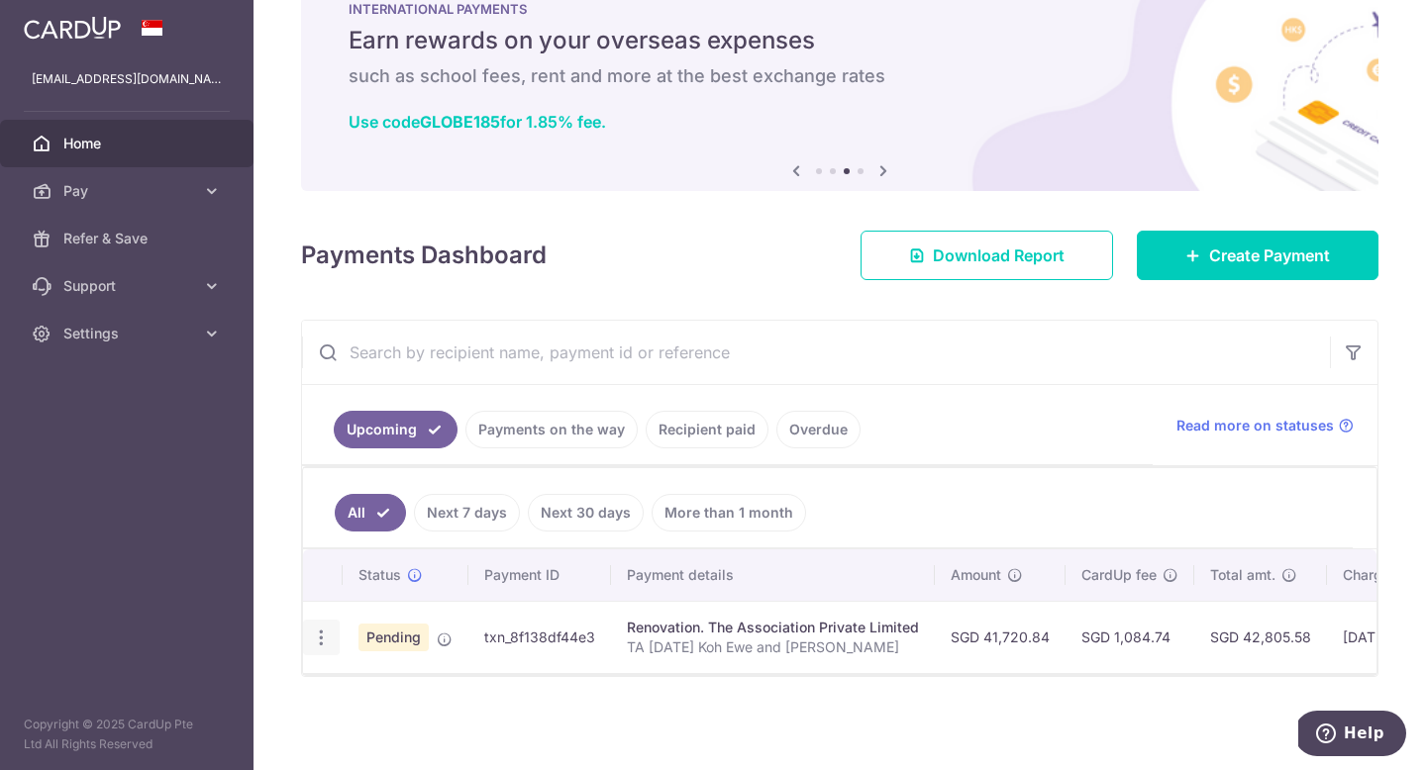
click at [330, 631] on icon "button" at bounding box center [321, 638] width 21 height 21
click at [416, 678] on link "Update payment" at bounding box center [407, 692] width 206 height 48
radio input "true"
type input "41,720.84"
type input "[DATE]"
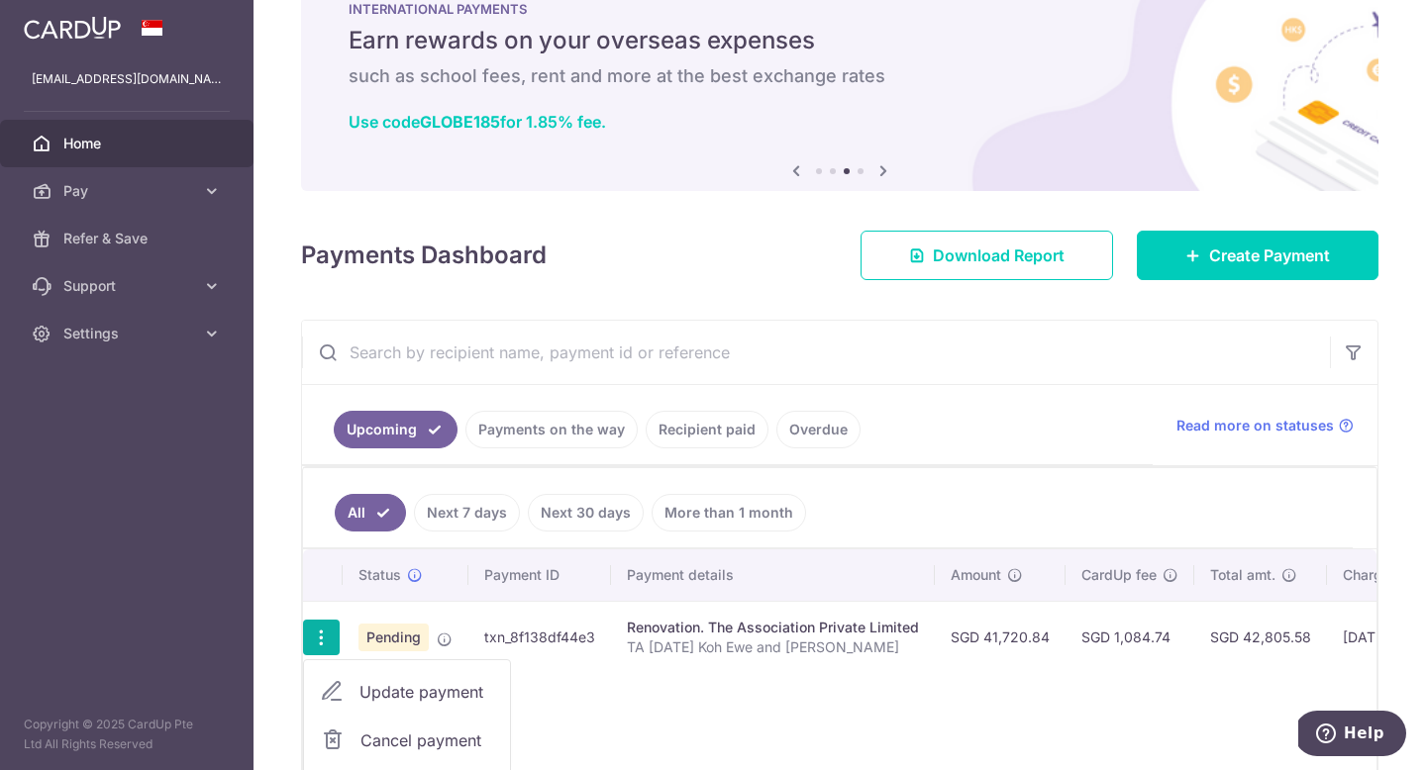
type input "TA [DATE] Koh Ewe and [PERSON_NAME]"
type input "Payment of 3rd Tranch (40%)"
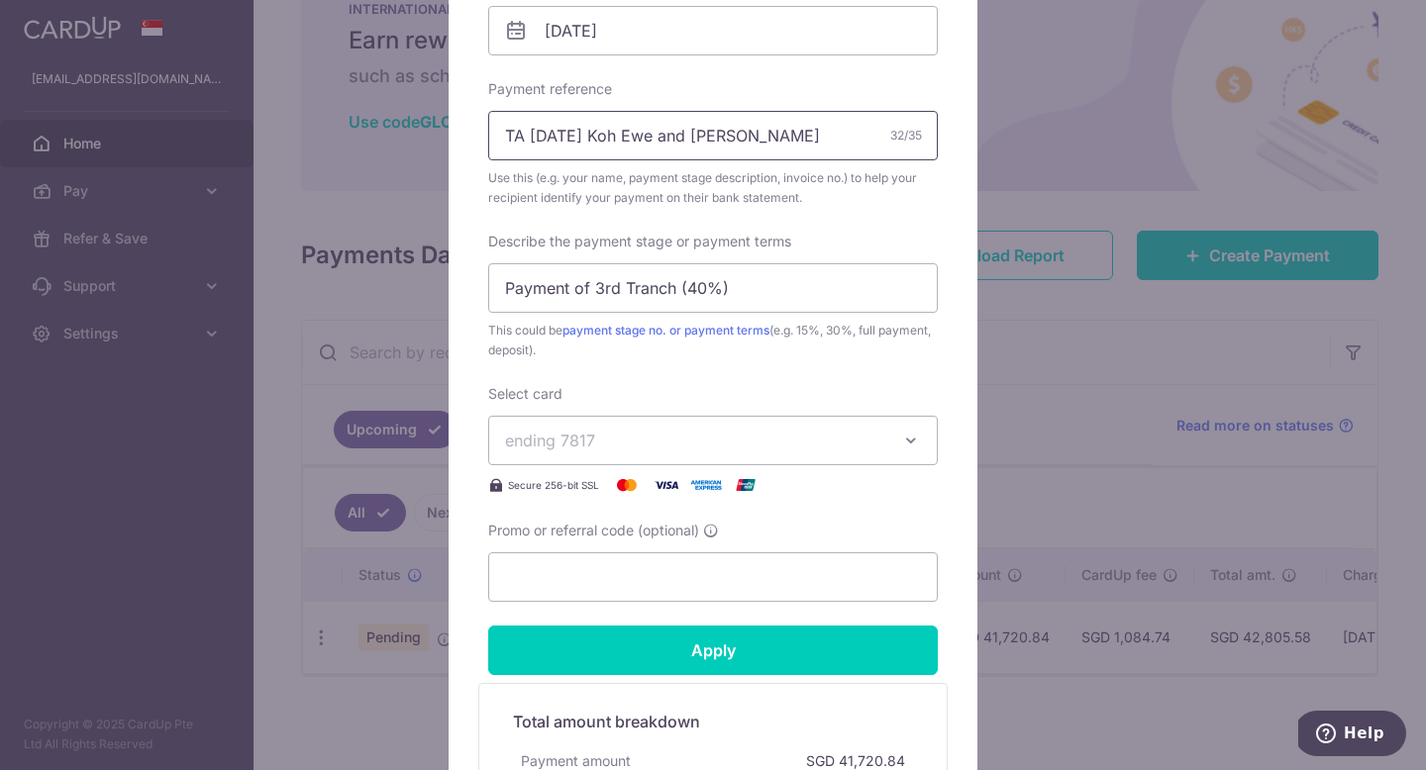
scroll to position [672, 0]
click at [662, 577] on input "Promo or referral code (optional)" at bounding box center [712, 574] width 449 height 49
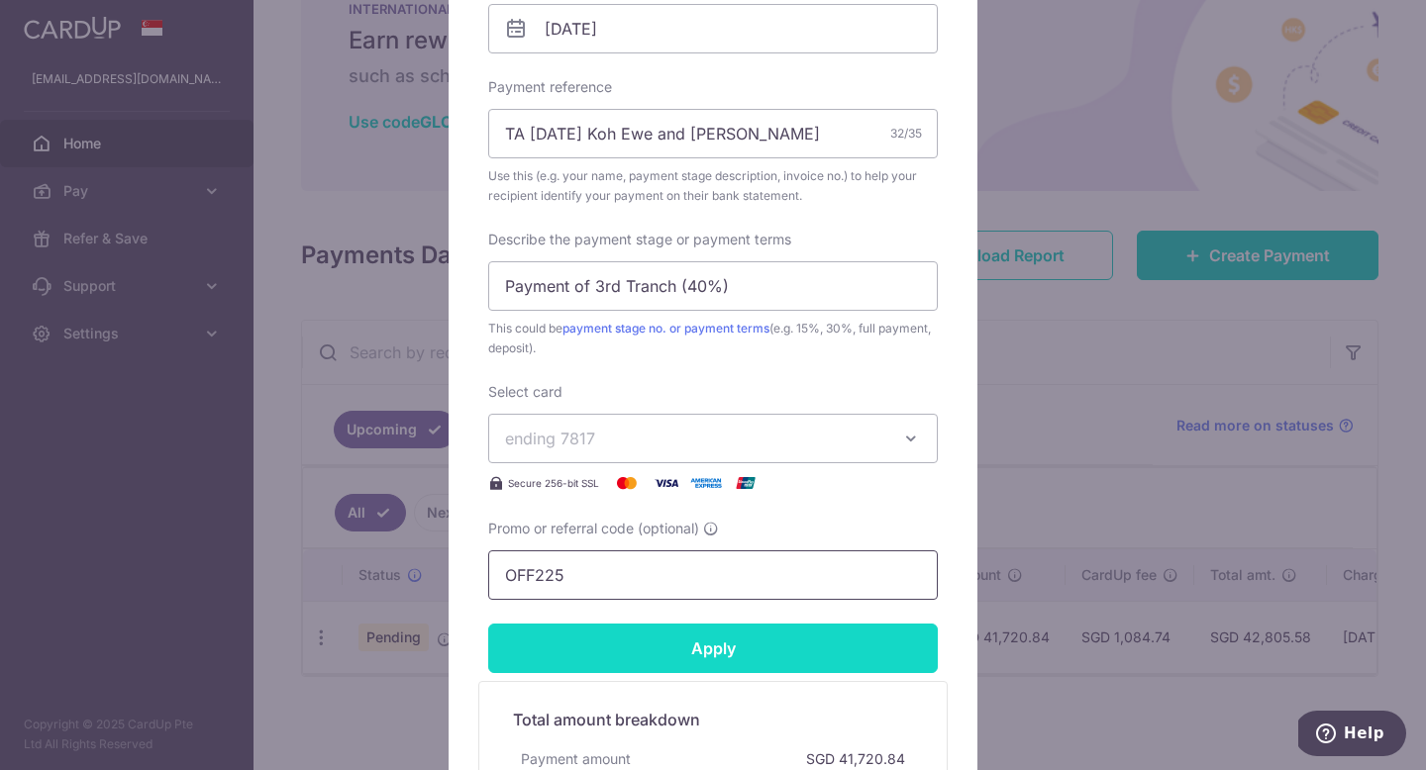
type input "OFF225"
click at [755, 664] on input "Apply" at bounding box center [712, 648] width 449 height 49
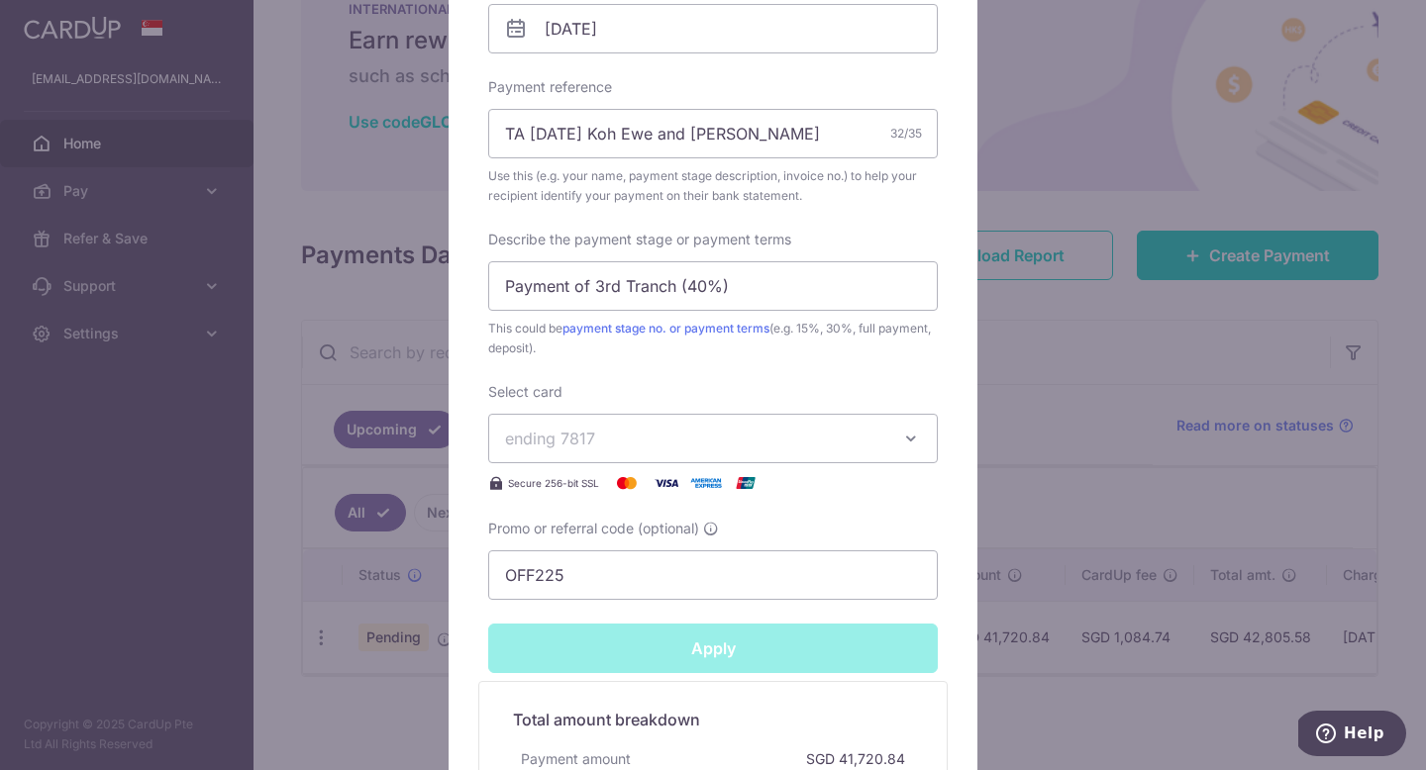
type input "Successfully Applied"
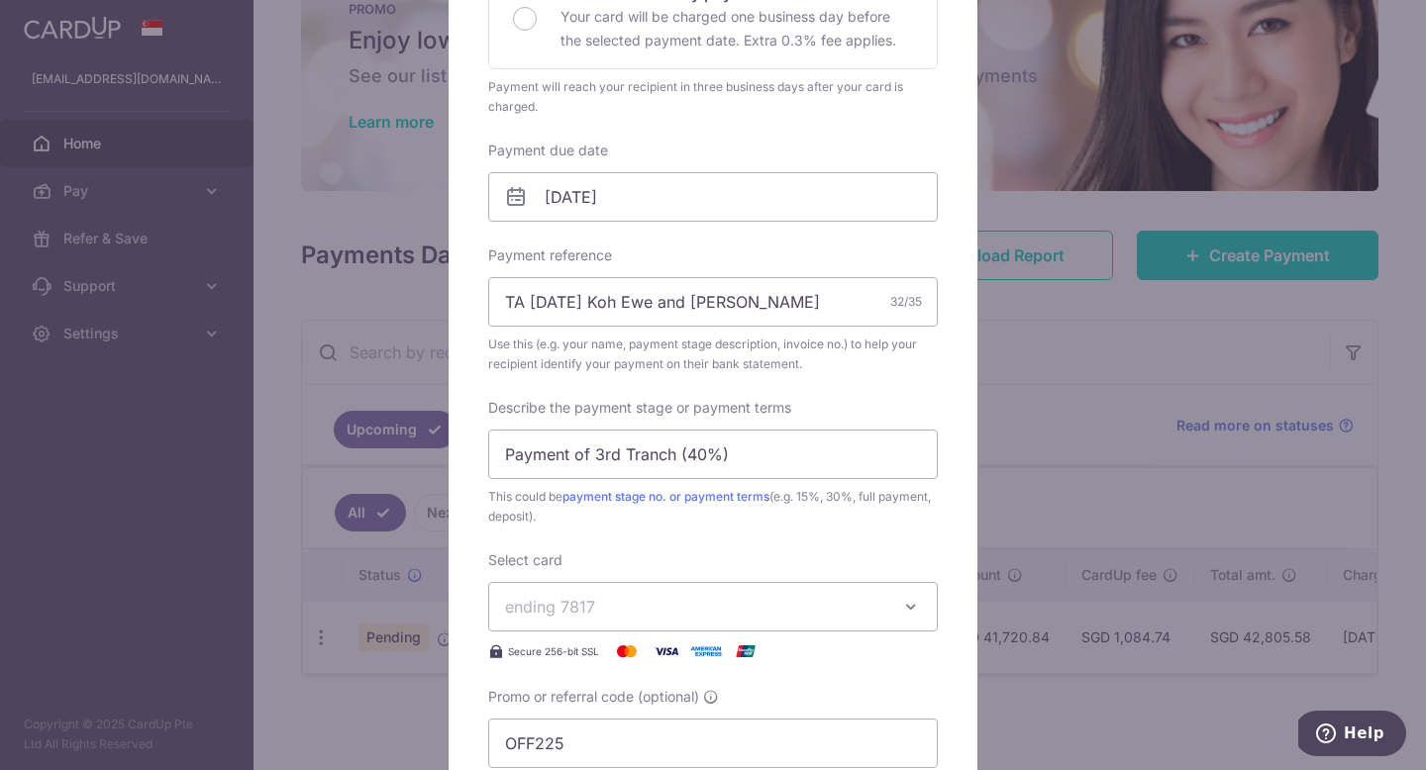
scroll to position [0, 0]
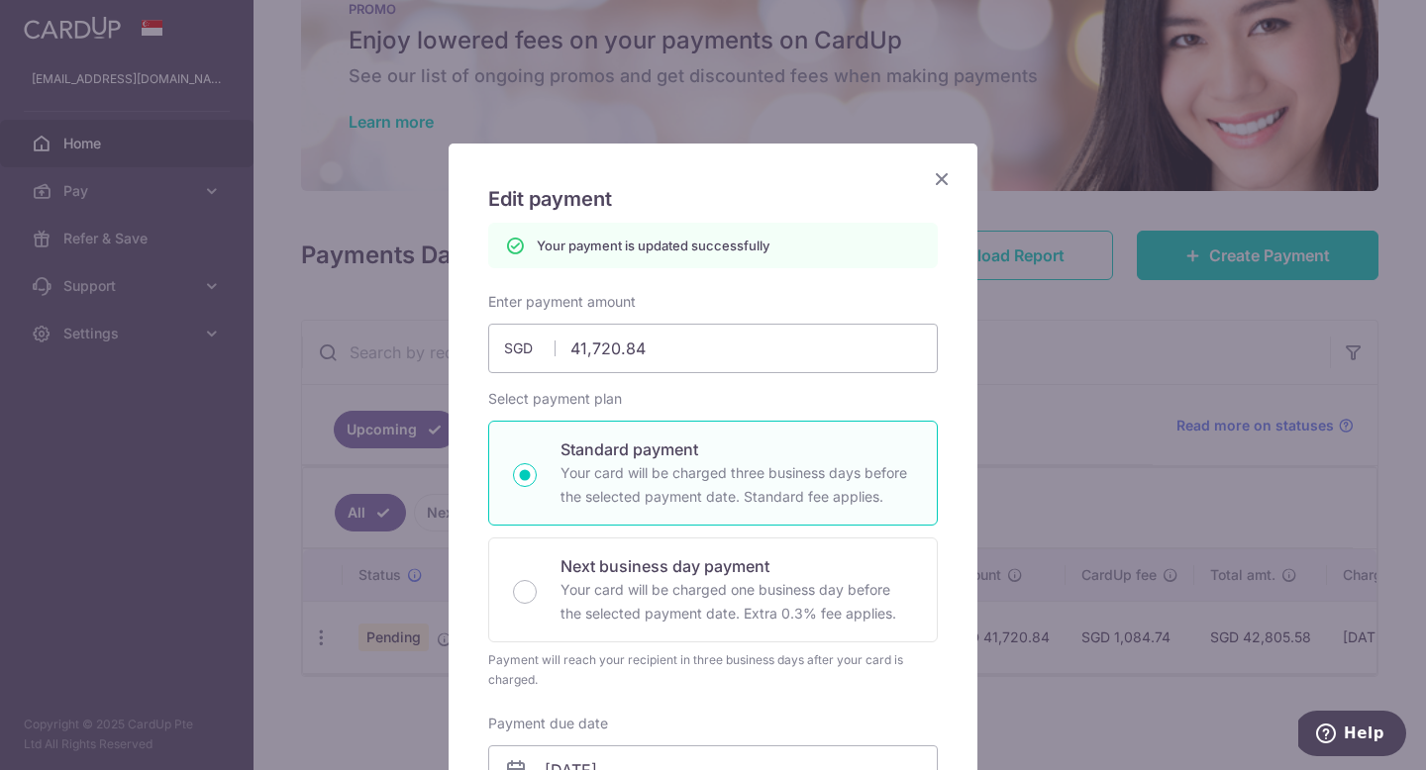
click at [935, 182] on icon "Close" at bounding box center [942, 178] width 24 height 25
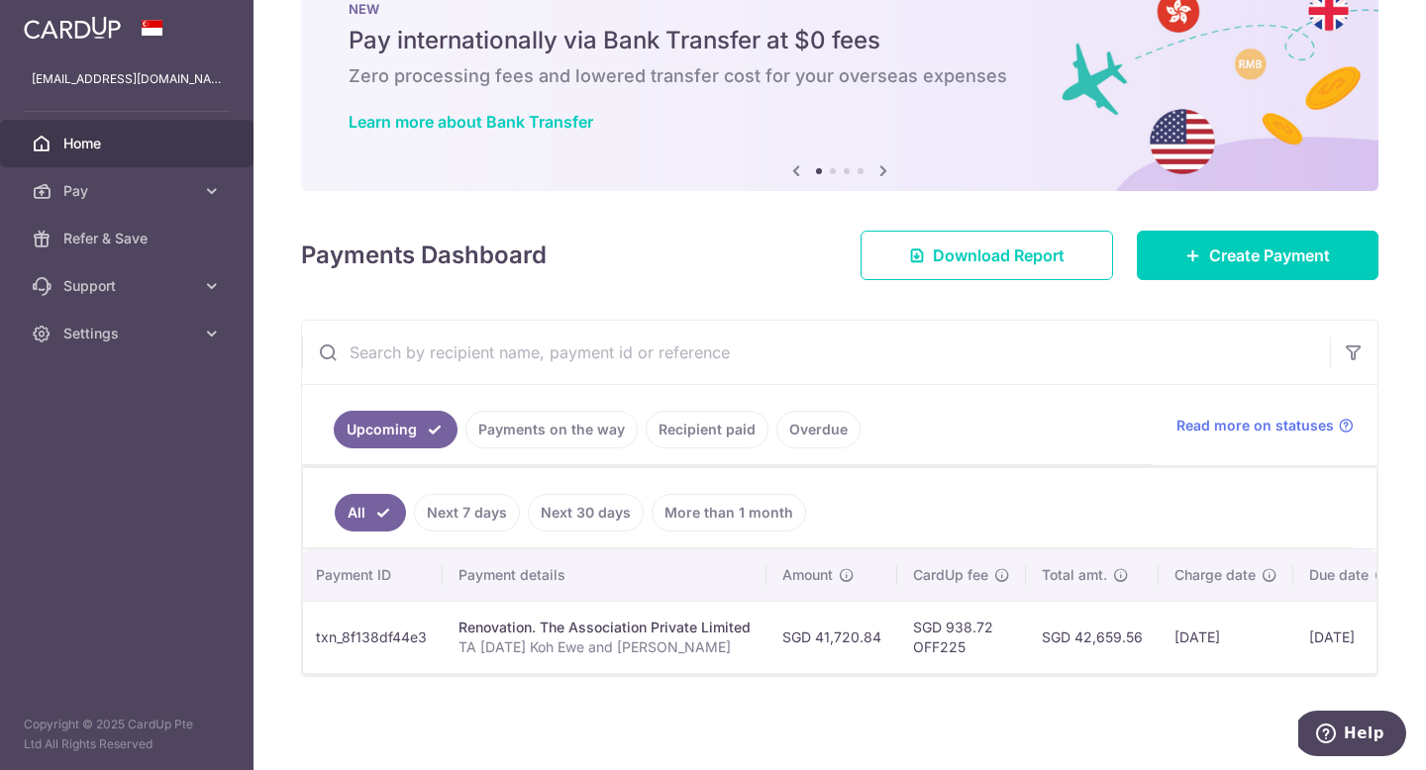
scroll to position [0, 166]
click at [197, 156] on link "Home" at bounding box center [126, 144] width 253 height 48
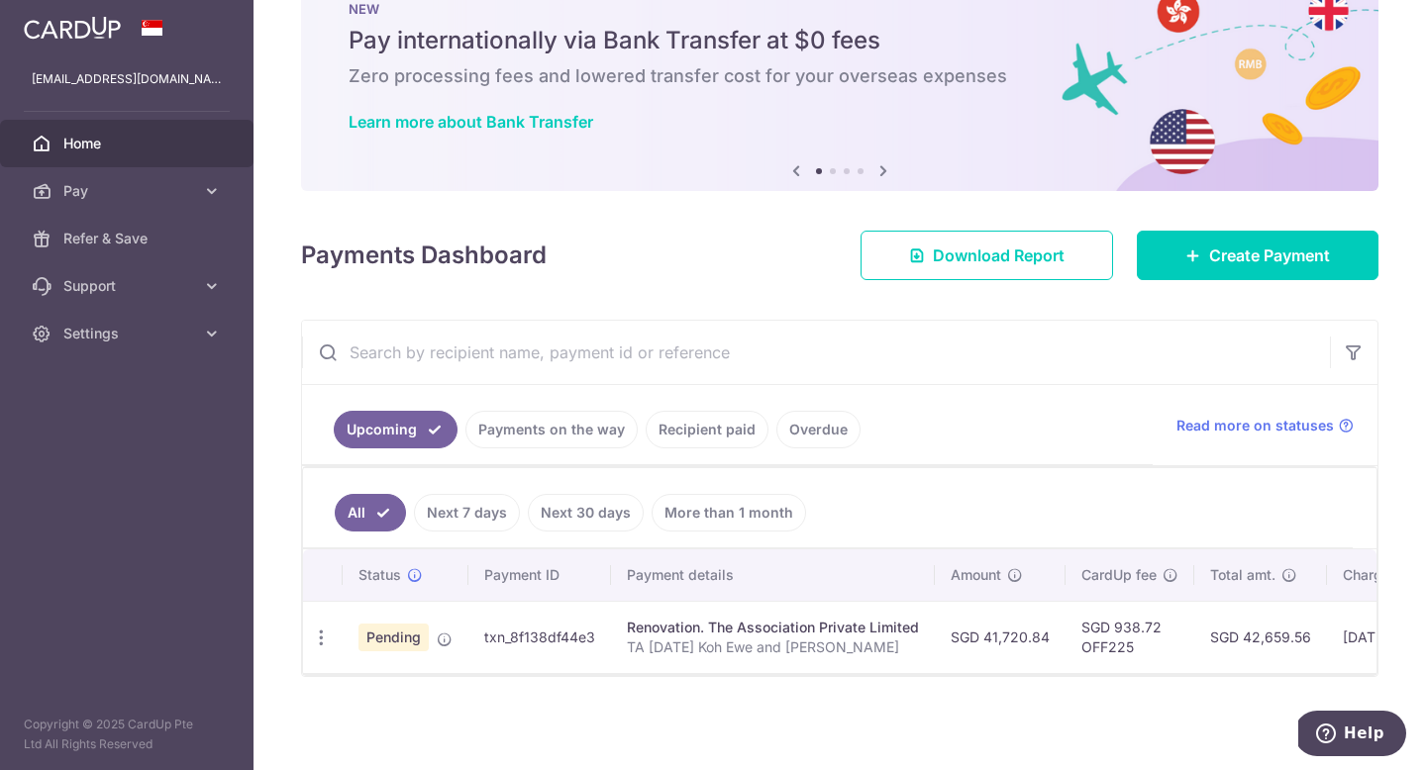
scroll to position [60, 0]
